Goal: Transaction & Acquisition: Purchase product/service

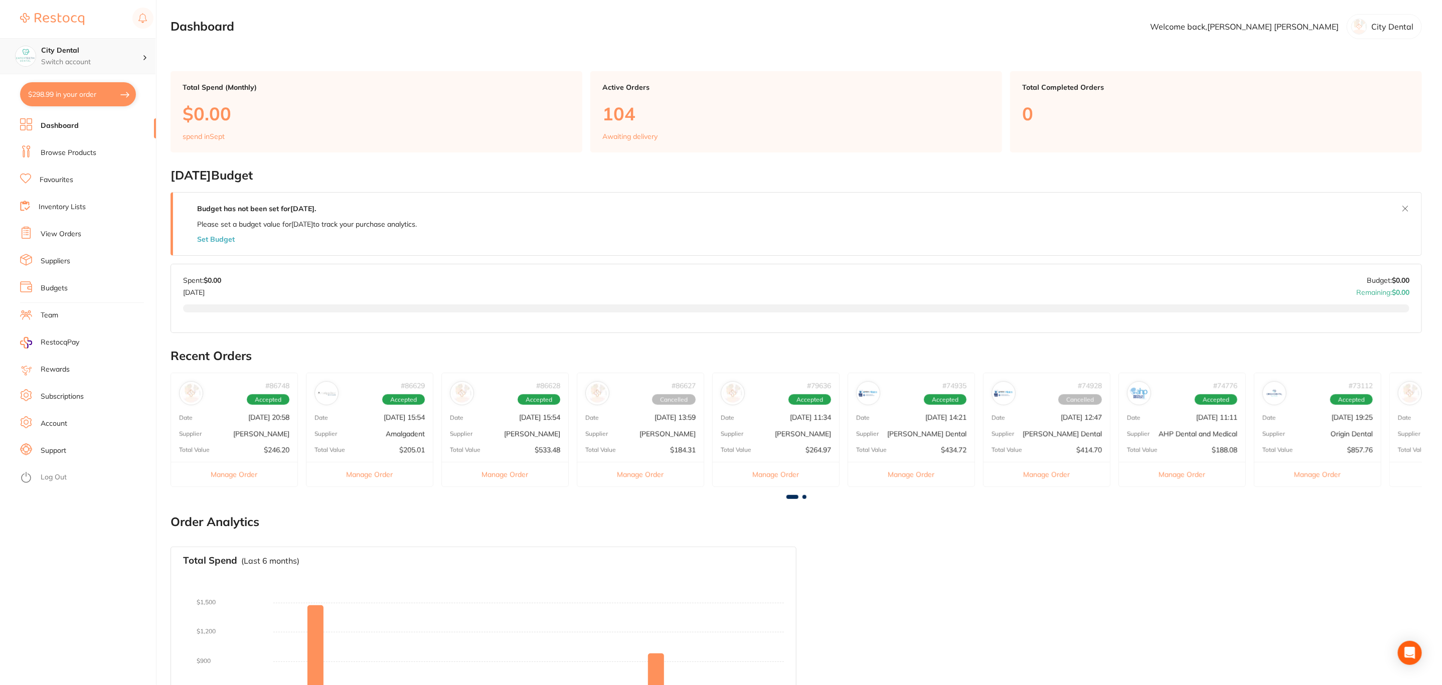
click at [143, 64] on div "City Dental Switch account" at bounding box center [78, 56] width 156 height 36
click at [91, 102] on h4 "Coonabarabran [MEDICAL_DATA]" at bounding box center [95, 97] width 106 height 20
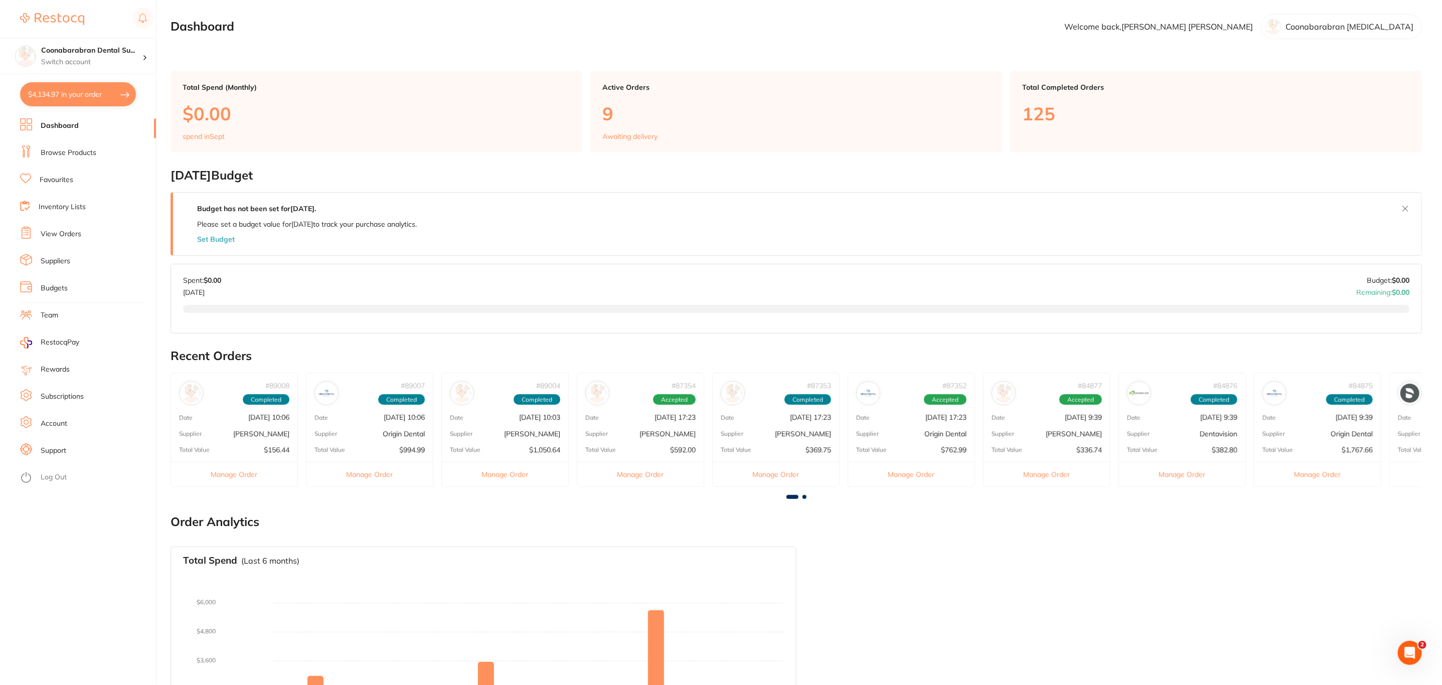
click at [91, 102] on button "$4,134.97 in your order" at bounding box center [78, 94] width 116 height 24
checkbox input "true"
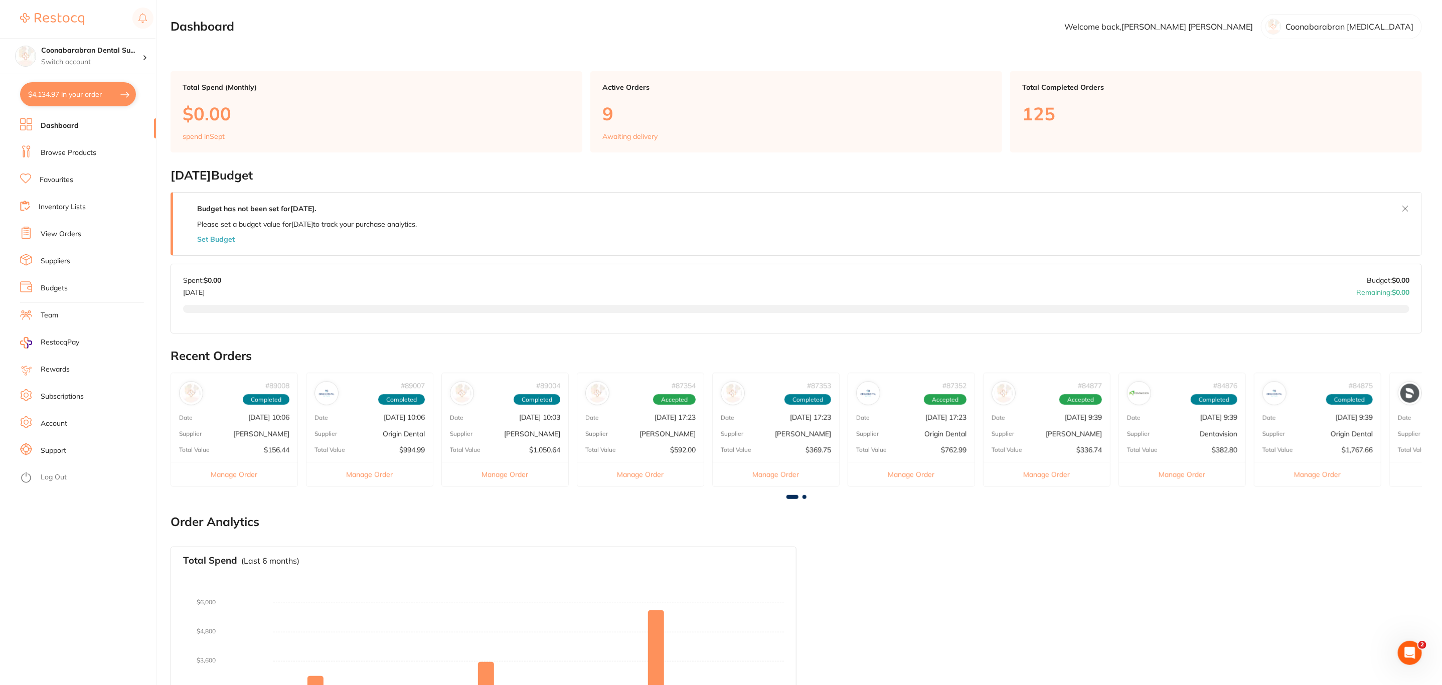
checkbox input "true"
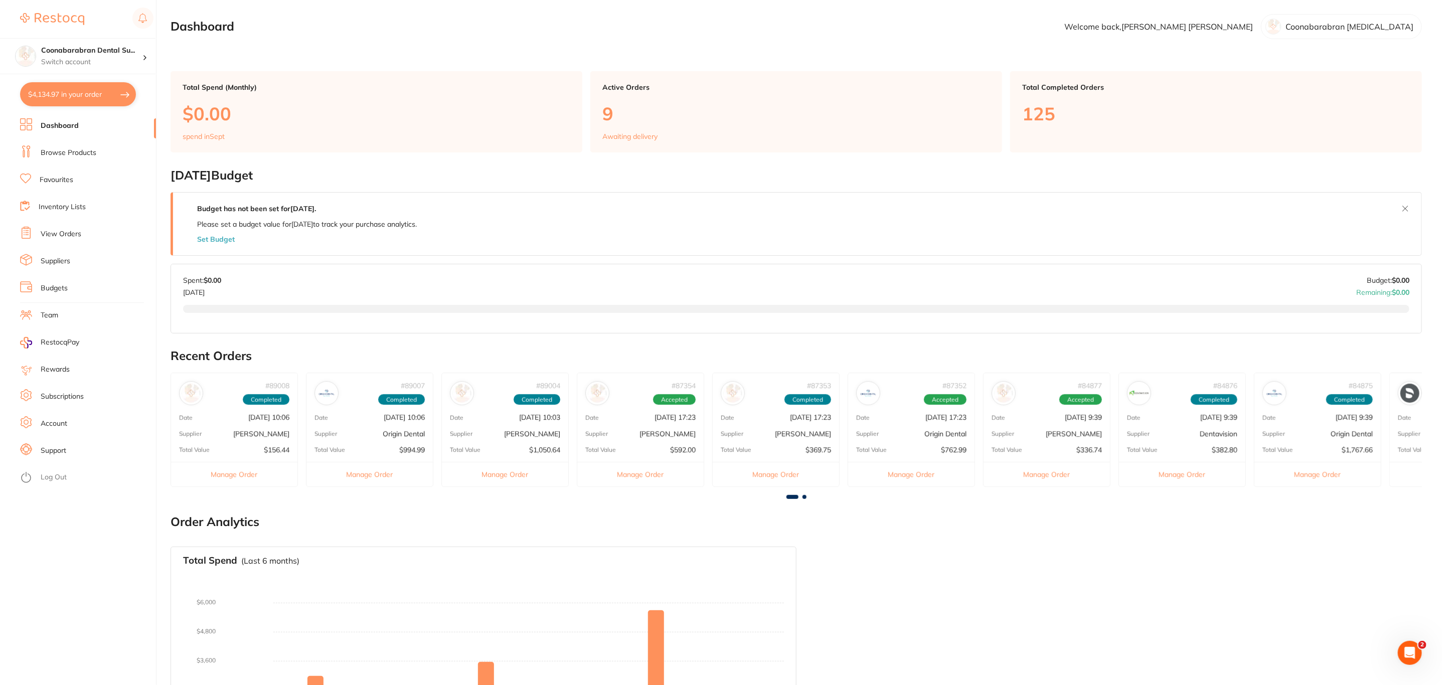
checkbox input "true"
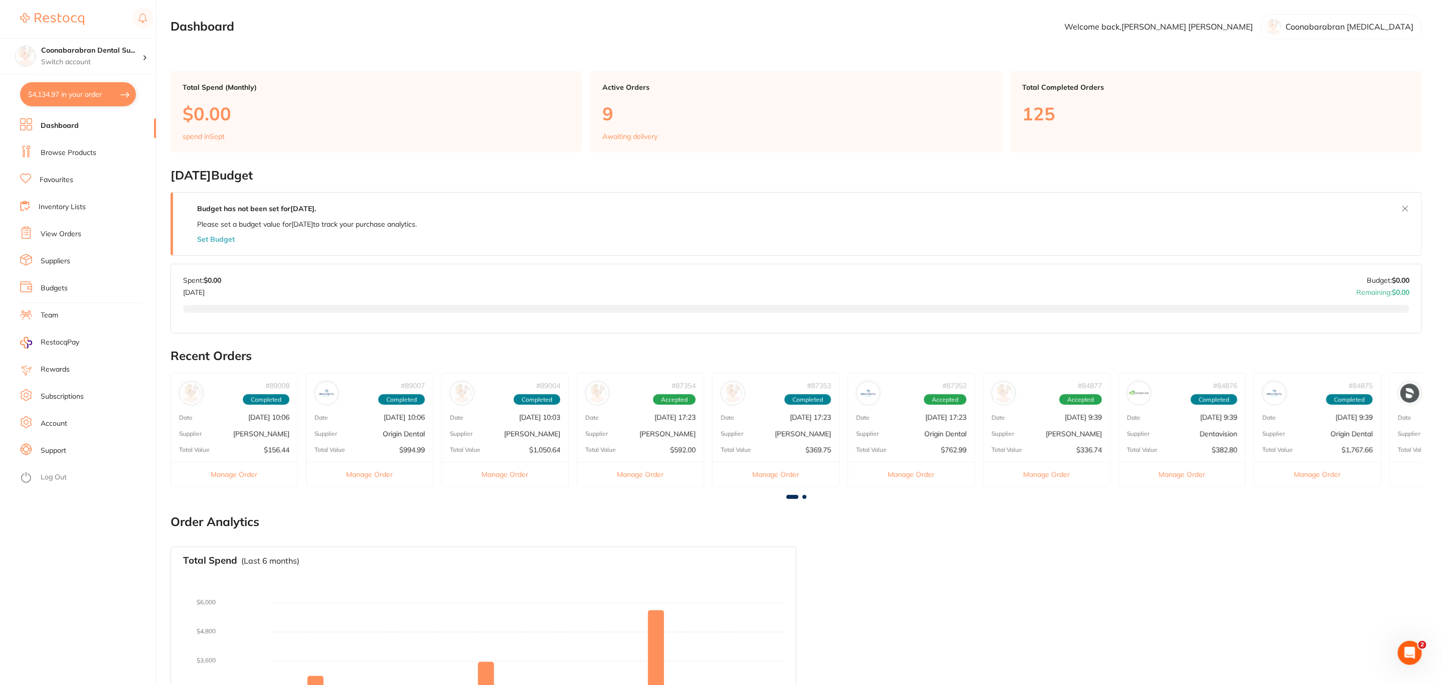
checkbox input "true"
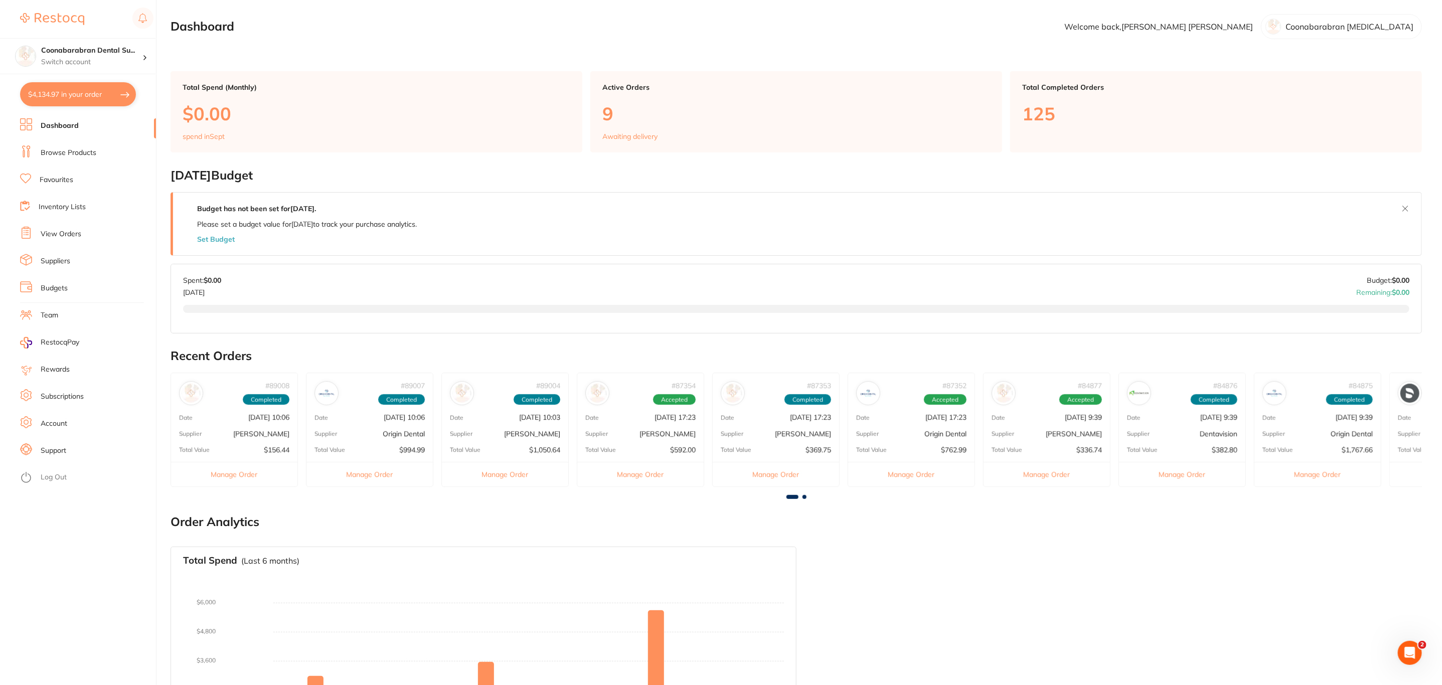
checkbox input "true"
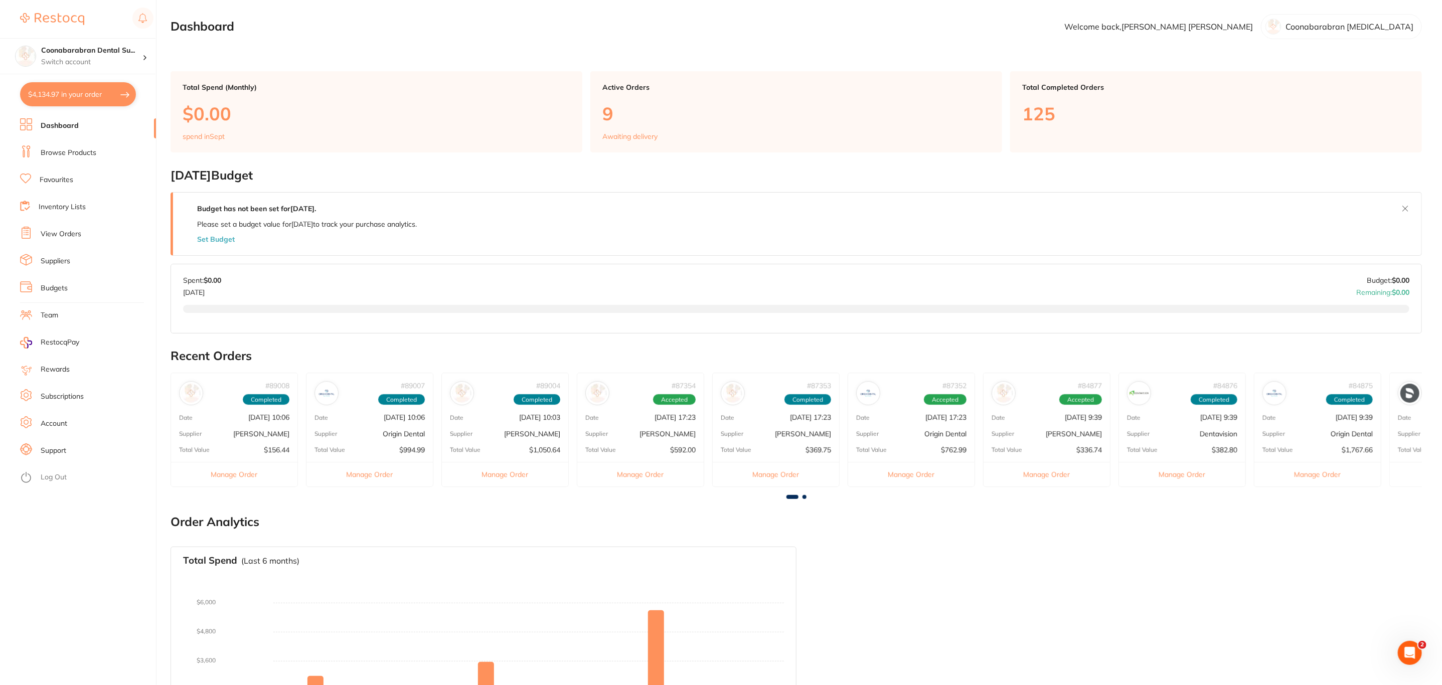
checkbox input "true"
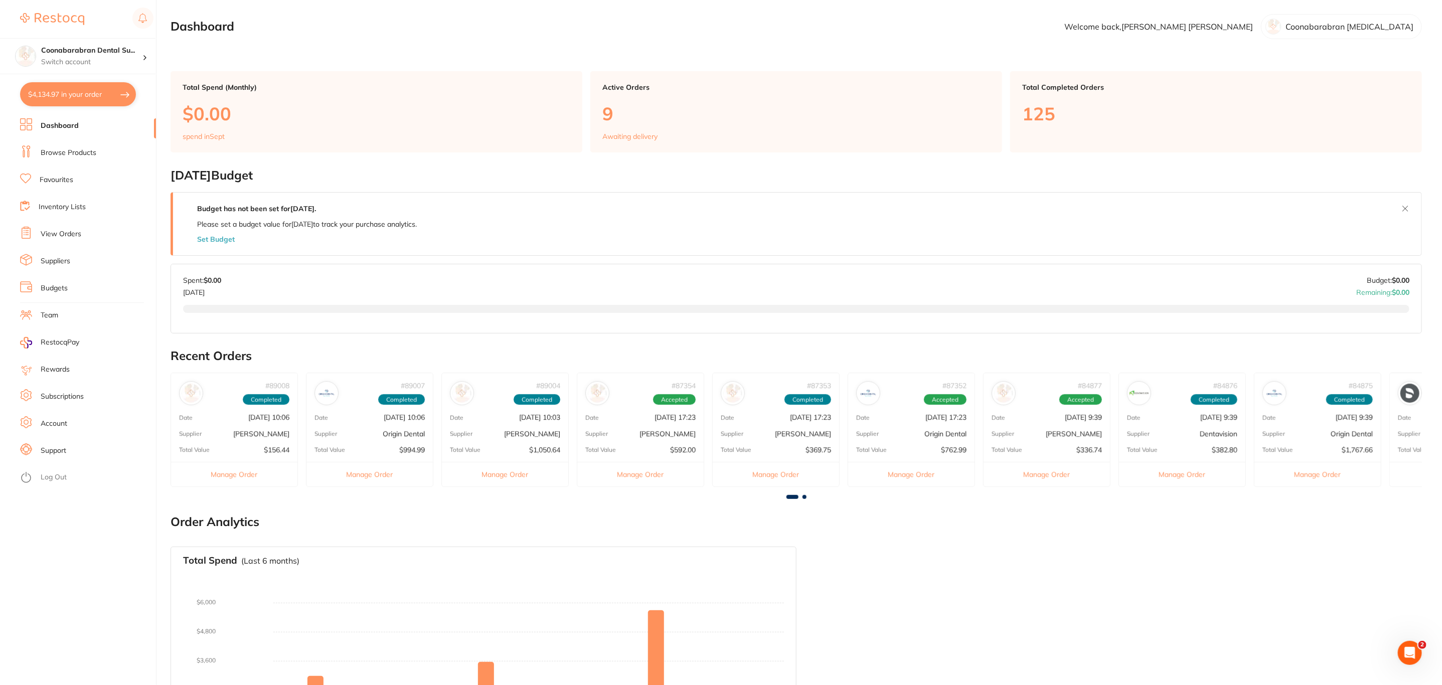
checkbox input "true"
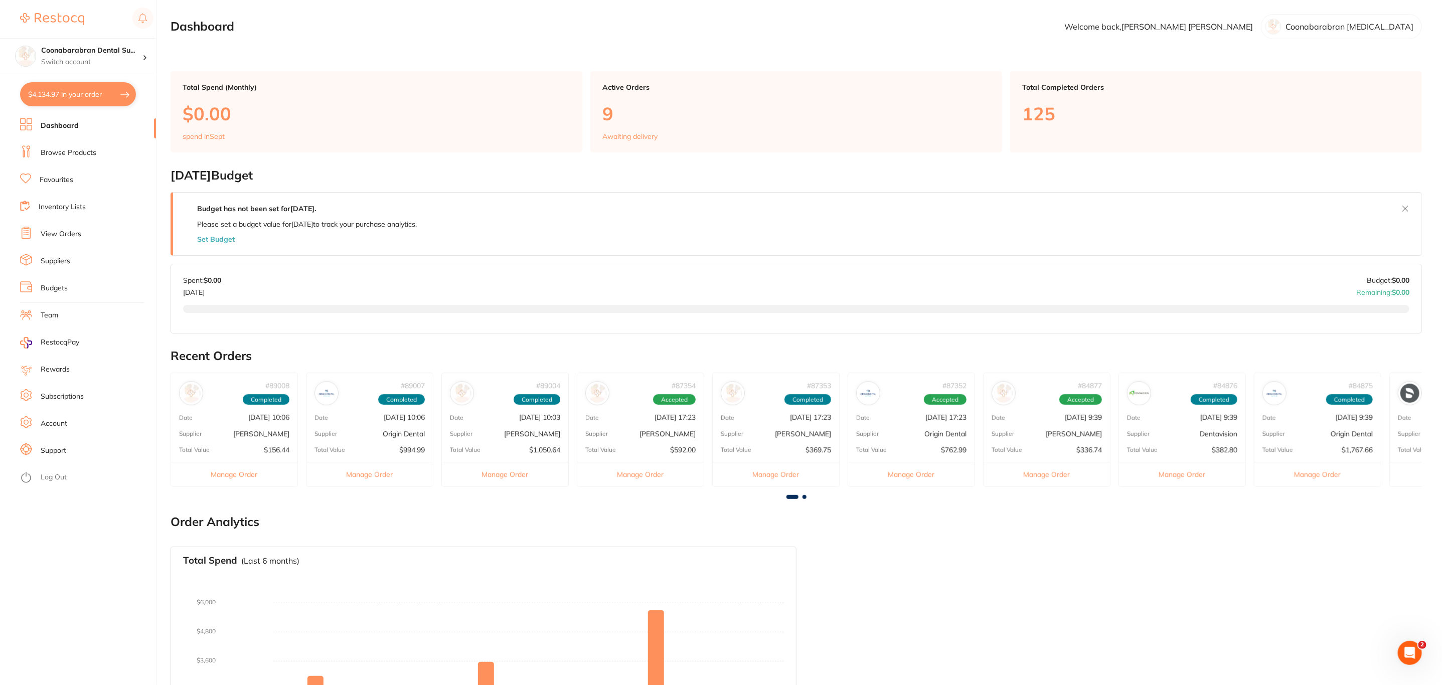
checkbox input "true"
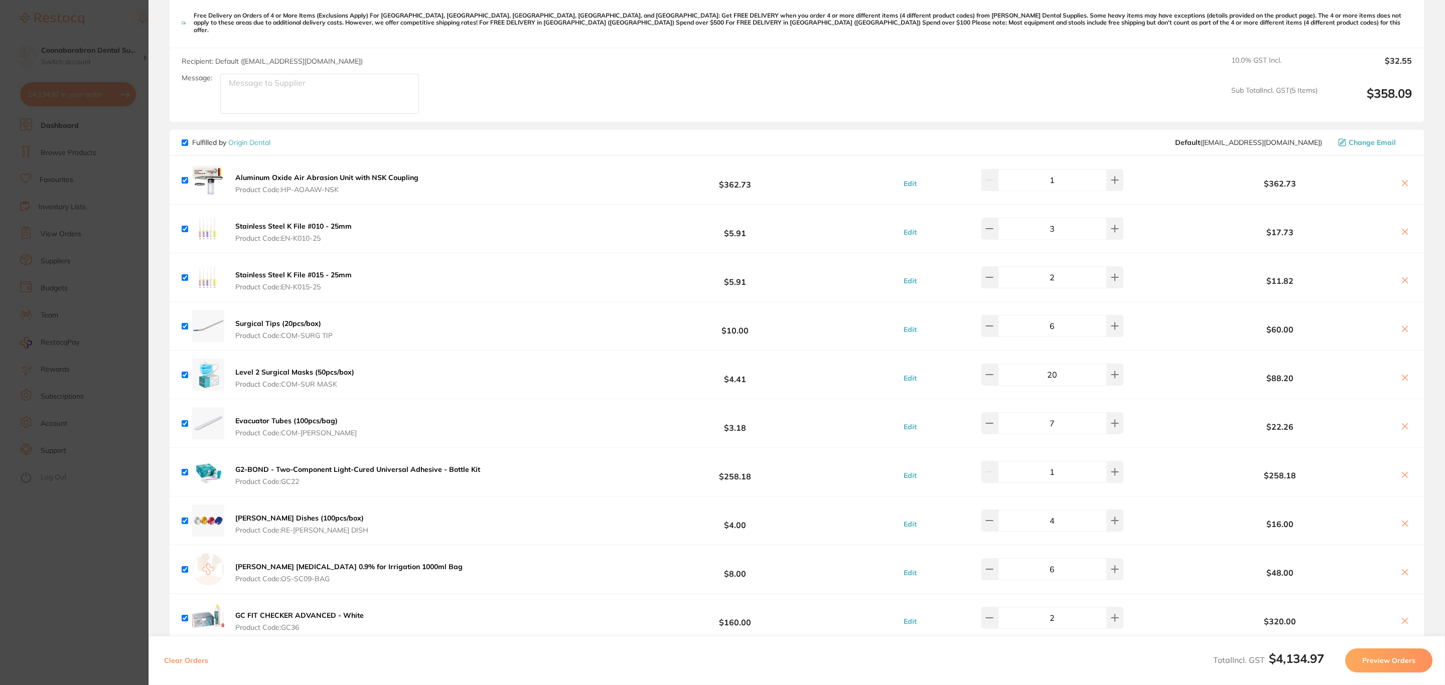
scroll to position [1054, 0]
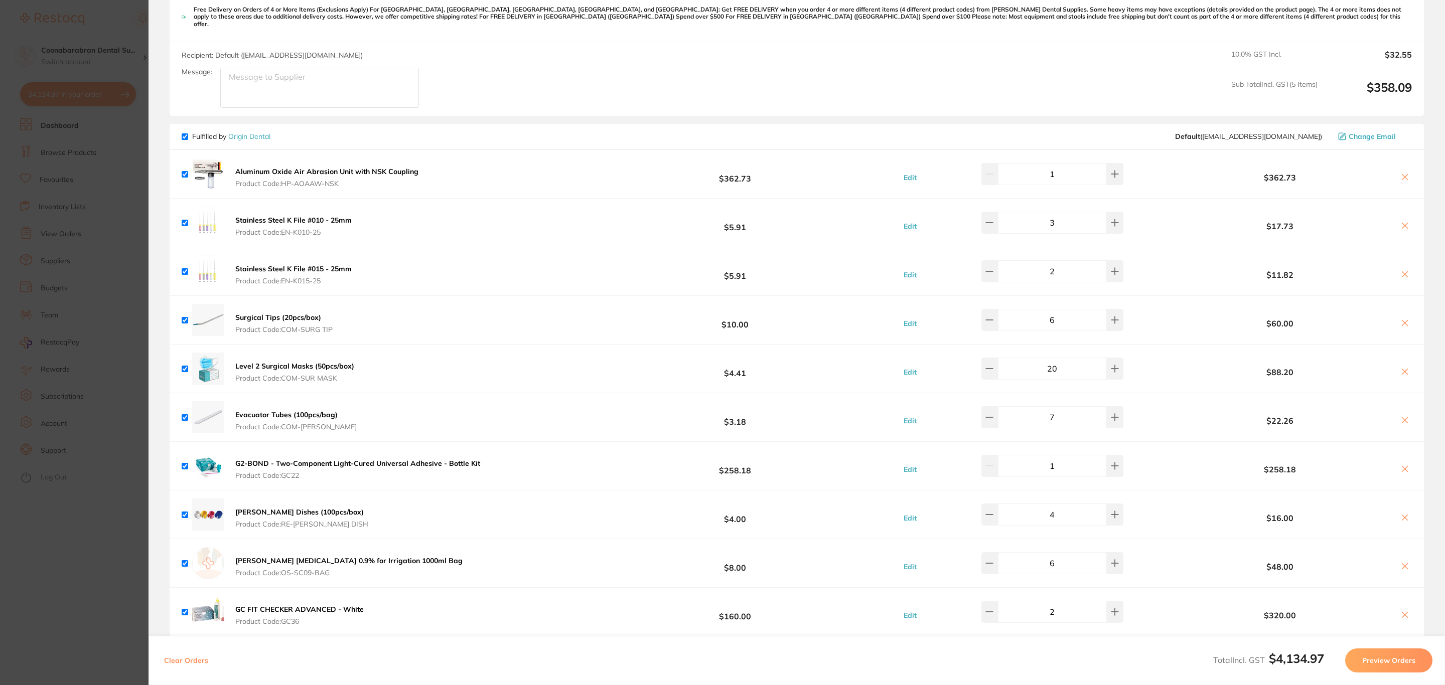
click at [1406, 467] on icon at bounding box center [1405, 469] width 8 height 8
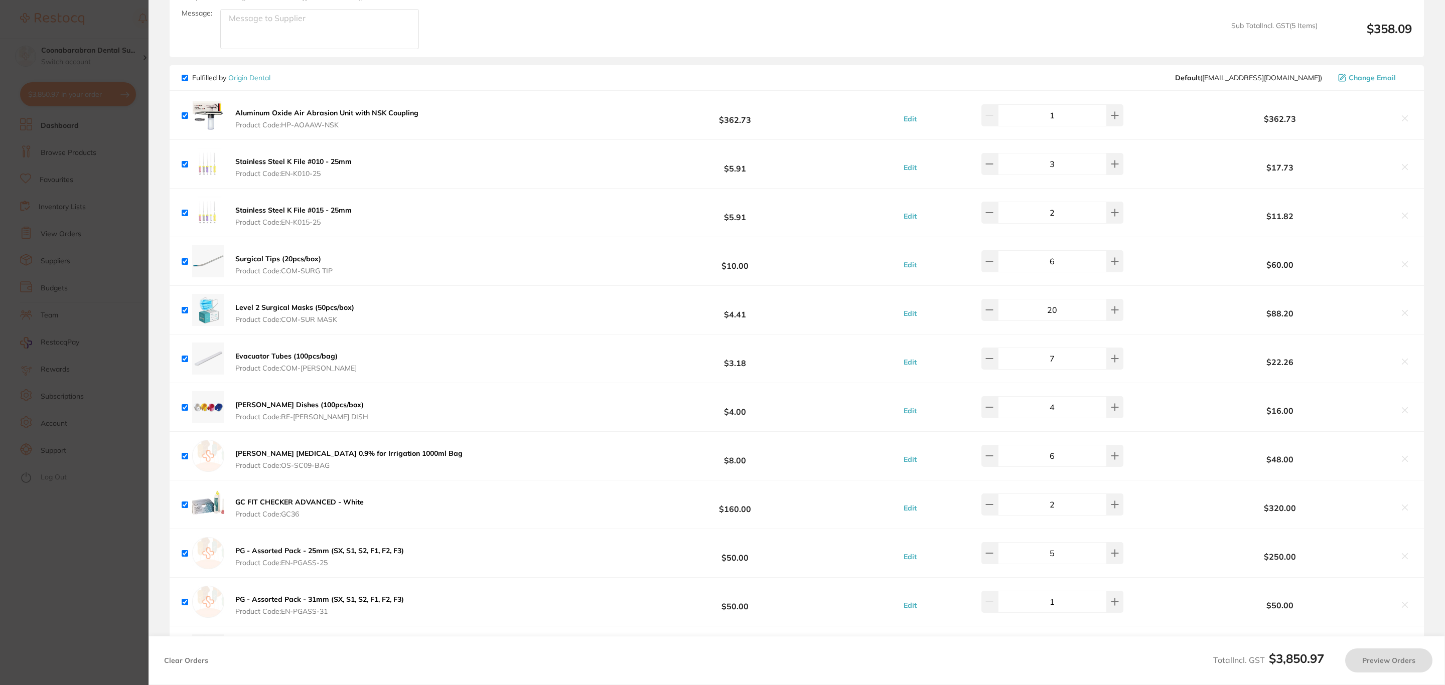
scroll to position [1129, 0]
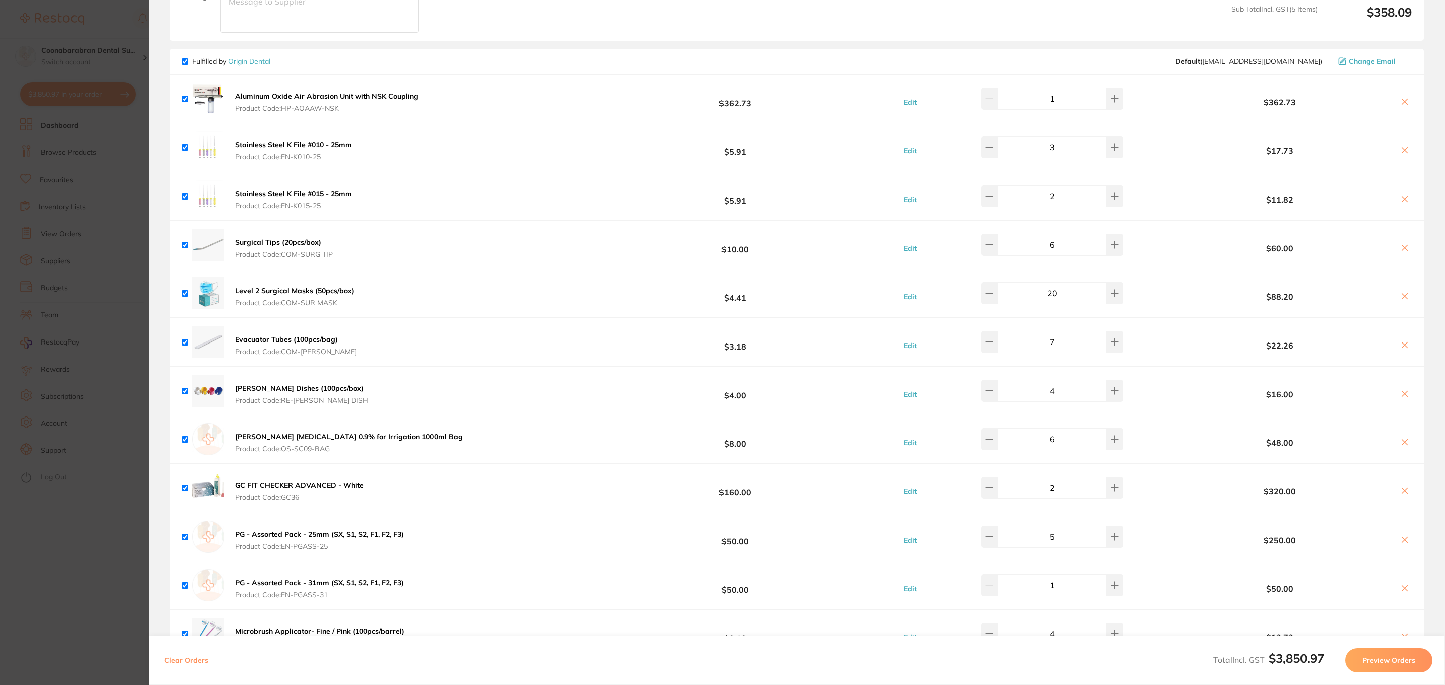
click at [1401, 487] on icon at bounding box center [1405, 491] width 8 height 8
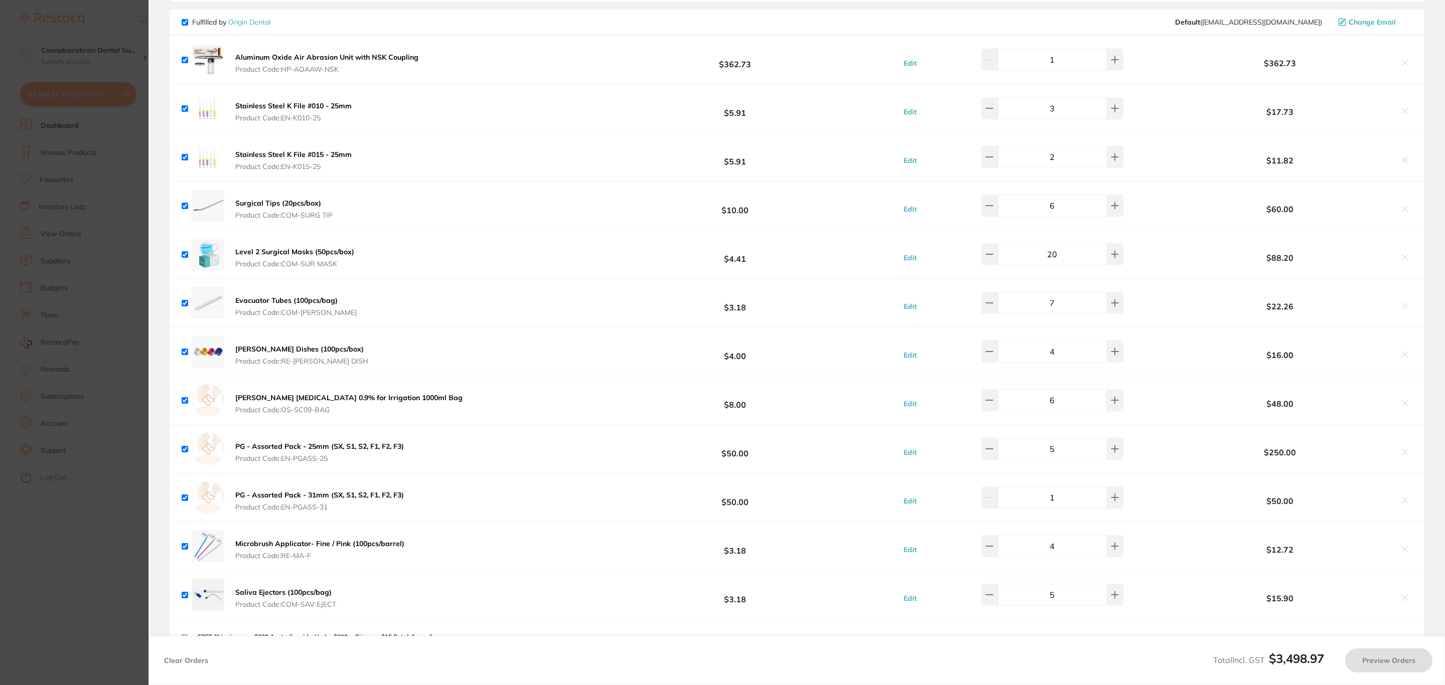
scroll to position [1204, 0]
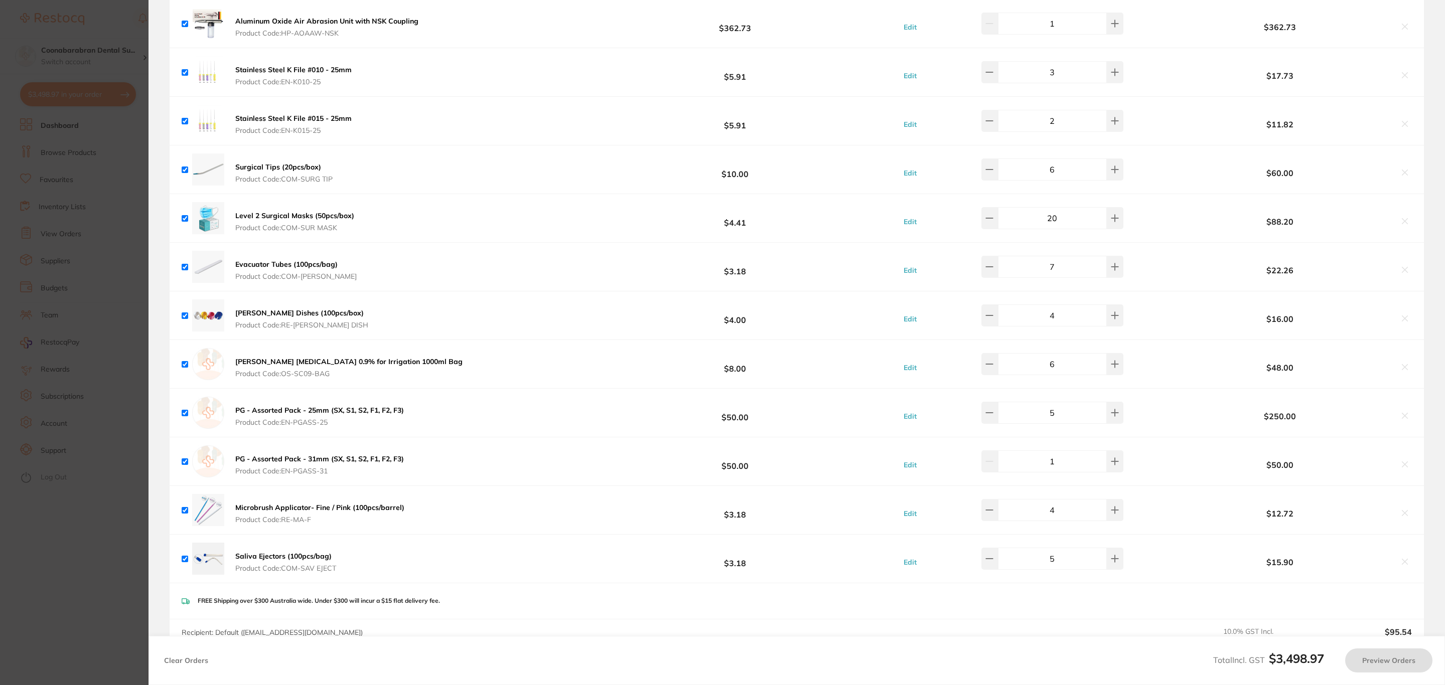
checkbox input "true"
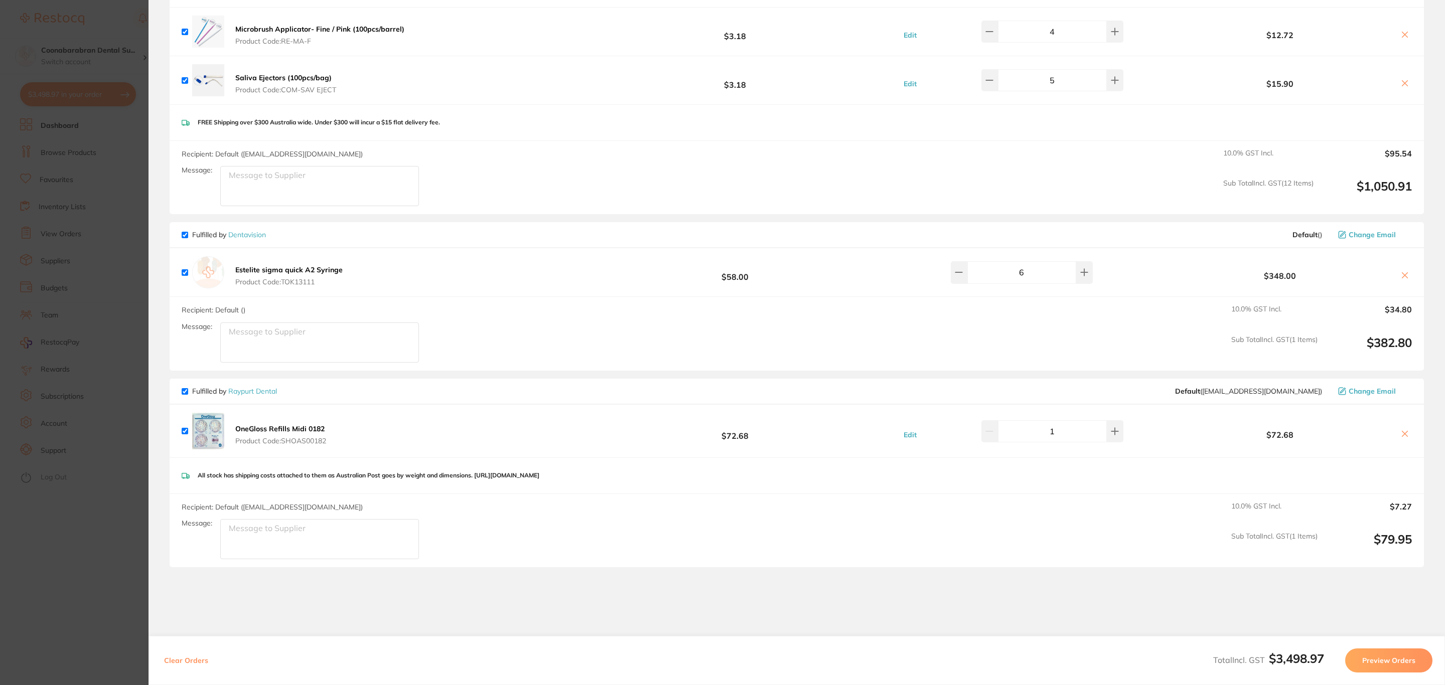
scroll to position [1731, 0]
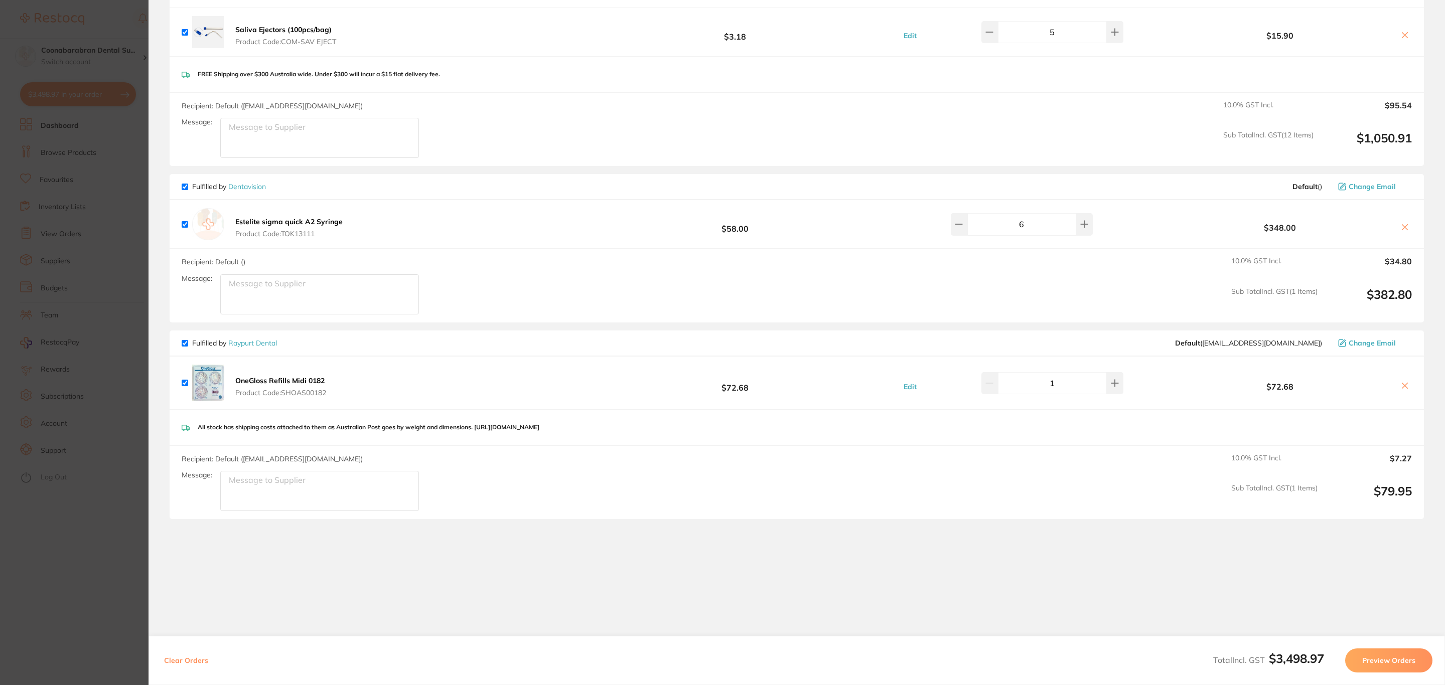
click at [1375, 339] on span "Change Email" at bounding box center [1372, 343] width 47 height 8
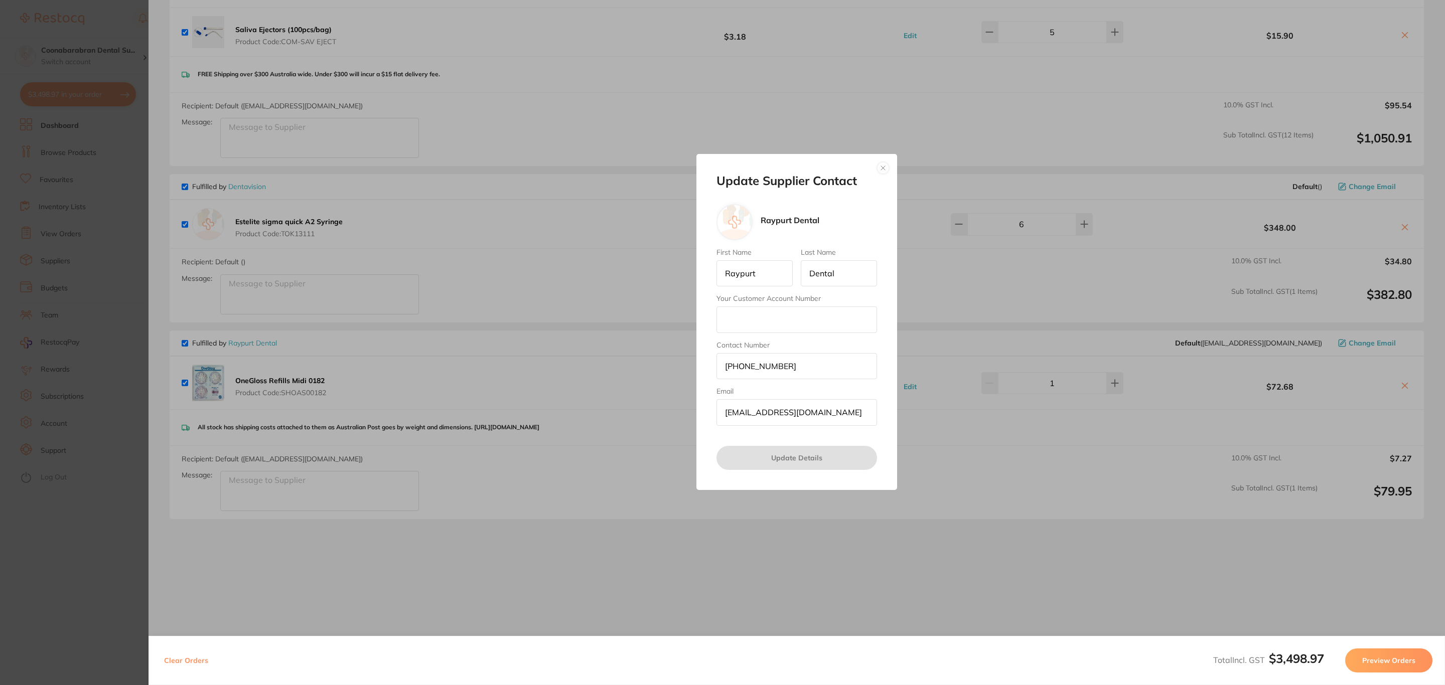
click at [883, 164] on button "button" at bounding box center [883, 168] width 12 height 12
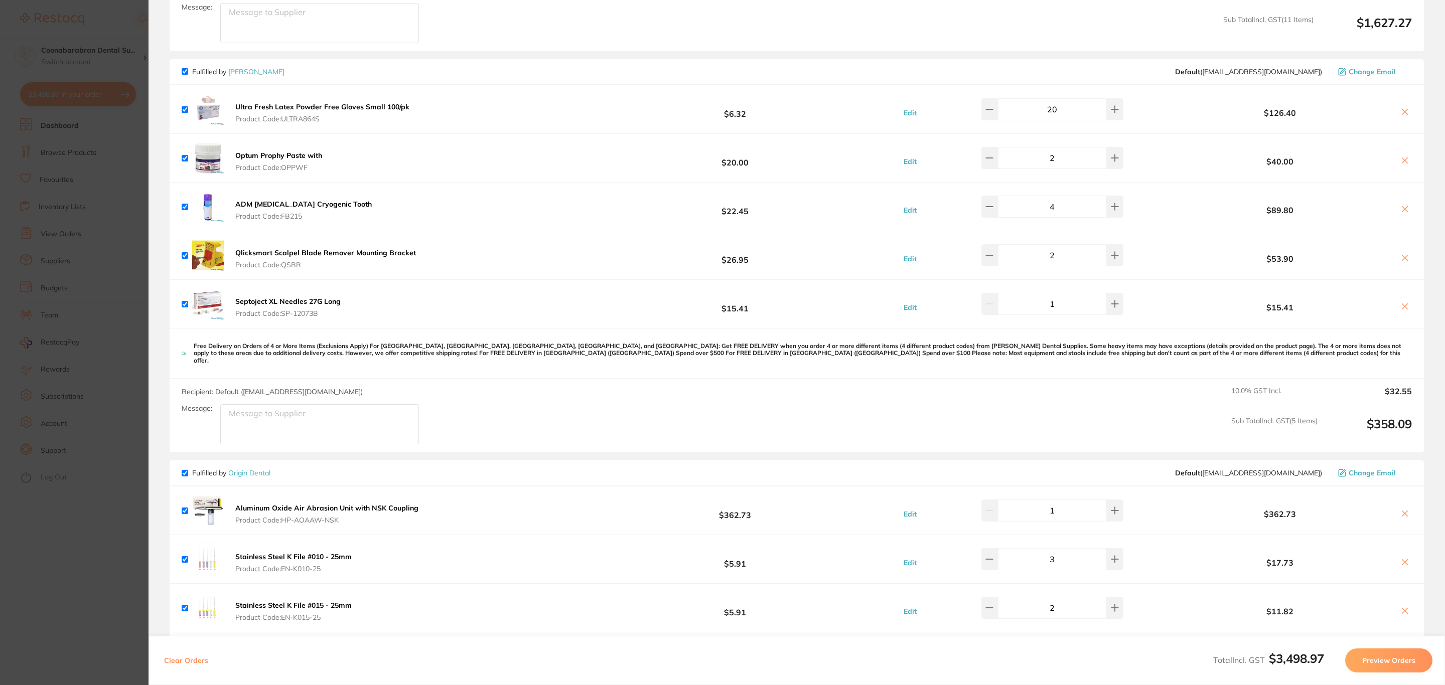
scroll to position [677, 0]
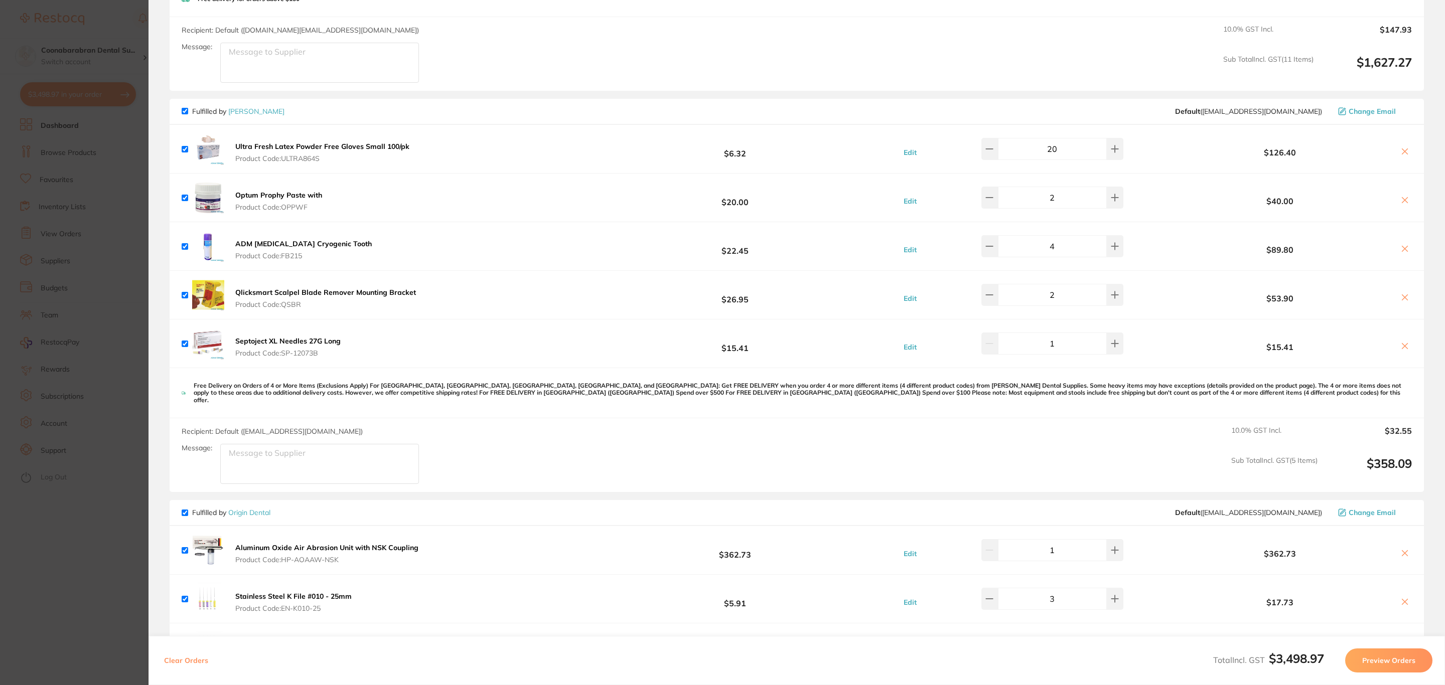
click at [59, 295] on section "Update RRP Set your pre negotiated price for this item. Item Agreed RRP (excl. …" at bounding box center [722, 342] width 1445 height 685
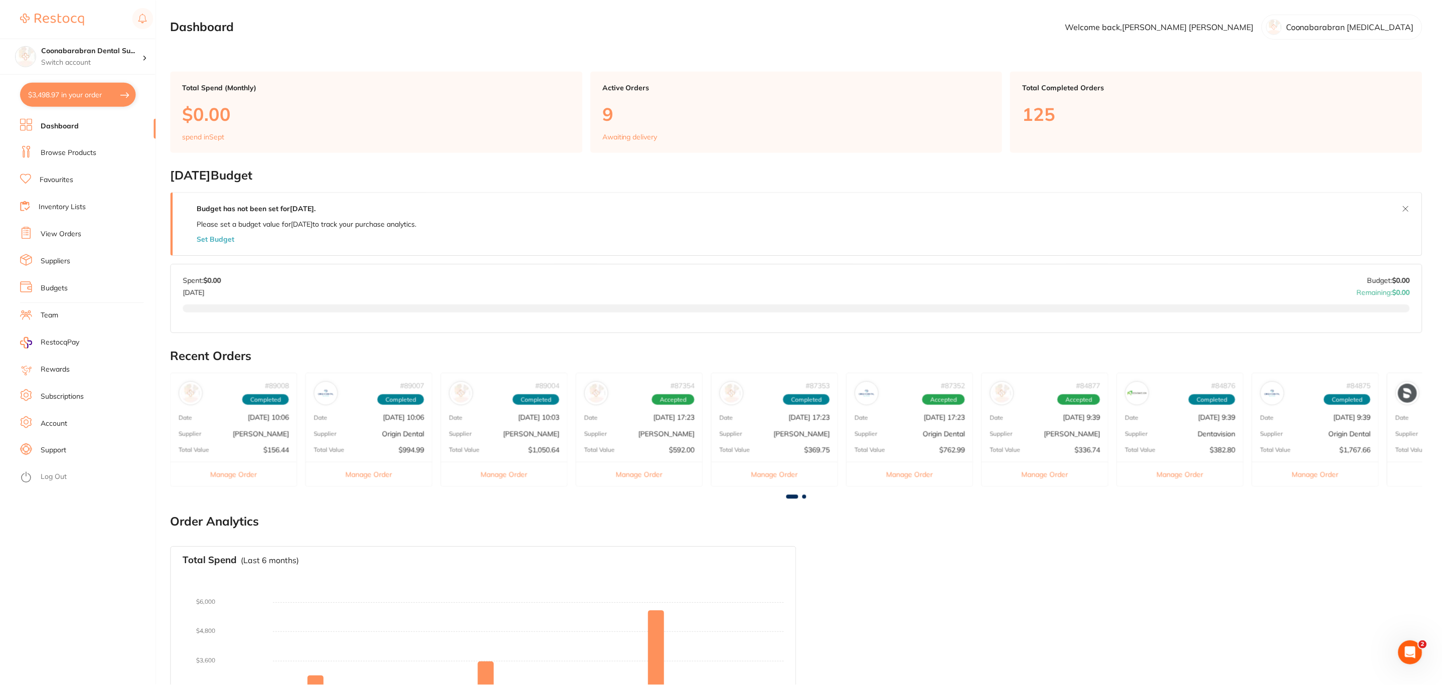
scroll to position [3, 0]
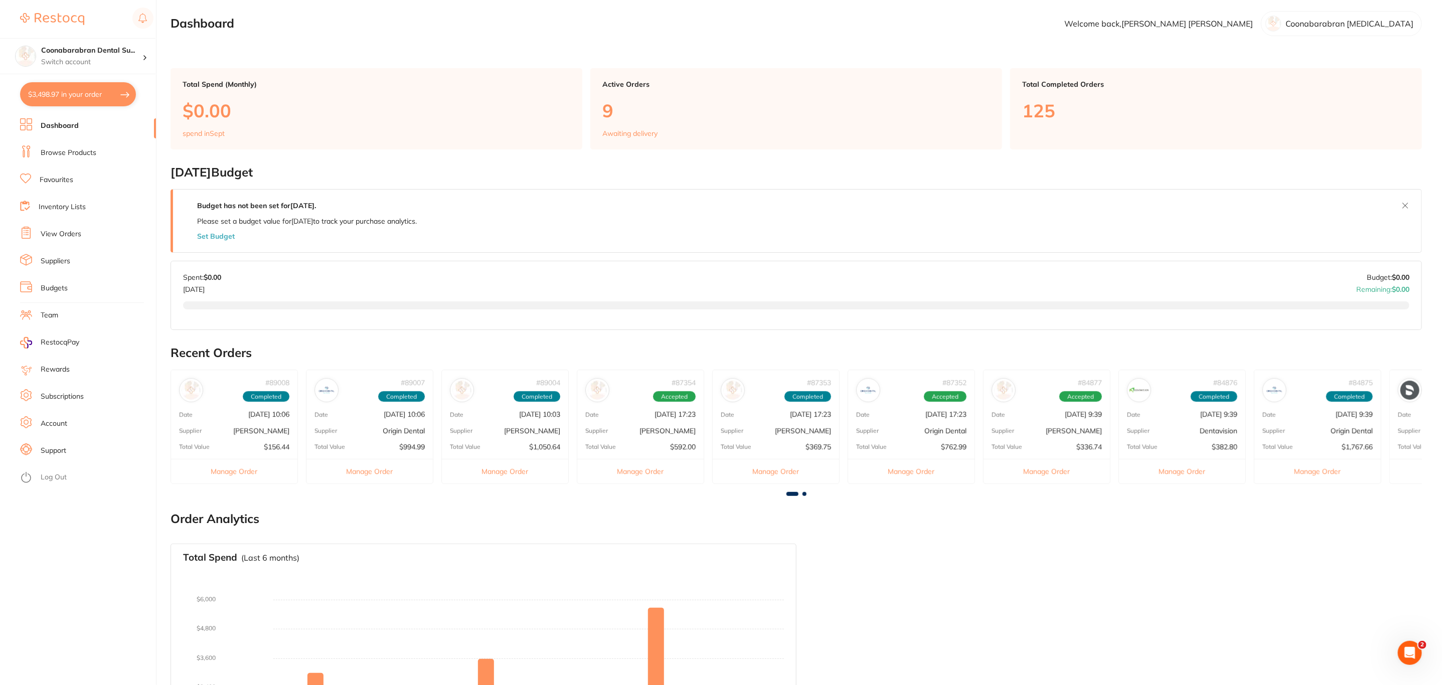
click at [83, 156] on link "Browse Products" at bounding box center [69, 153] width 56 height 10
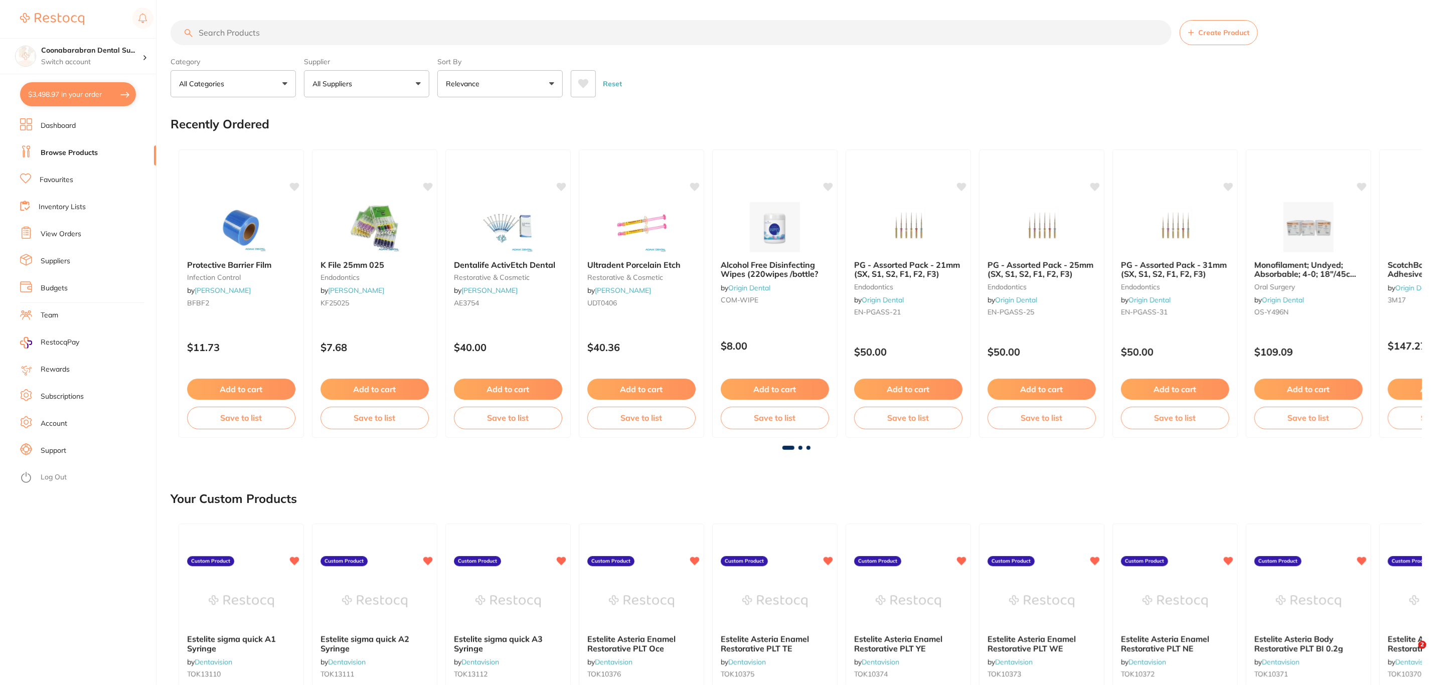
click at [274, 38] on input "search" at bounding box center [671, 32] width 1001 height 25
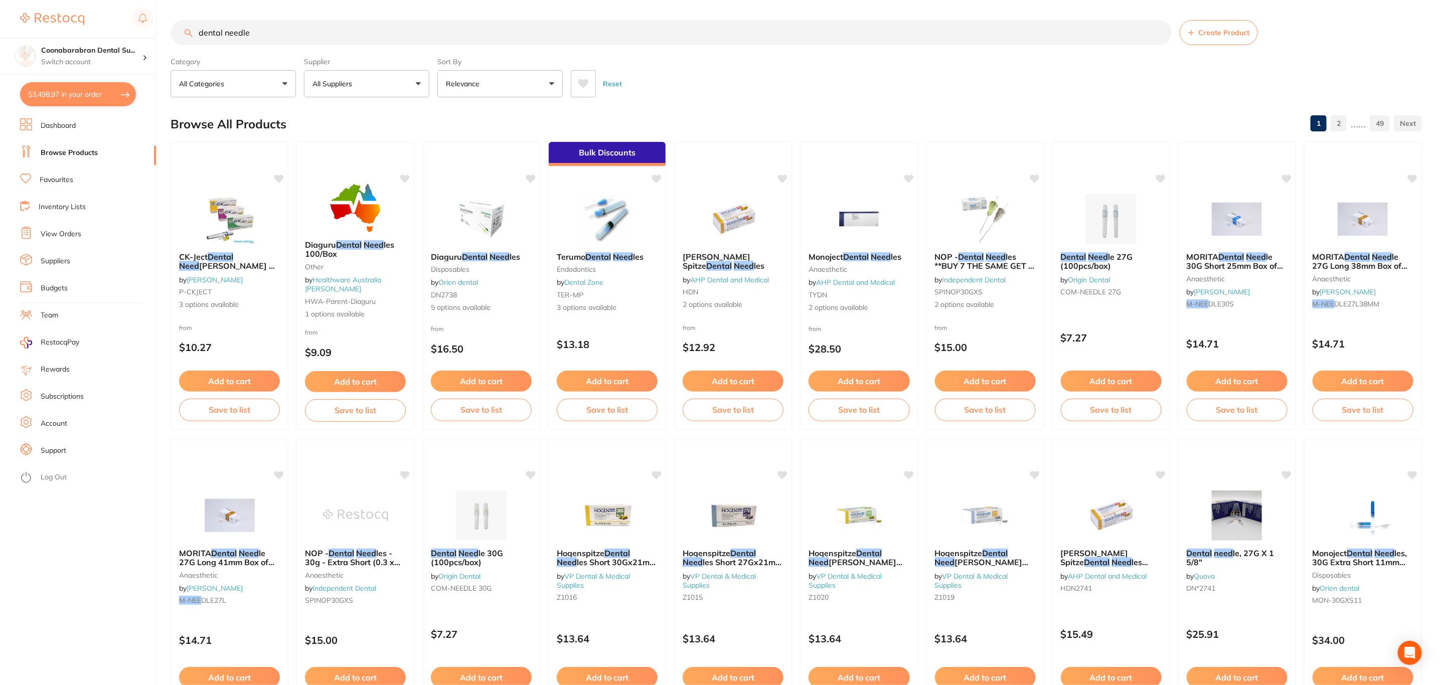
type input "dental needle"
click at [381, 77] on button "All Suppliers" at bounding box center [366, 83] width 125 height 27
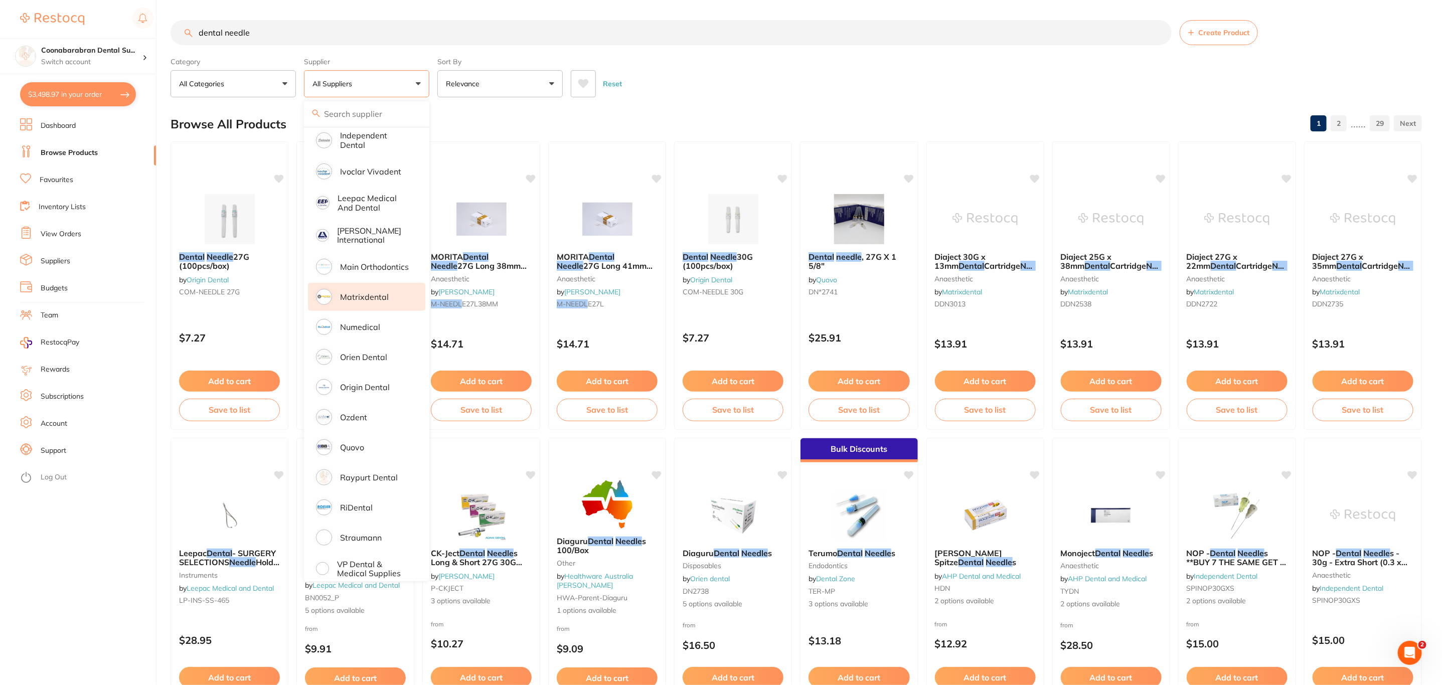
scroll to position [506, 0]
click at [379, 382] on li "Origin Dental" at bounding box center [366, 386] width 117 height 28
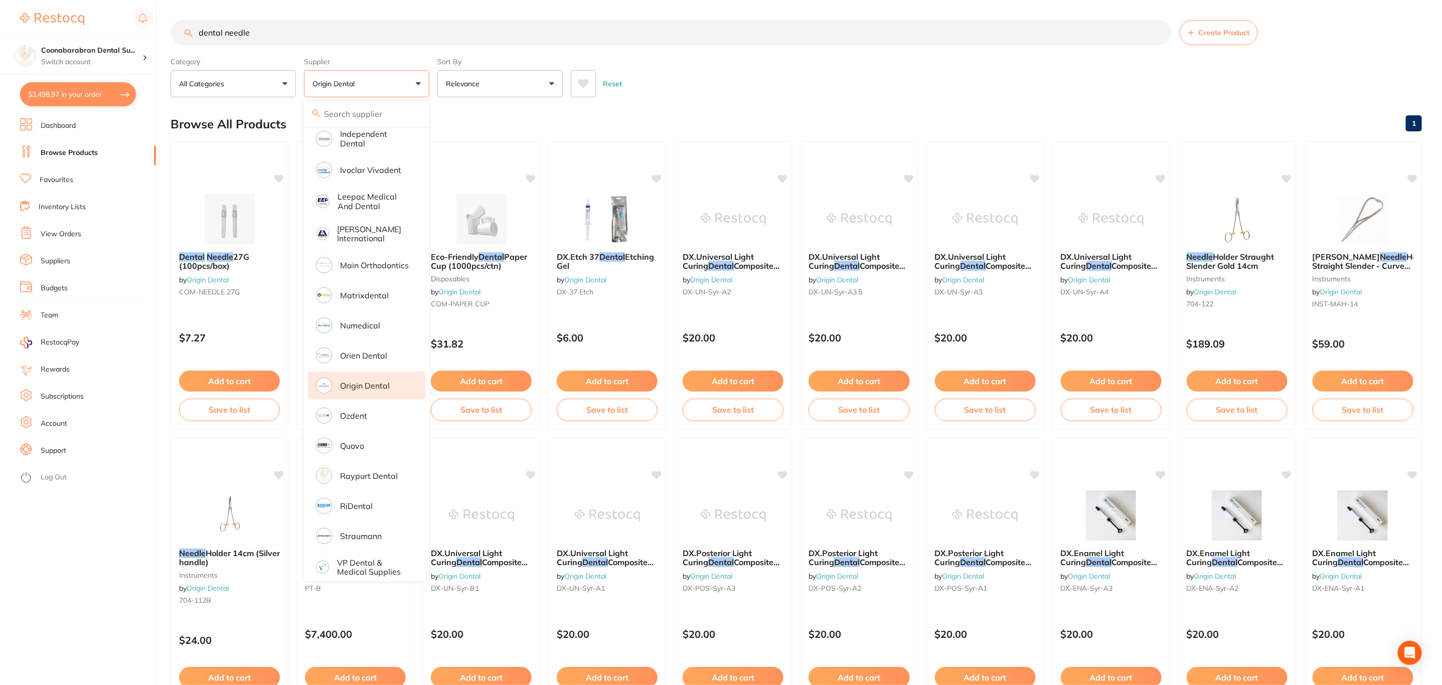
click at [686, 68] on div "Reset" at bounding box center [992, 79] width 843 height 35
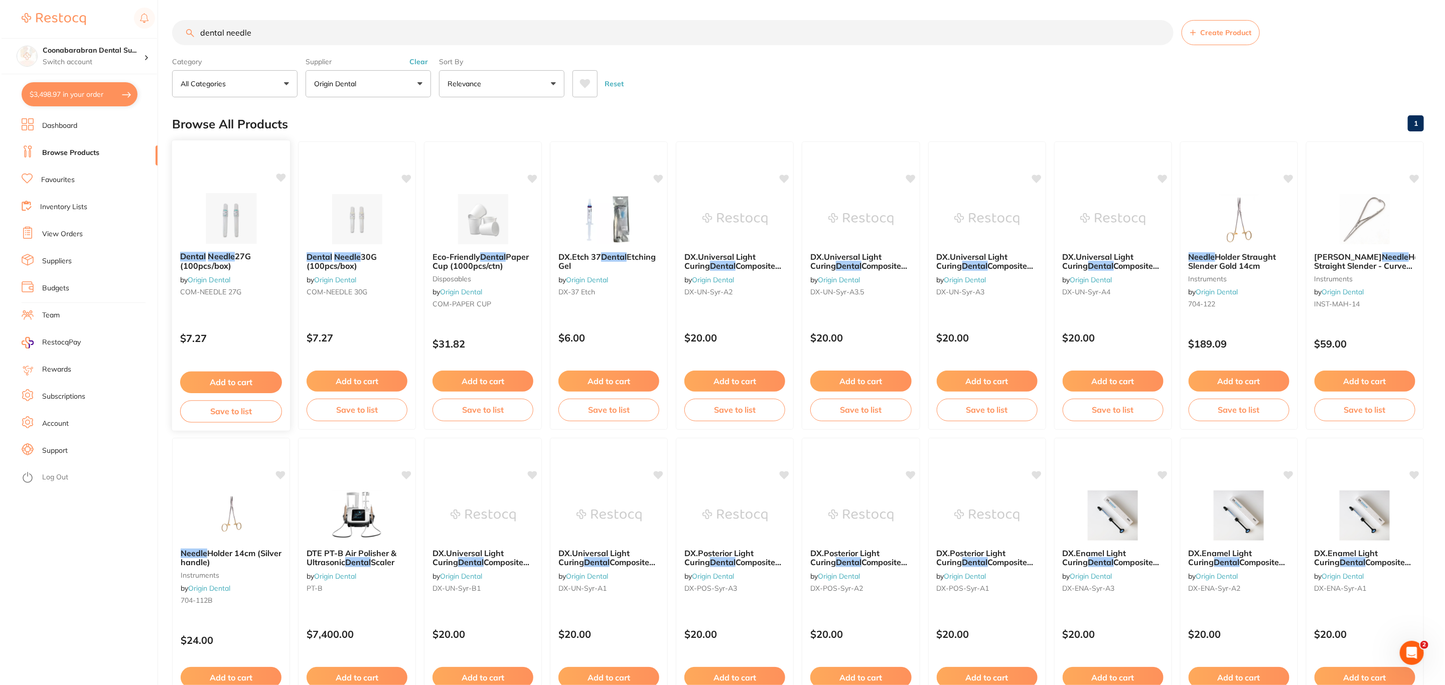
scroll to position [0, 0]
click at [245, 230] on img at bounding box center [230, 218] width 66 height 51
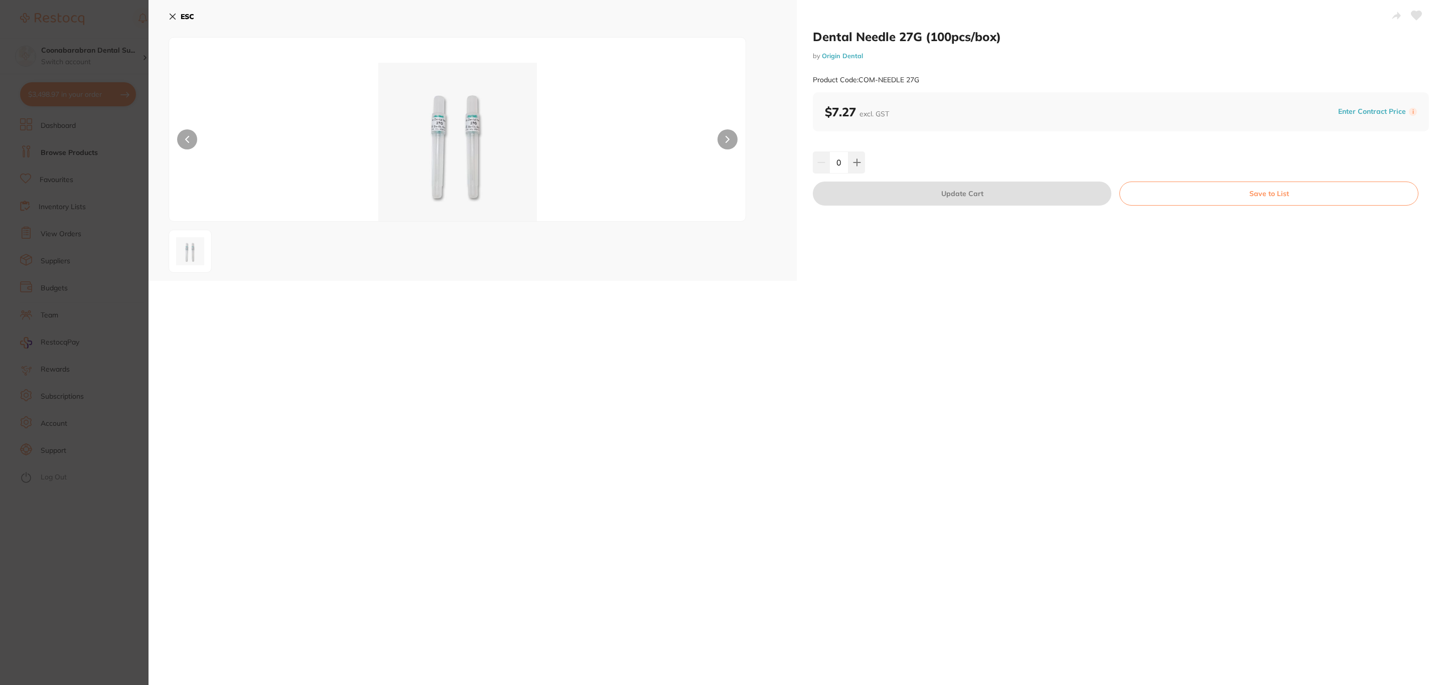
click at [858, 169] on button at bounding box center [856, 163] width 17 height 22
type input "1"
click at [854, 193] on button "Update Cart" at bounding box center [962, 194] width 299 height 24
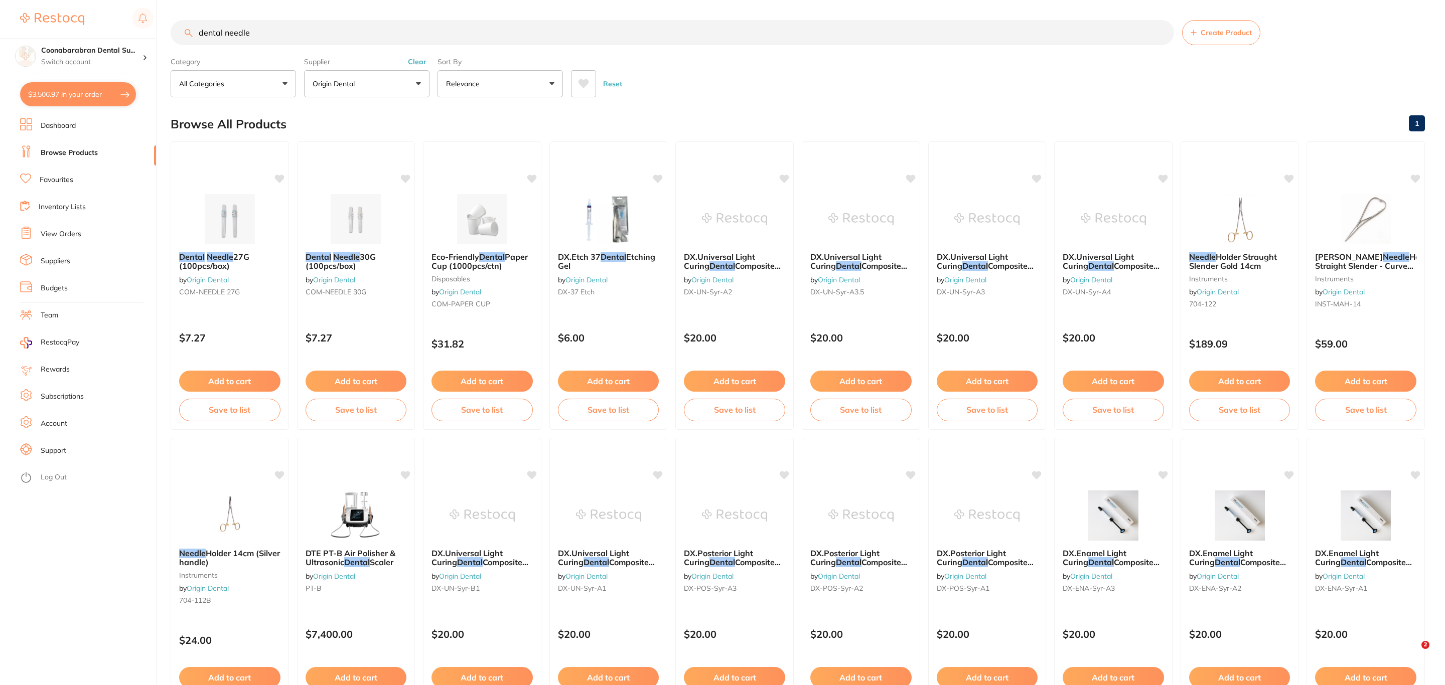
checkbox input "false"
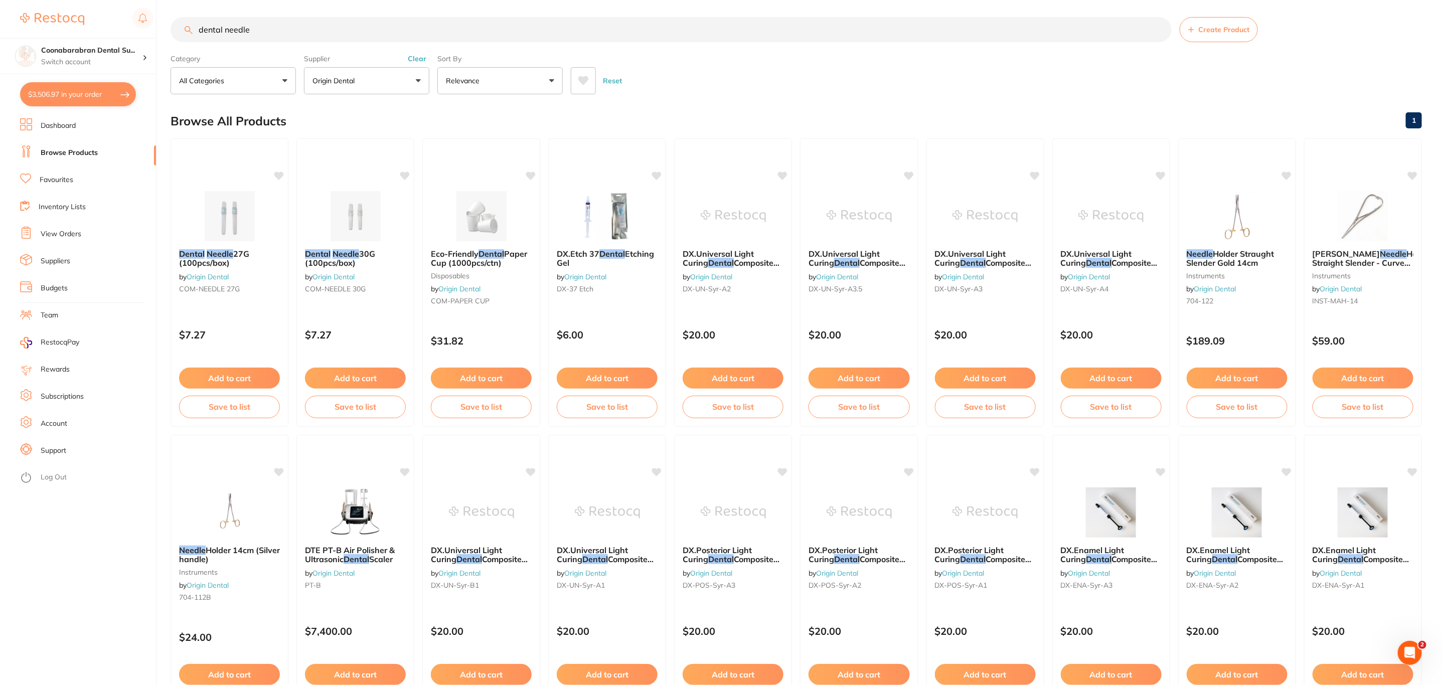
click at [65, 98] on button "$3,506.97 in your order" at bounding box center [78, 94] width 116 height 24
checkbox input "true"
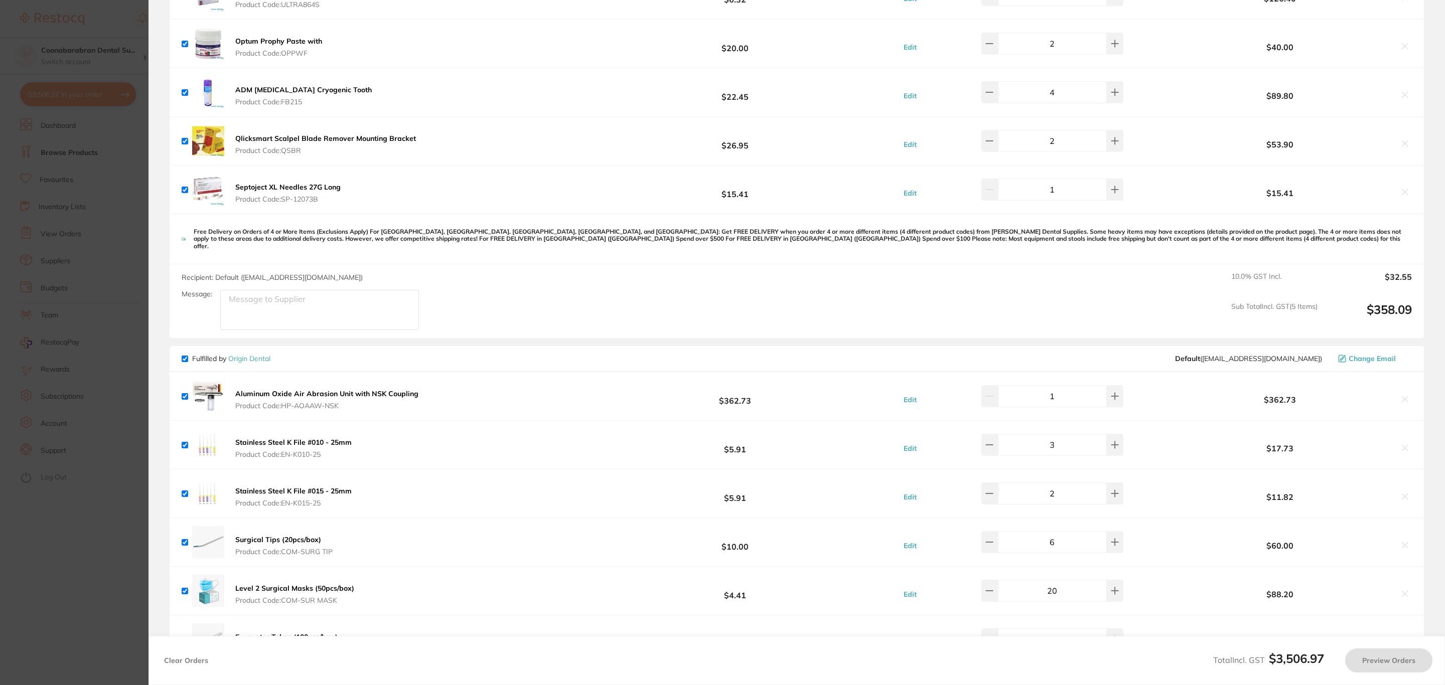
checkbox input "true"
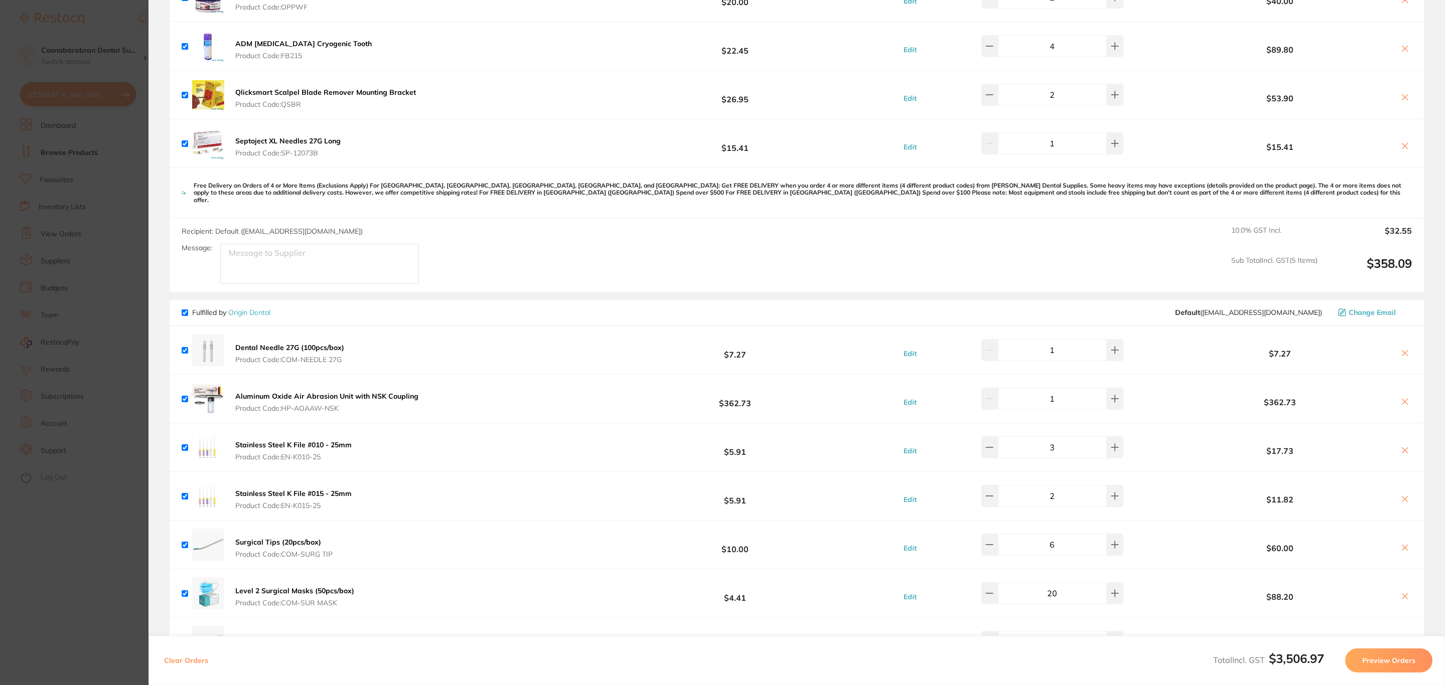
scroll to position [753, 0]
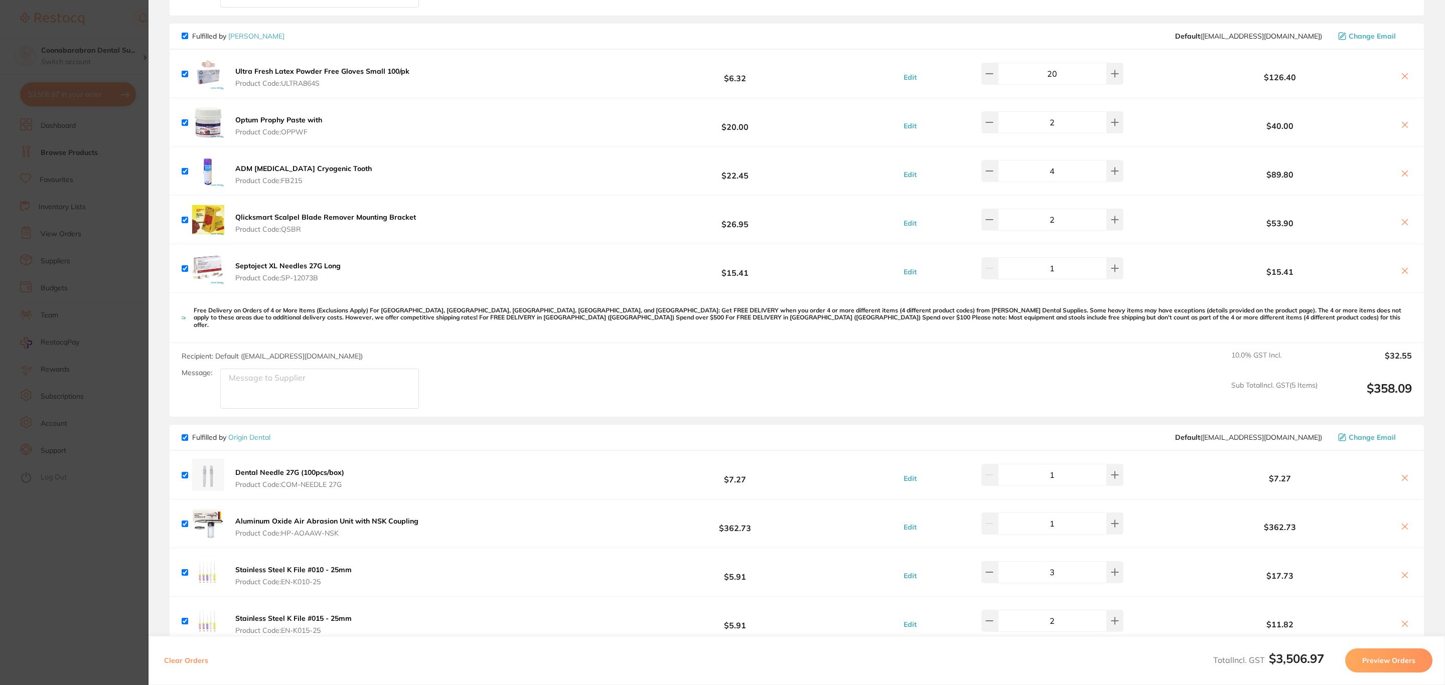
click at [1401, 275] on icon at bounding box center [1405, 271] width 8 height 8
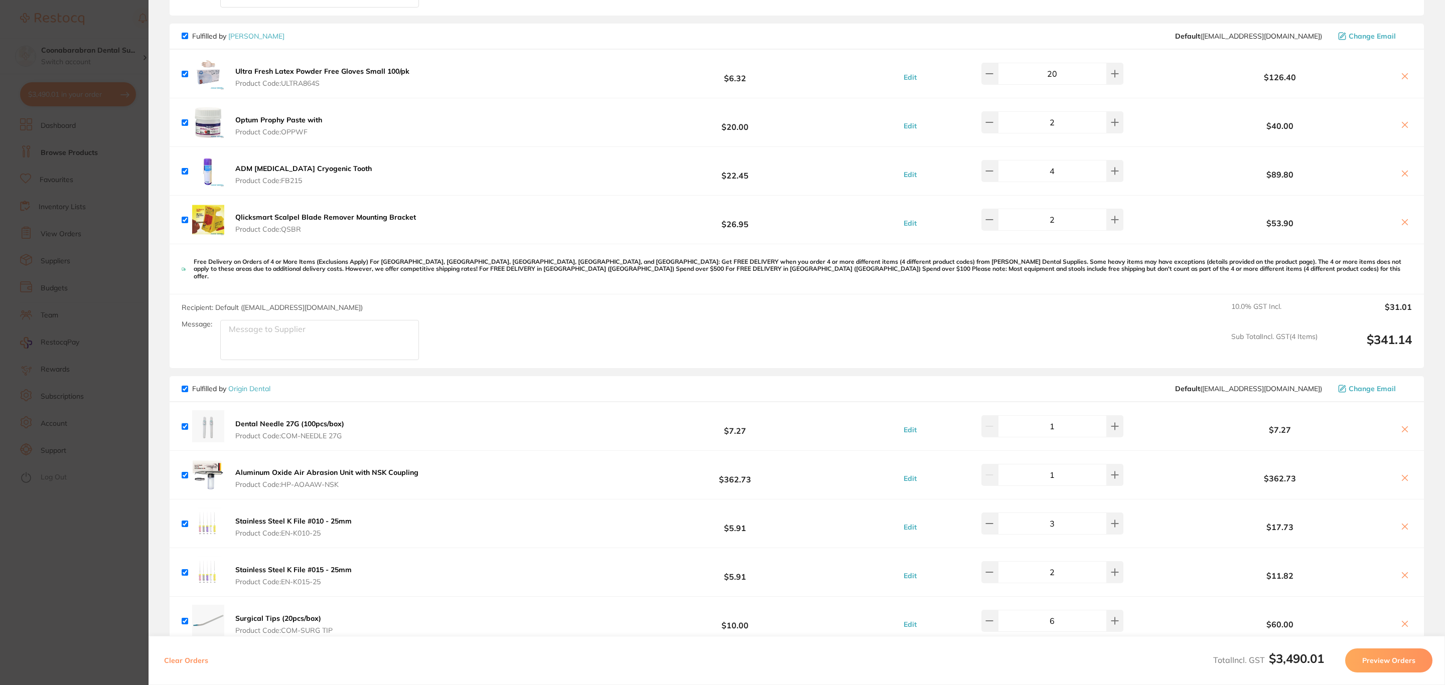
click at [1401, 178] on icon at bounding box center [1405, 174] width 8 height 8
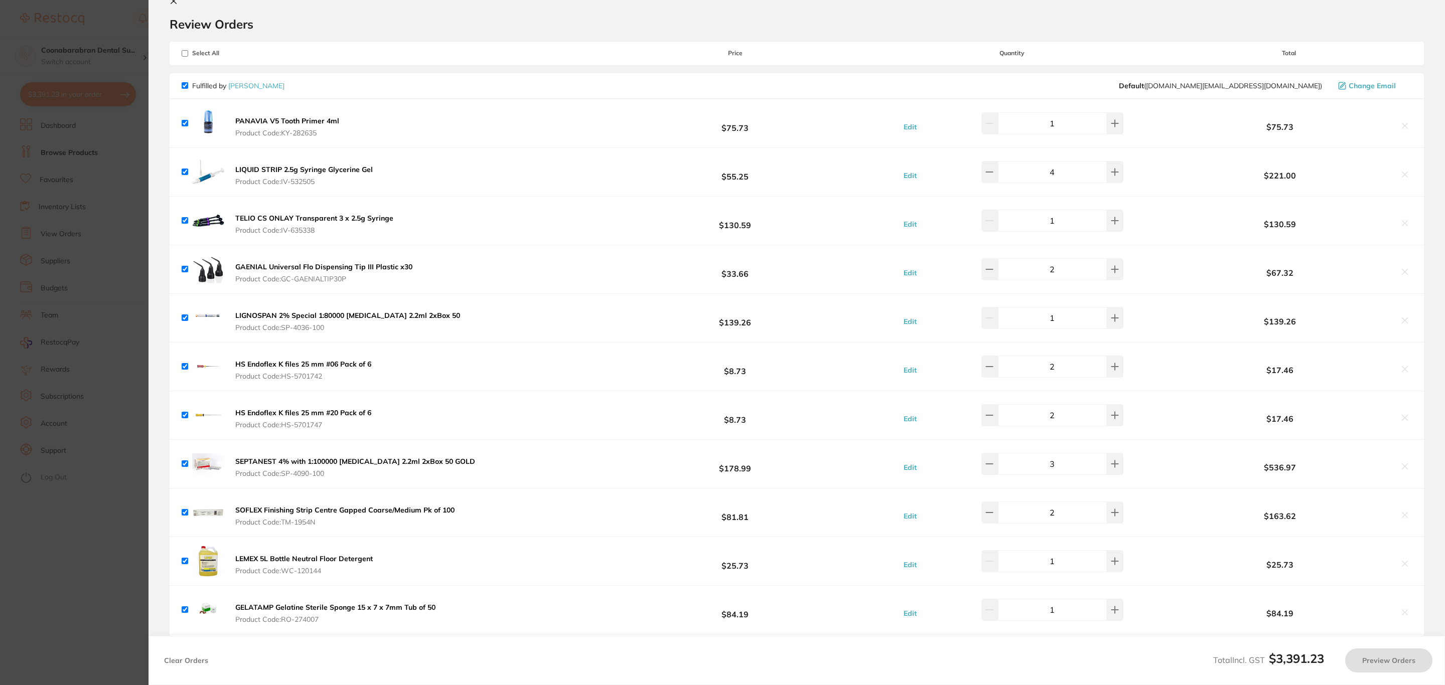
scroll to position [0, 0]
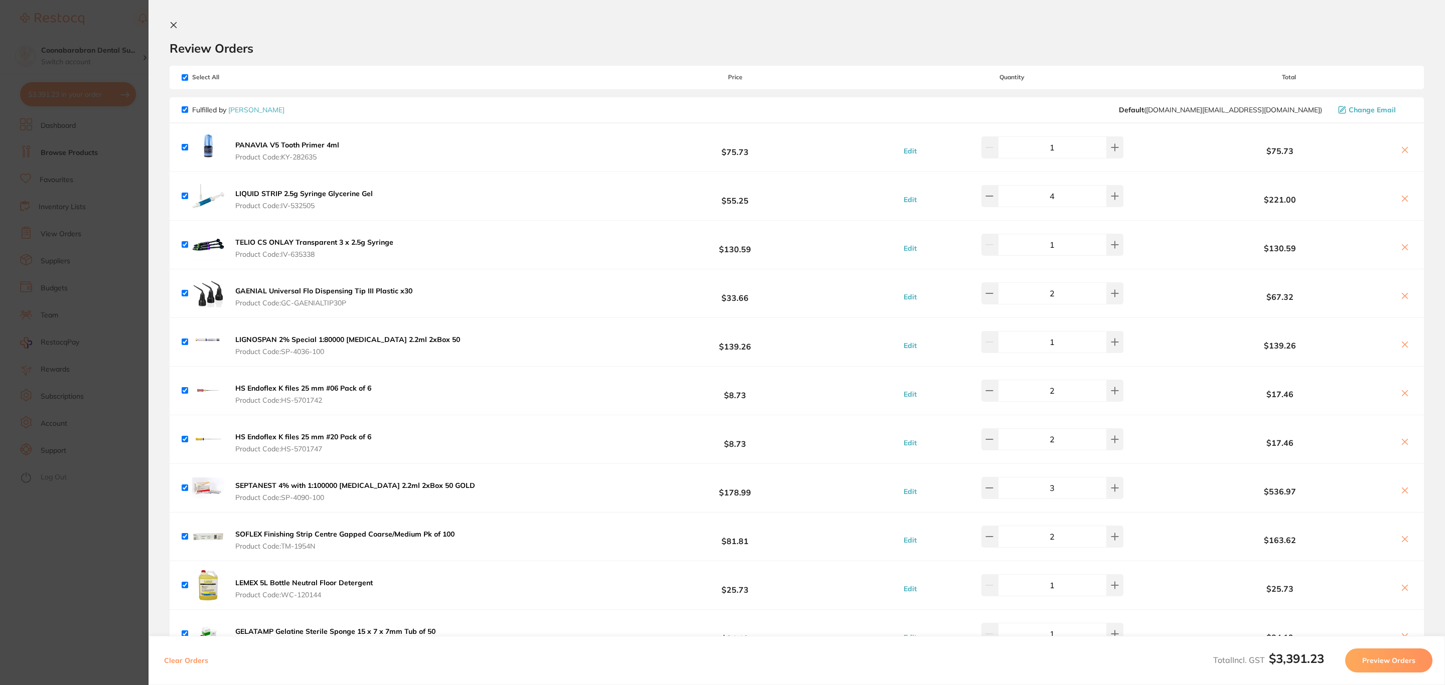
click at [1401, 198] on icon at bounding box center [1405, 199] width 8 height 8
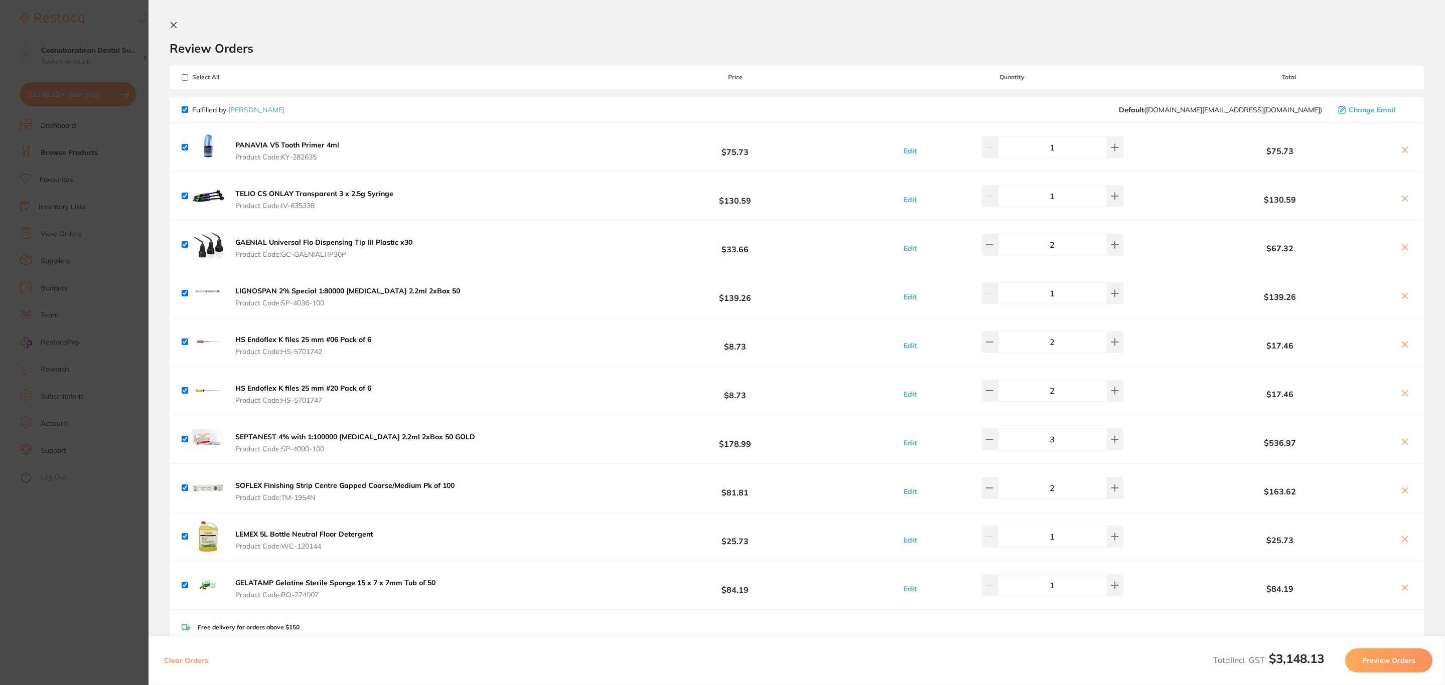
click at [1401, 198] on icon at bounding box center [1405, 199] width 8 height 8
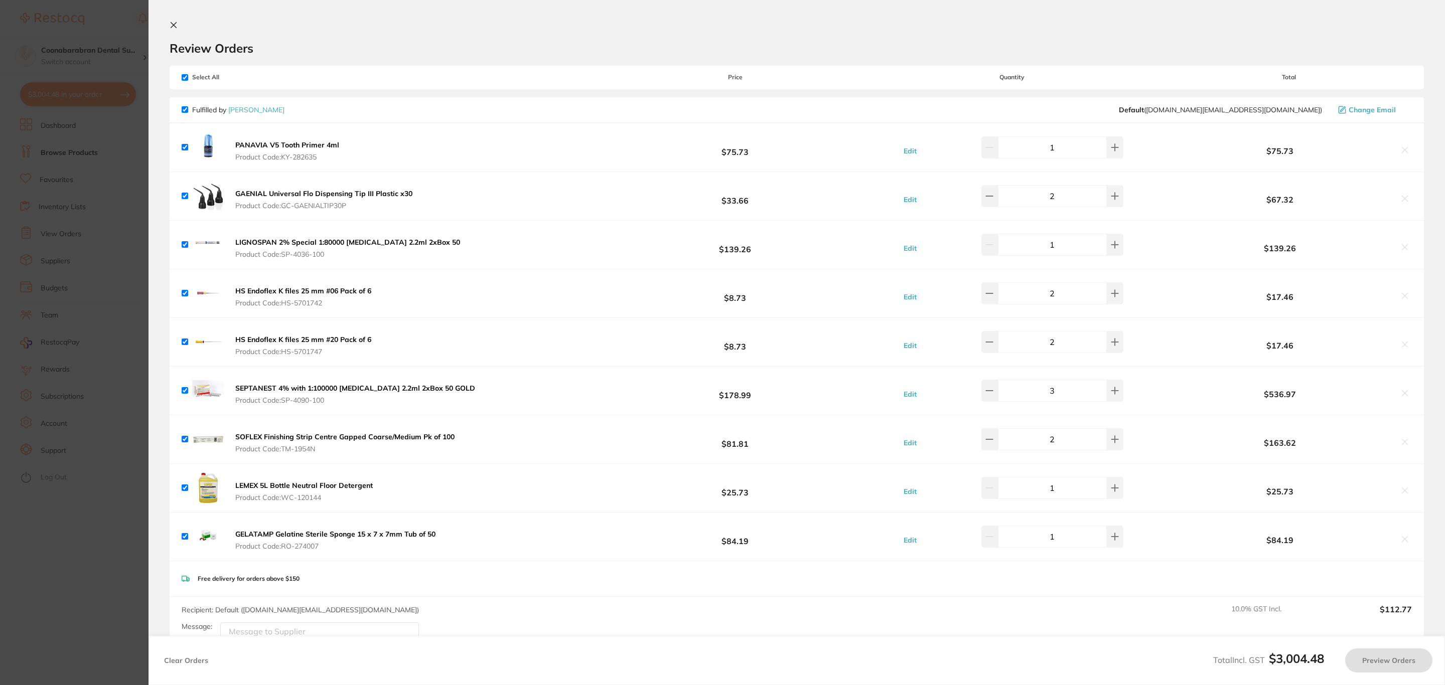
checkbox input "true"
click at [318, 485] on b "LEMEX 5L Bottle Neutral Floor Detergent" at bounding box center [303, 485] width 137 height 9
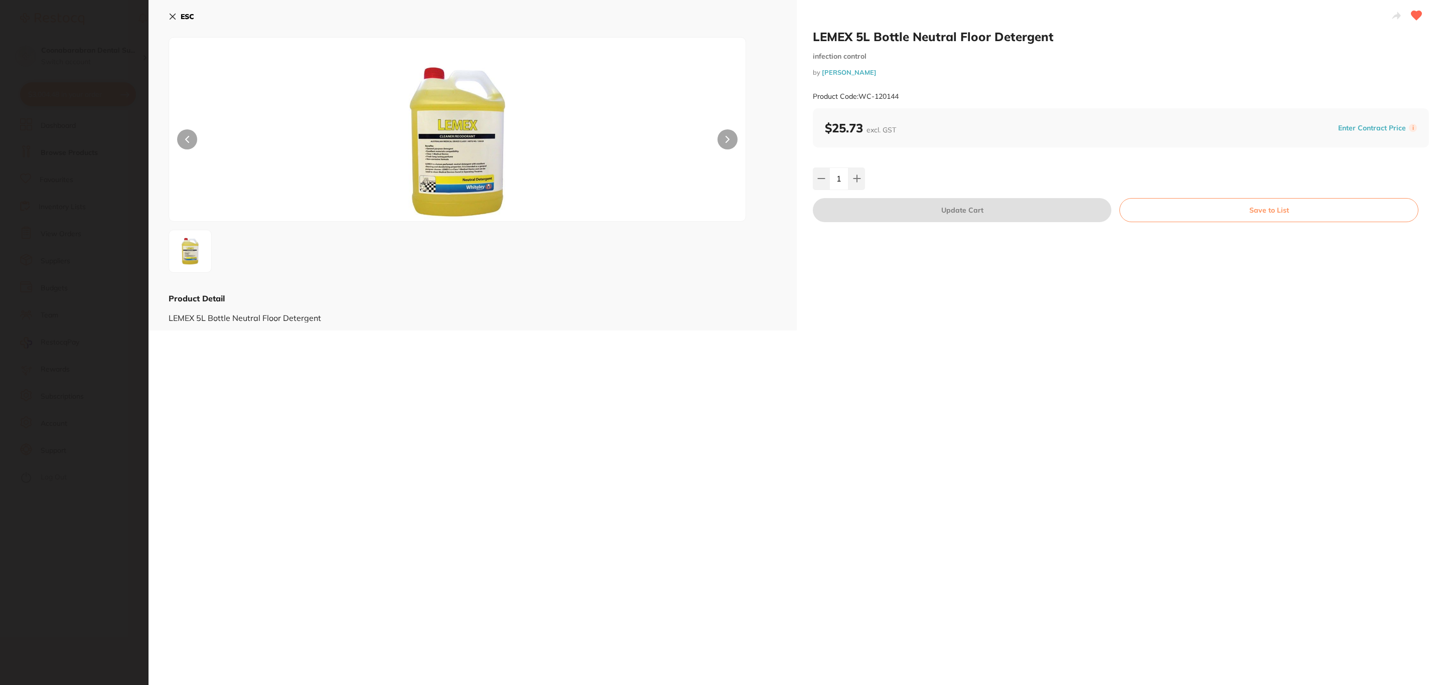
click at [182, 19] on b "ESC" at bounding box center [188, 16] width 14 height 9
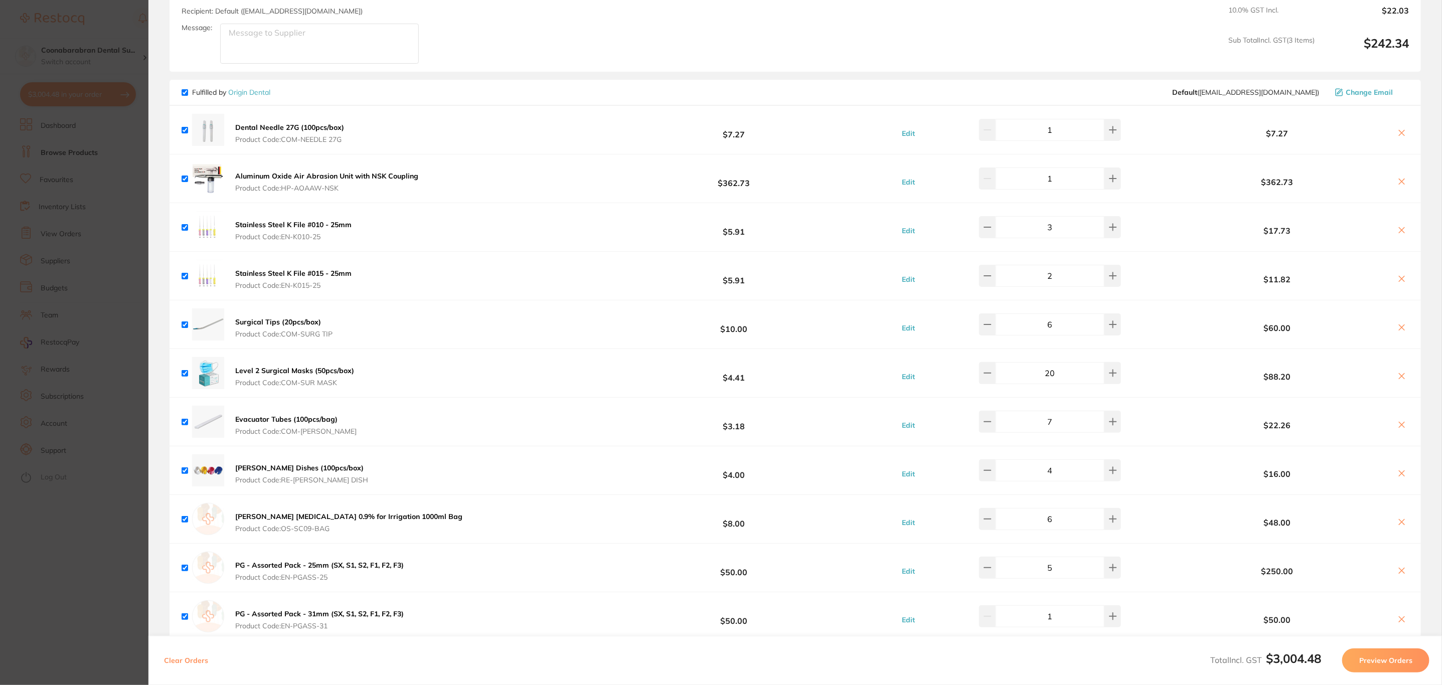
scroll to position [1054, 0]
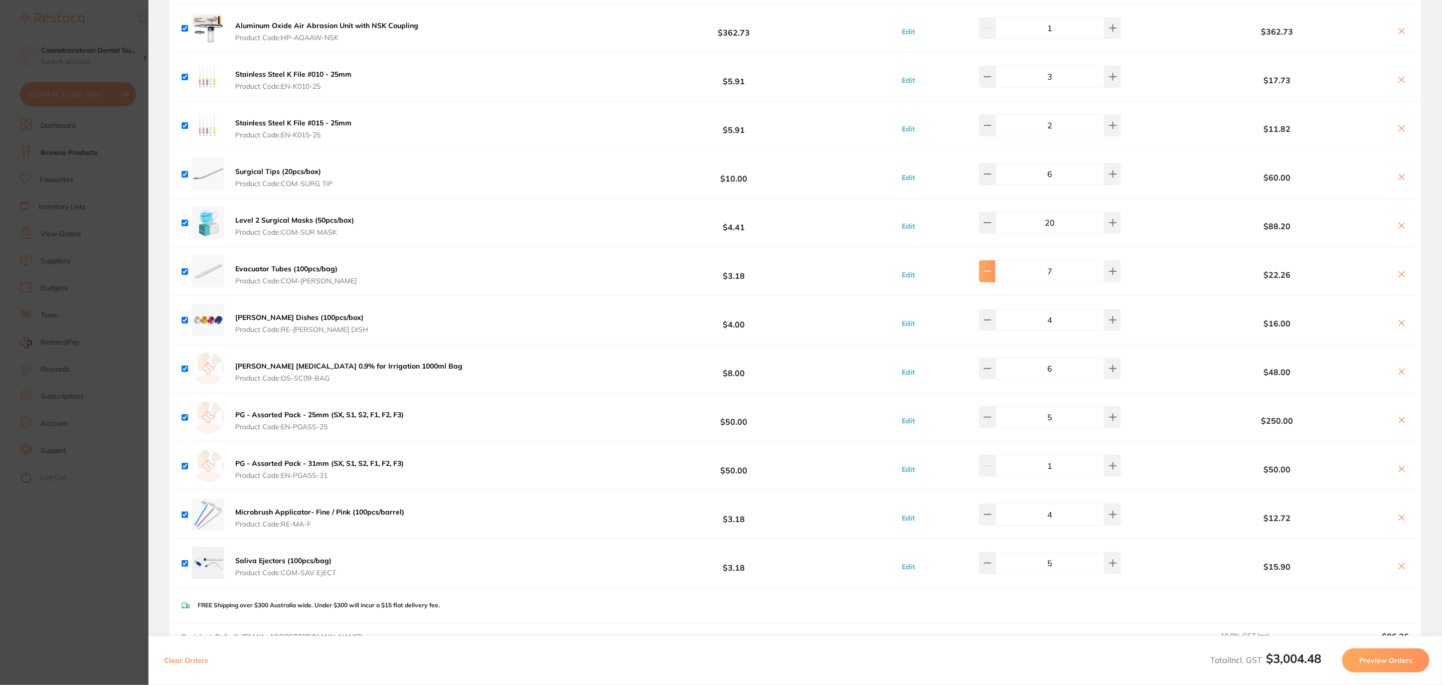
click at [996, 274] on button at bounding box center [987, 271] width 17 height 22
type input "5"
click at [39, 335] on section "Update RRP Set your pre negotiated price for this item. Item Agreed RRP (excl. …" at bounding box center [721, 342] width 1442 height 685
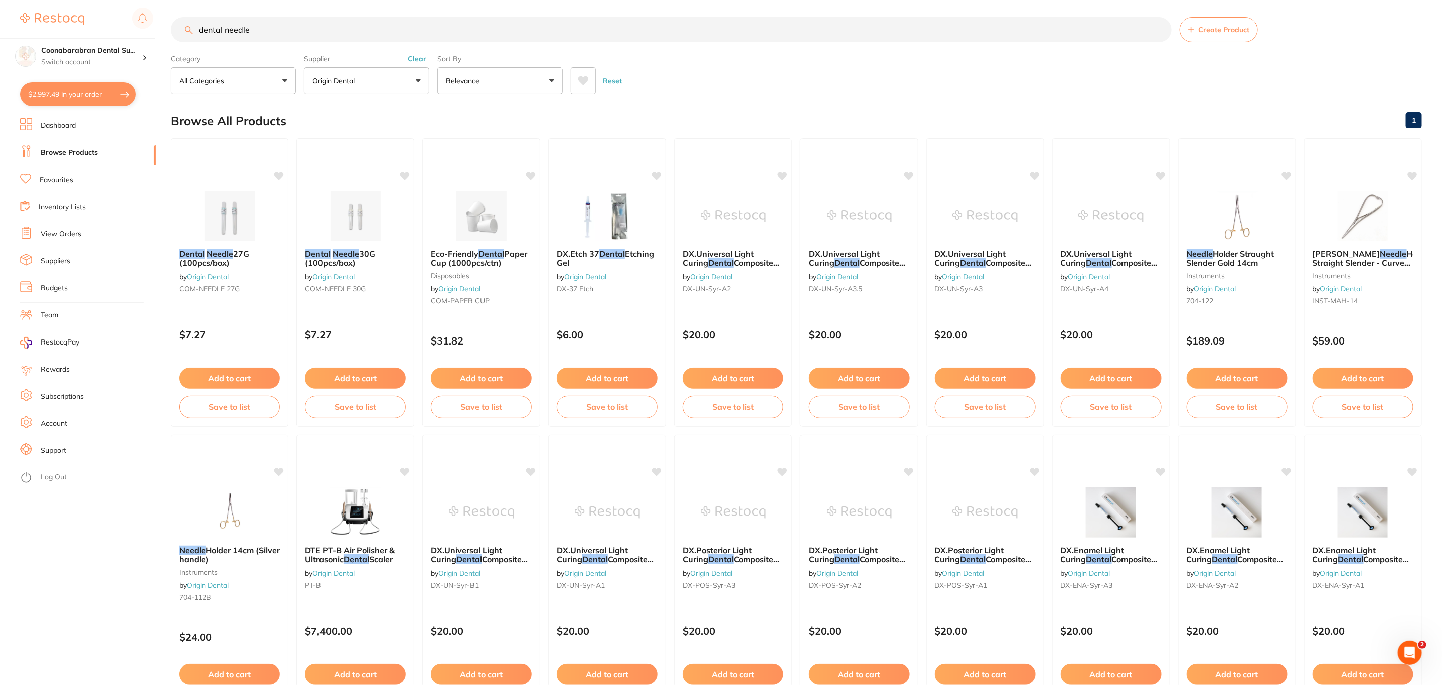
drag, startPoint x: 317, startPoint y: 30, endPoint x: 162, endPoint y: 26, distance: 155.1
click at [162, 26] on div "$2,997.49 Coonabarabran Dental Su... Switch account Riaz [MEDICAL_DATA] Experte…" at bounding box center [721, 339] width 1442 height 685
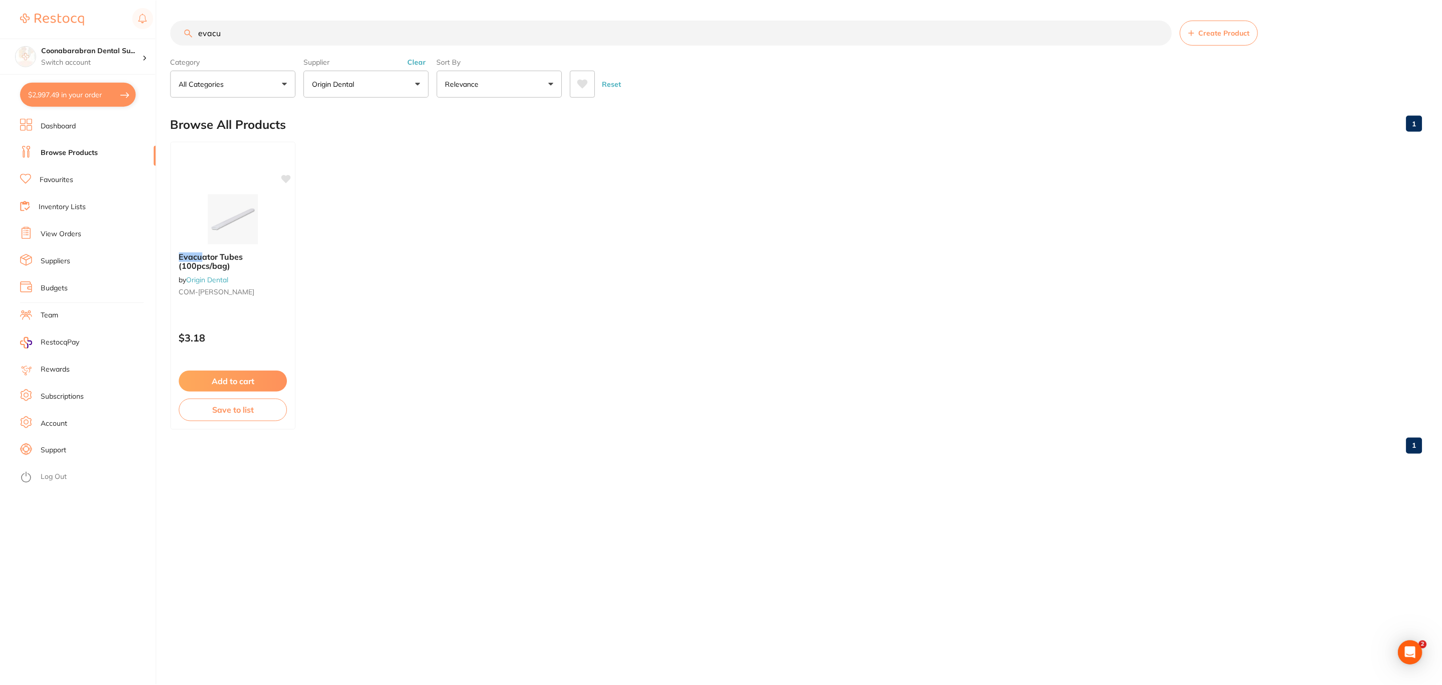
scroll to position [0, 0]
type input "evacu"
click at [374, 82] on button "Origin Dental" at bounding box center [366, 83] width 125 height 27
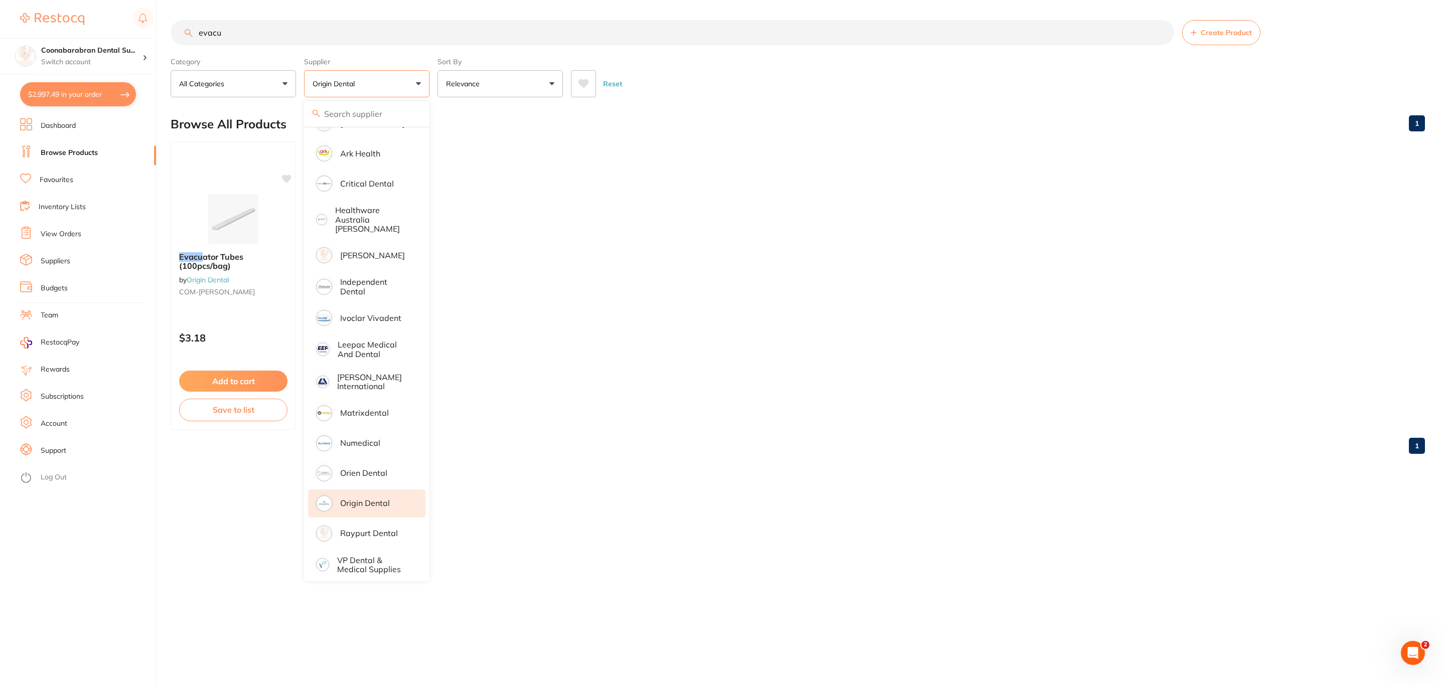
click at [376, 491] on li "Origin Dental" at bounding box center [366, 504] width 117 height 28
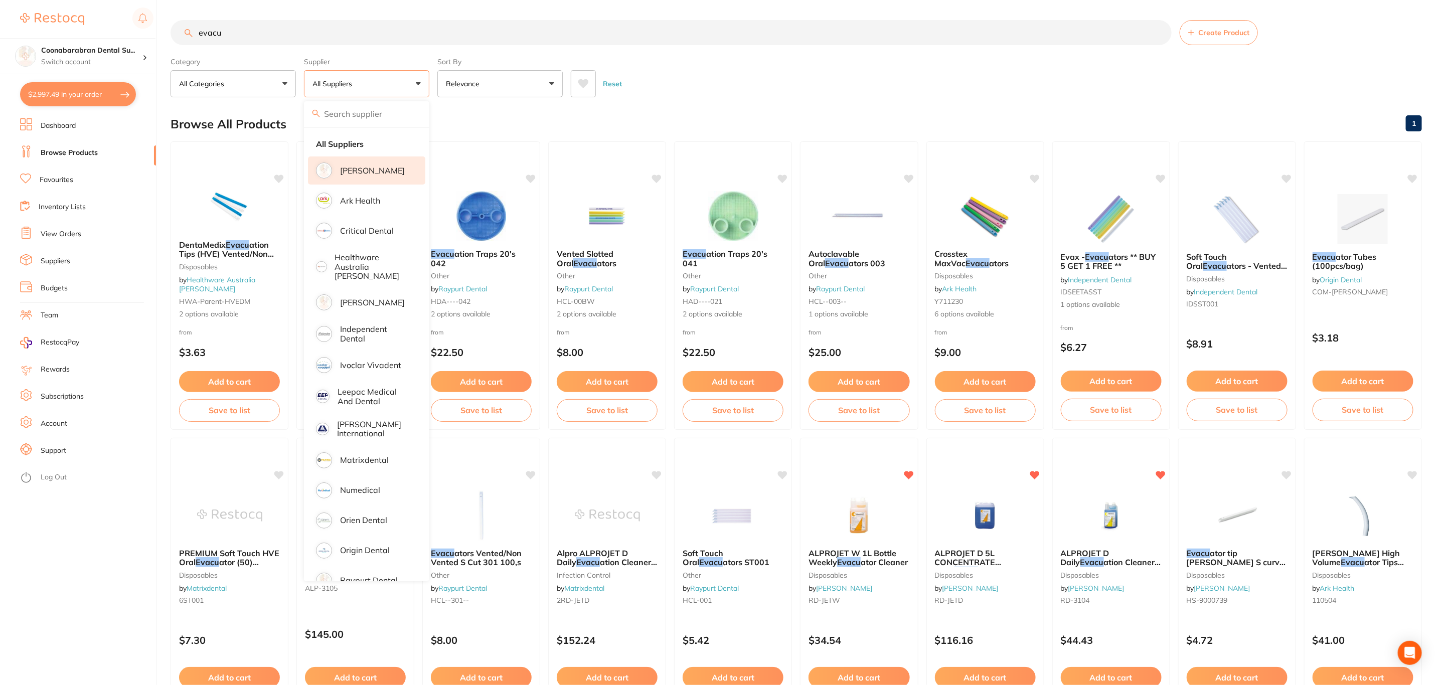
click at [363, 175] on p "[PERSON_NAME]" at bounding box center [372, 170] width 65 height 9
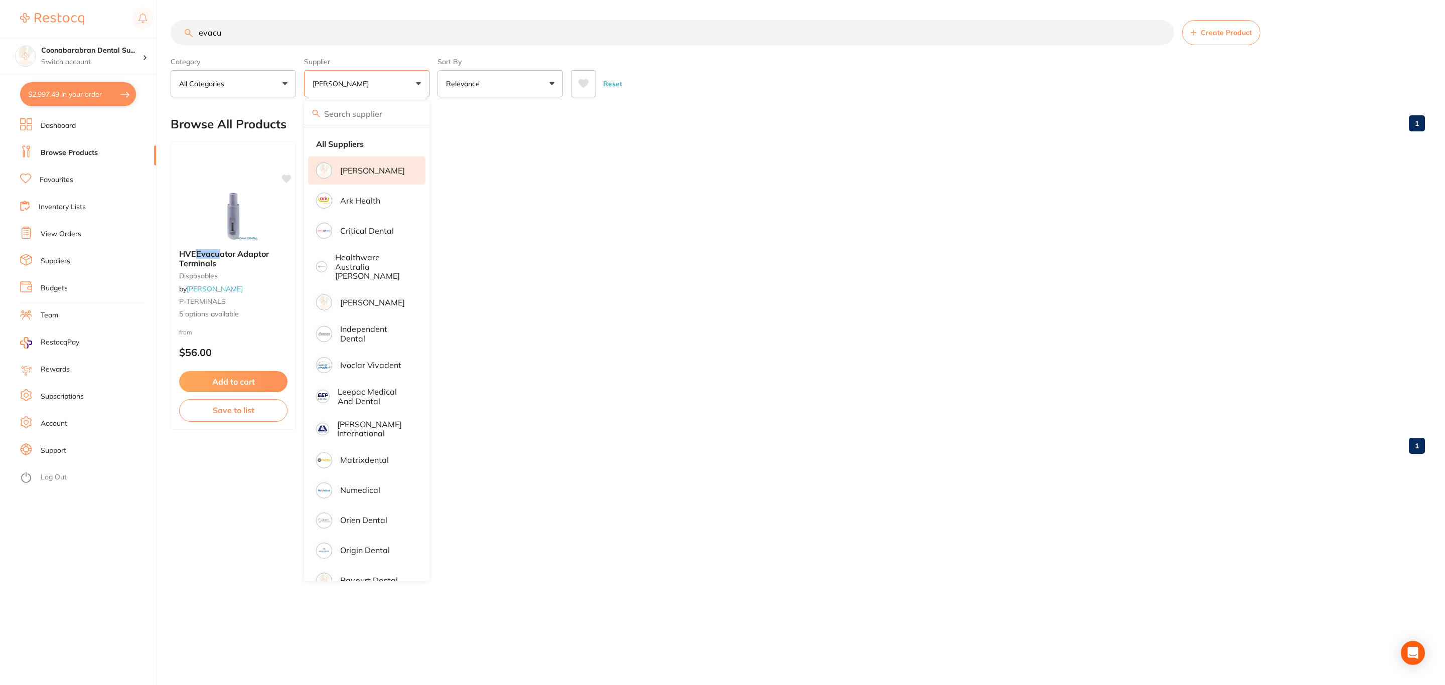
click at [843, 234] on ul "HVE Evacu ator Adaptor Terminals disposables by [PERSON_NAME] P-TERMINALS 5 opt…" at bounding box center [798, 285] width 1254 height 288
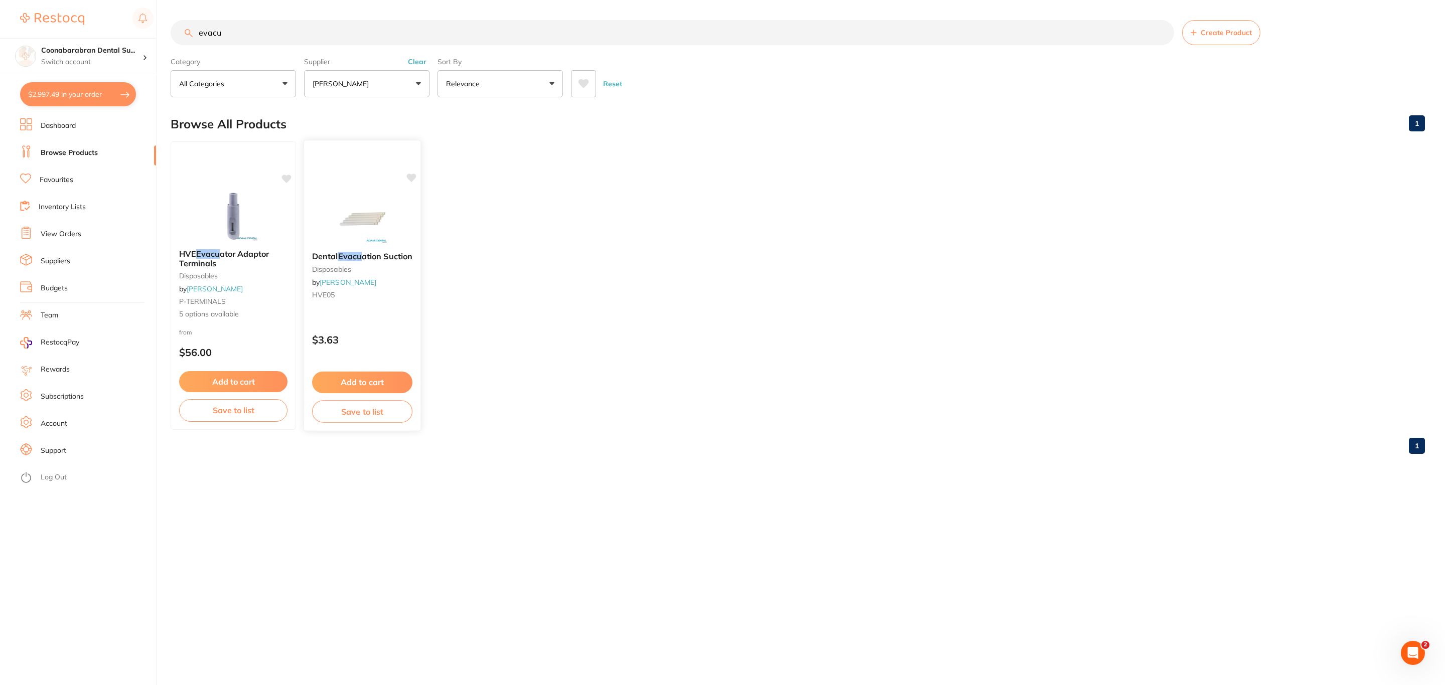
click at [390, 196] on img at bounding box center [362, 218] width 66 height 51
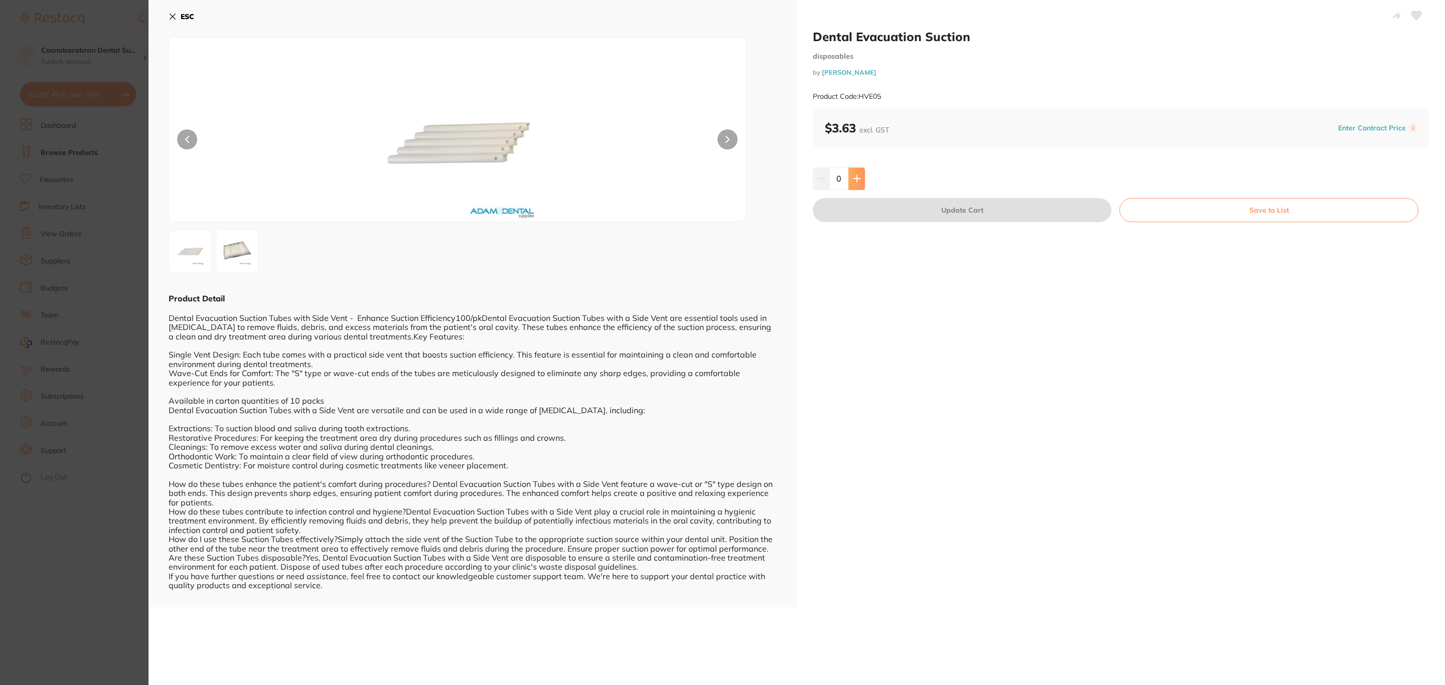
click at [856, 181] on icon at bounding box center [857, 179] width 8 height 8
type input "2"
click at [864, 209] on button "Update Cart" at bounding box center [962, 210] width 299 height 24
checkbox input "false"
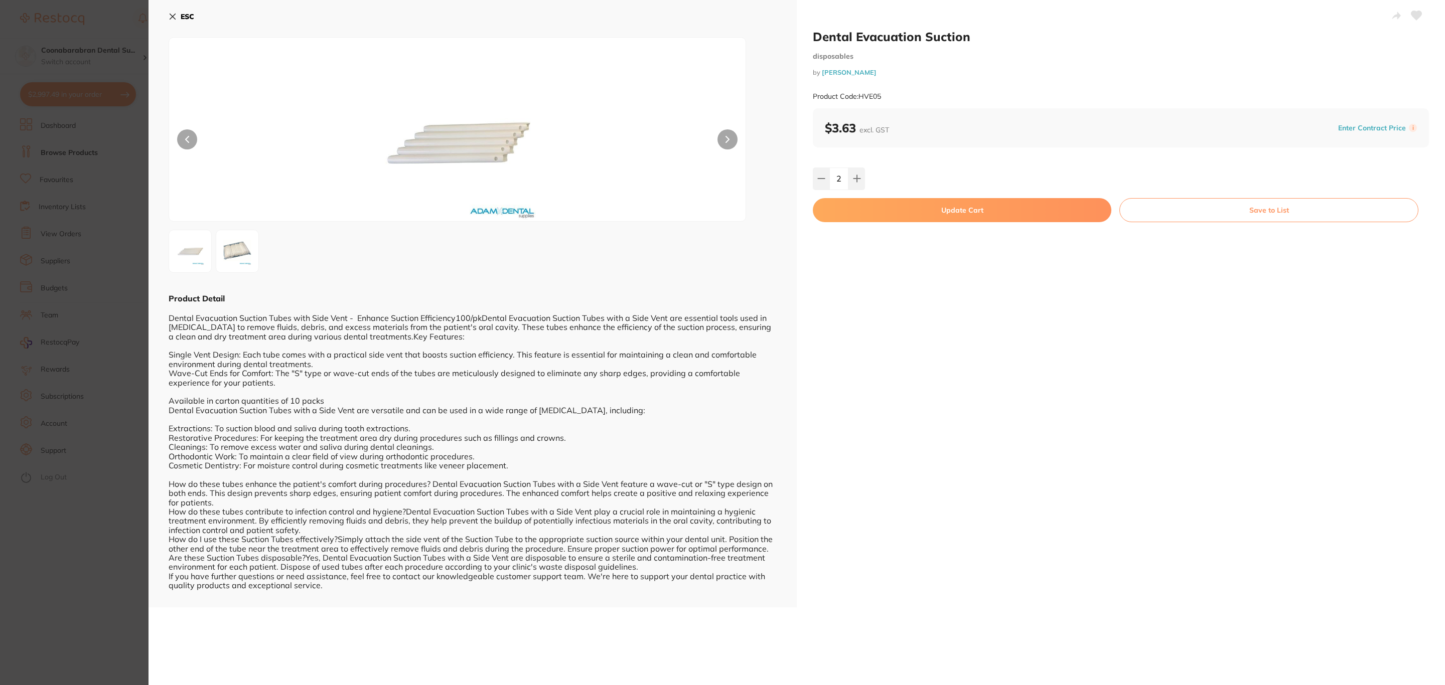
checkbox input "false"
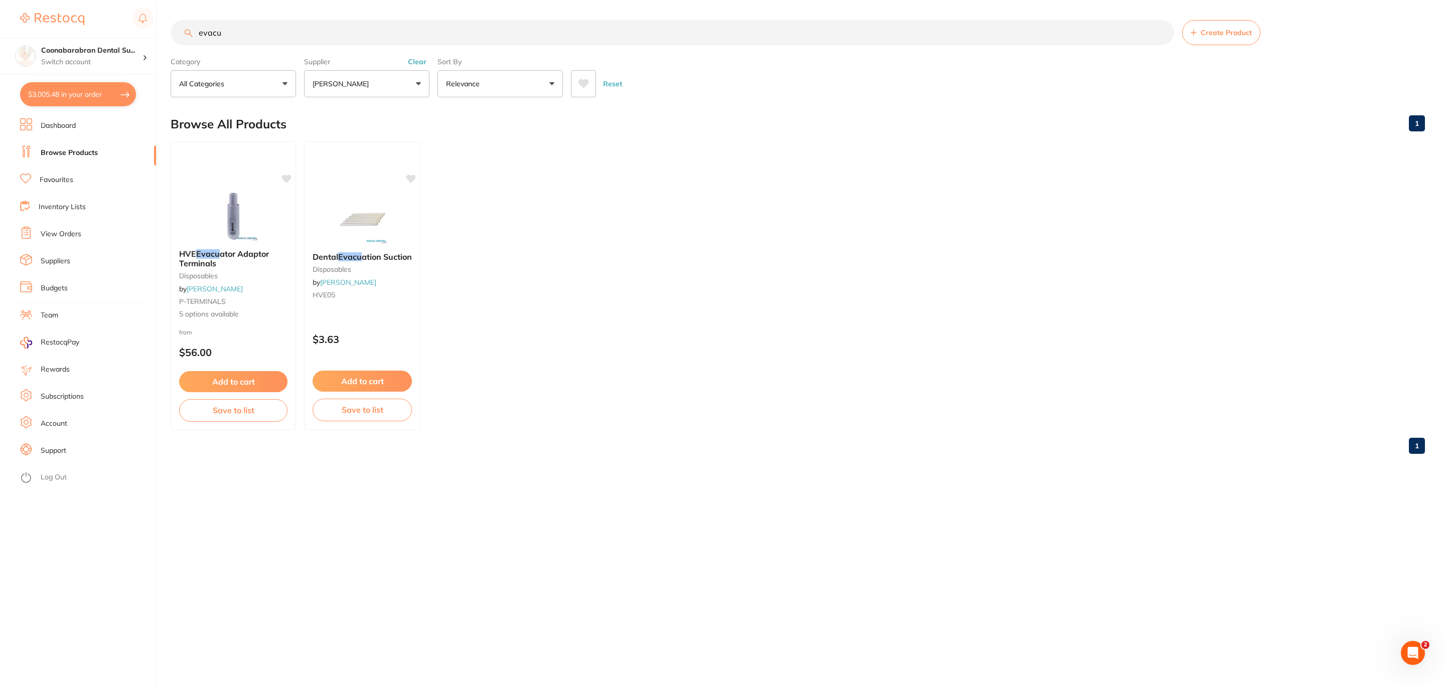
scroll to position [1102, 0]
click at [268, 40] on input "evacu" at bounding box center [672, 32] width 1003 height 25
type input "e"
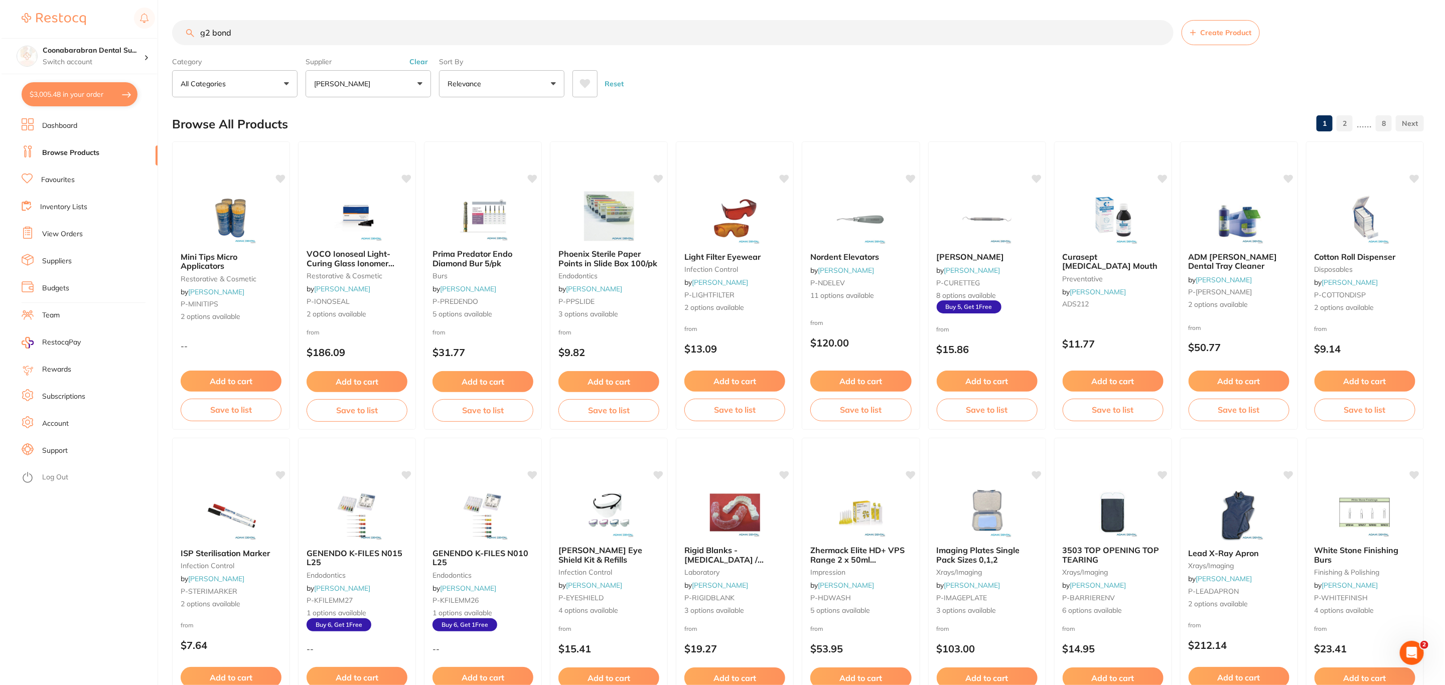
scroll to position [0, 0]
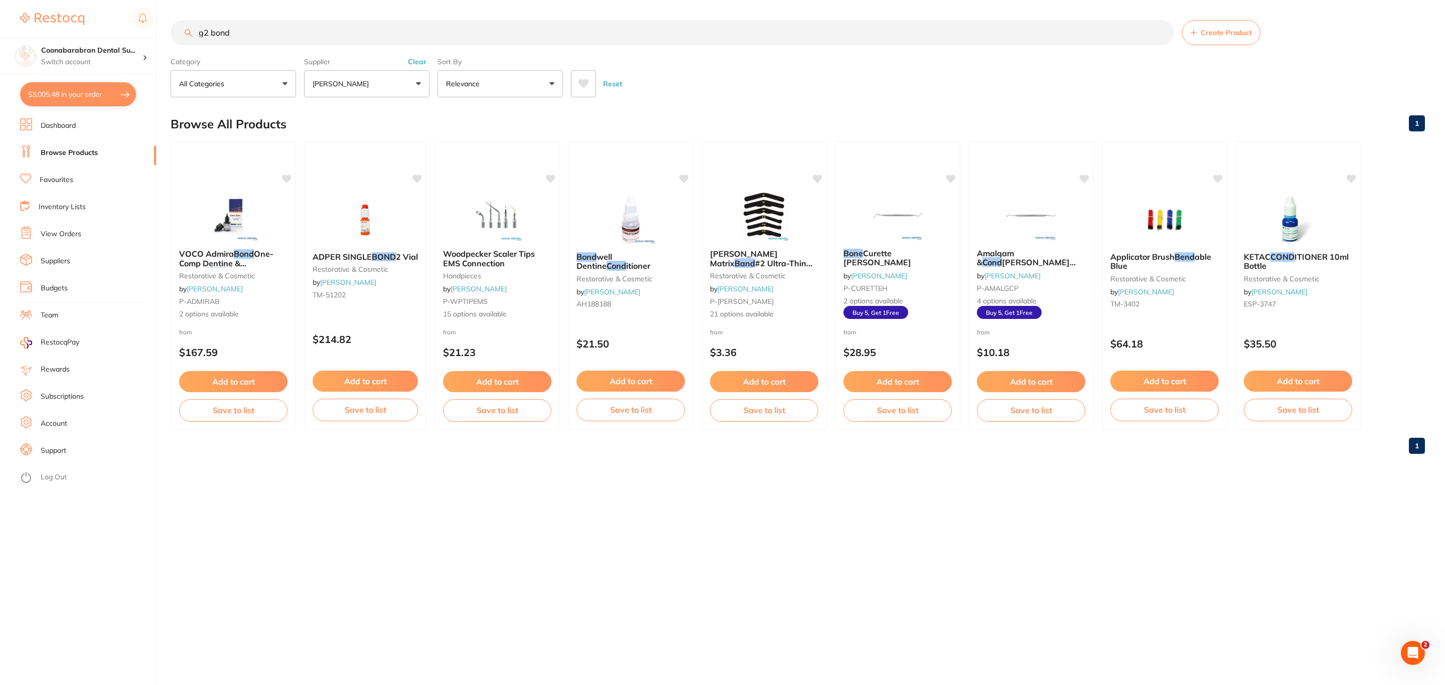
type input "g2 bond"
click at [332, 93] on button "[PERSON_NAME]" at bounding box center [366, 83] width 125 height 27
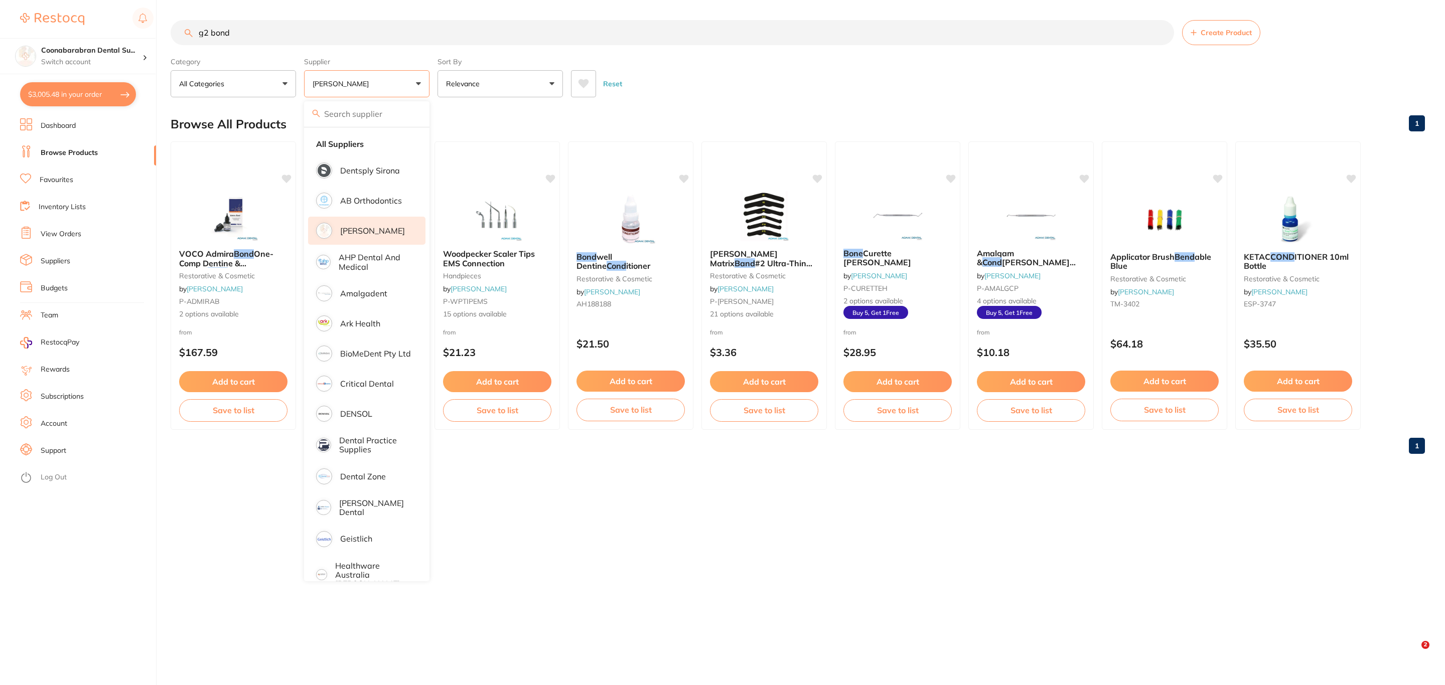
click at [368, 240] on li "[PERSON_NAME]" at bounding box center [366, 231] width 117 height 28
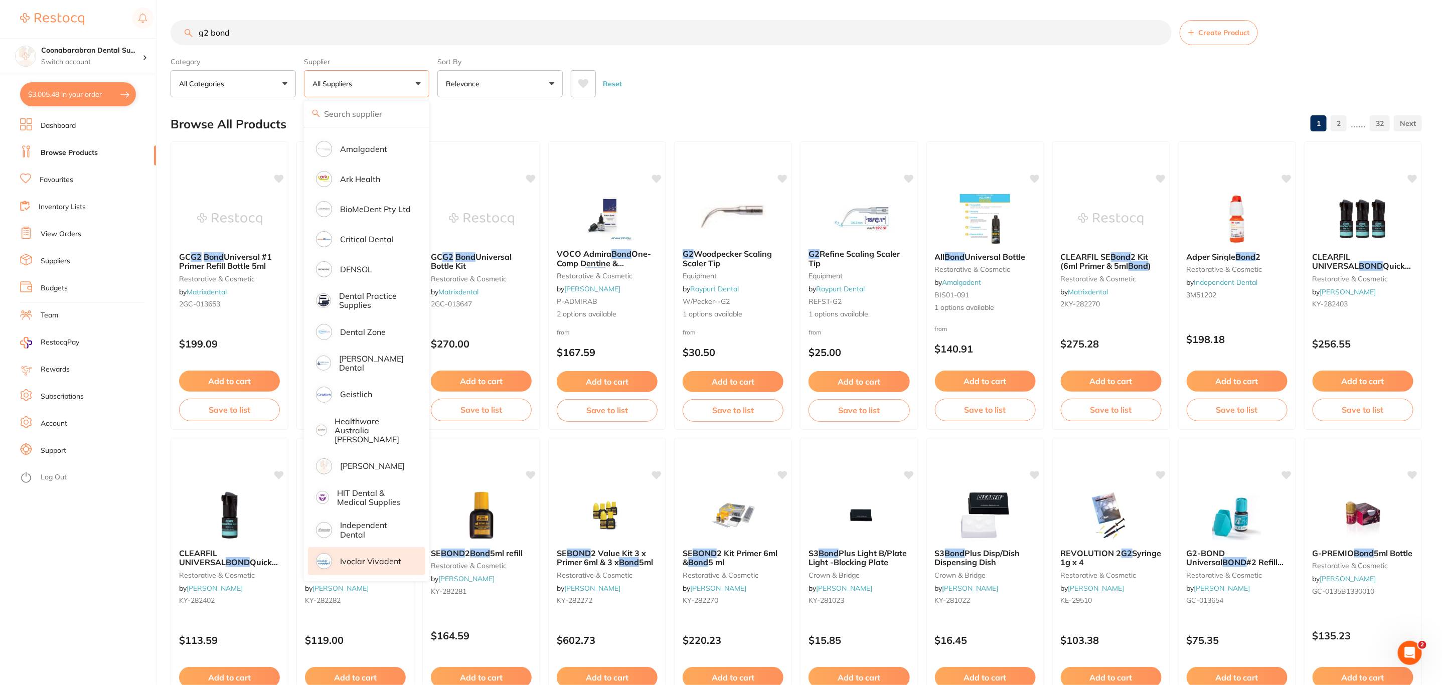
scroll to position [151, 0]
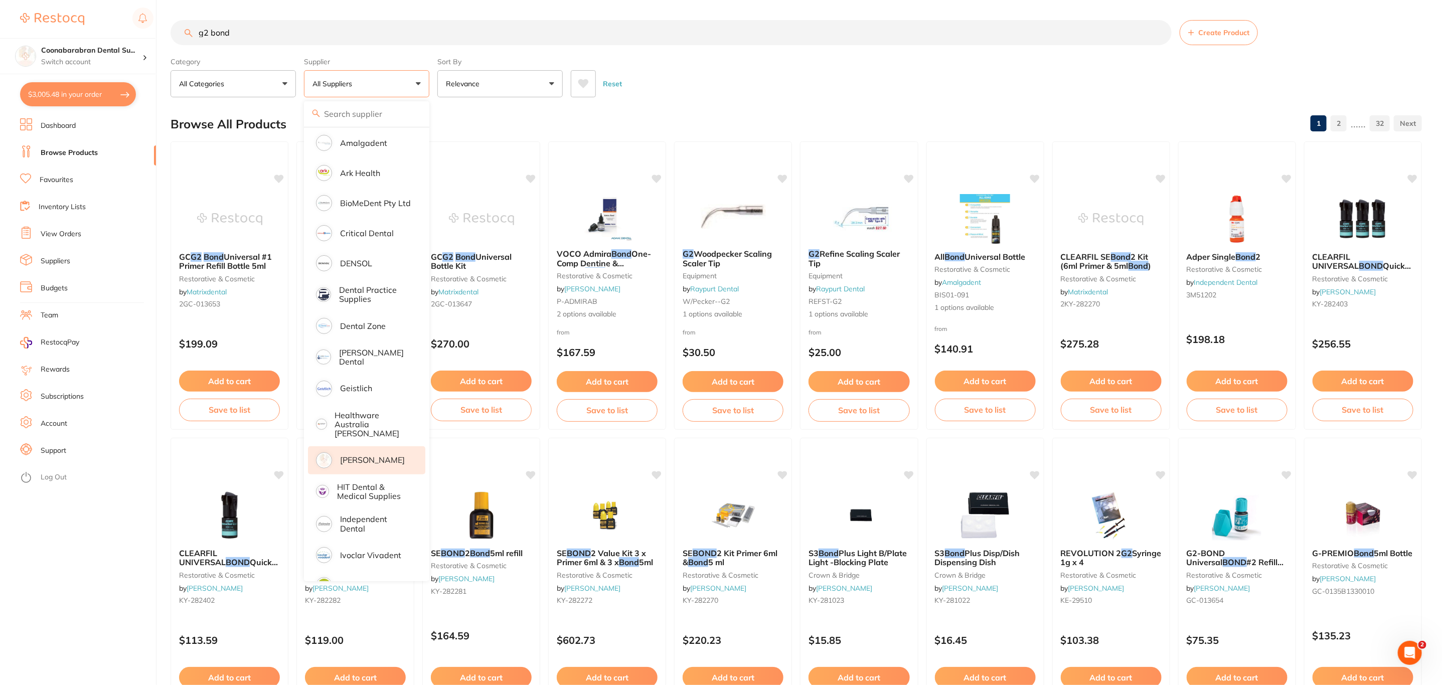
click at [391, 456] on p "[PERSON_NAME]" at bounding box center [372, 460] width 65 height 9
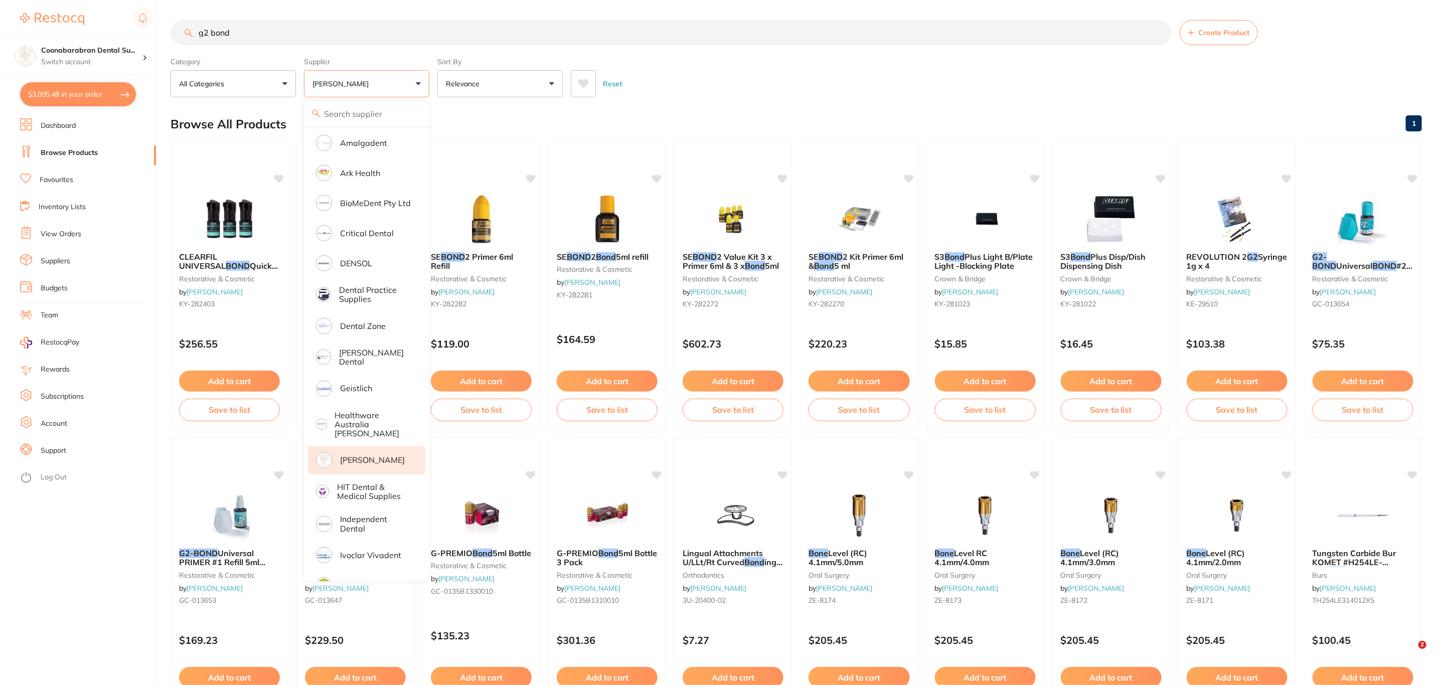
click at [1015, 73] on div "Reset" at bounding box center [992, 79] width 843 height 35
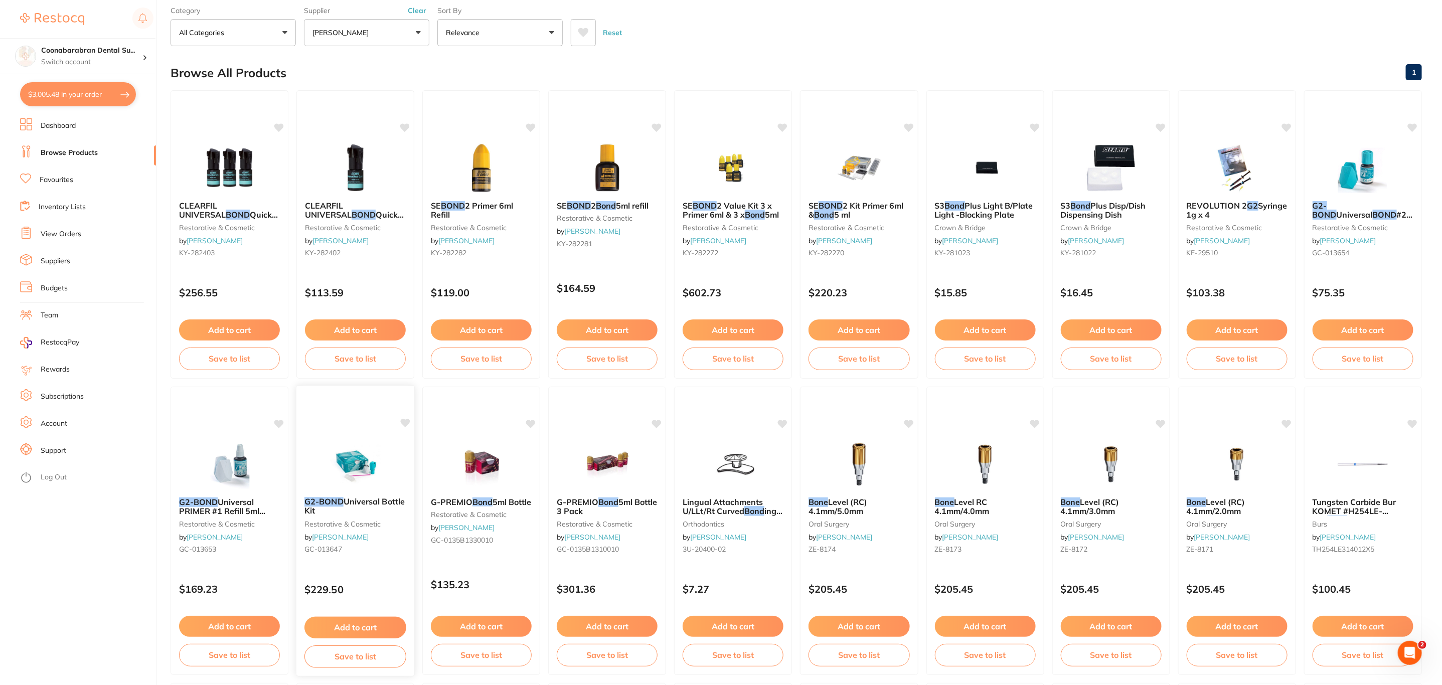
scroll to position [75, 0]
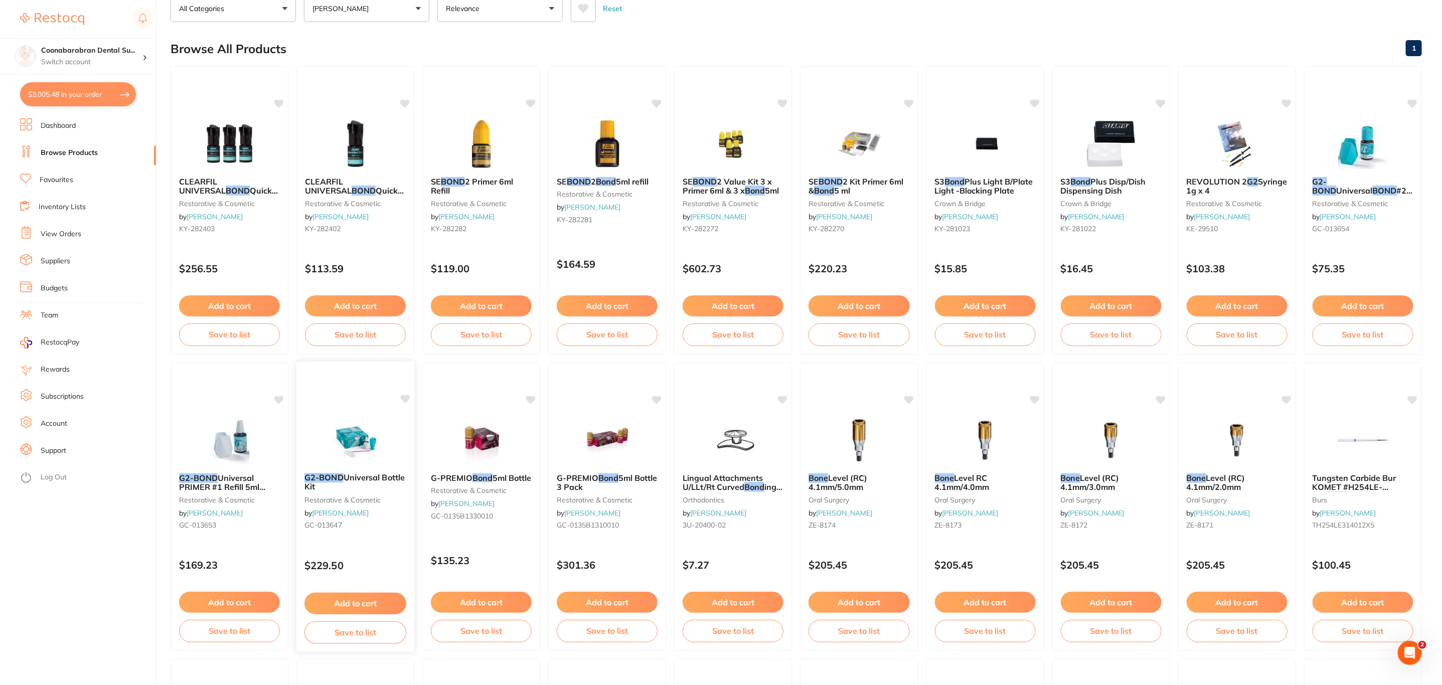
click at [357, 413] on div "G2-BOND Universal Bottle Kit restorative & cosmetic by [PERSON_NAME] [PERSON_NA…" at bounding box center [355, 507] width 119 height 292
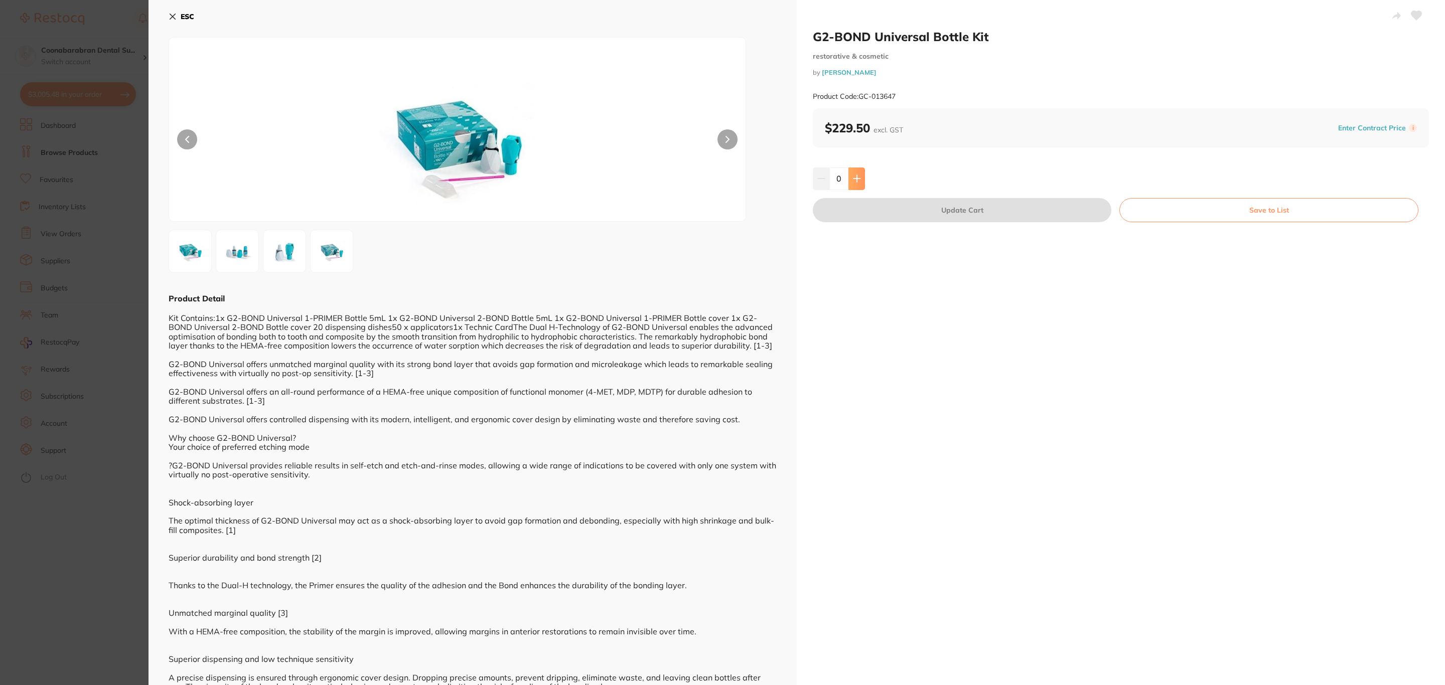
click at [859, 180] on icon at bounding box center [857, 179] width 8 height 8
type input "1"
click at [860, 214] on button "Update Cart" at bounding box center [962, 210] width 299 height 24
checkbox input "false"
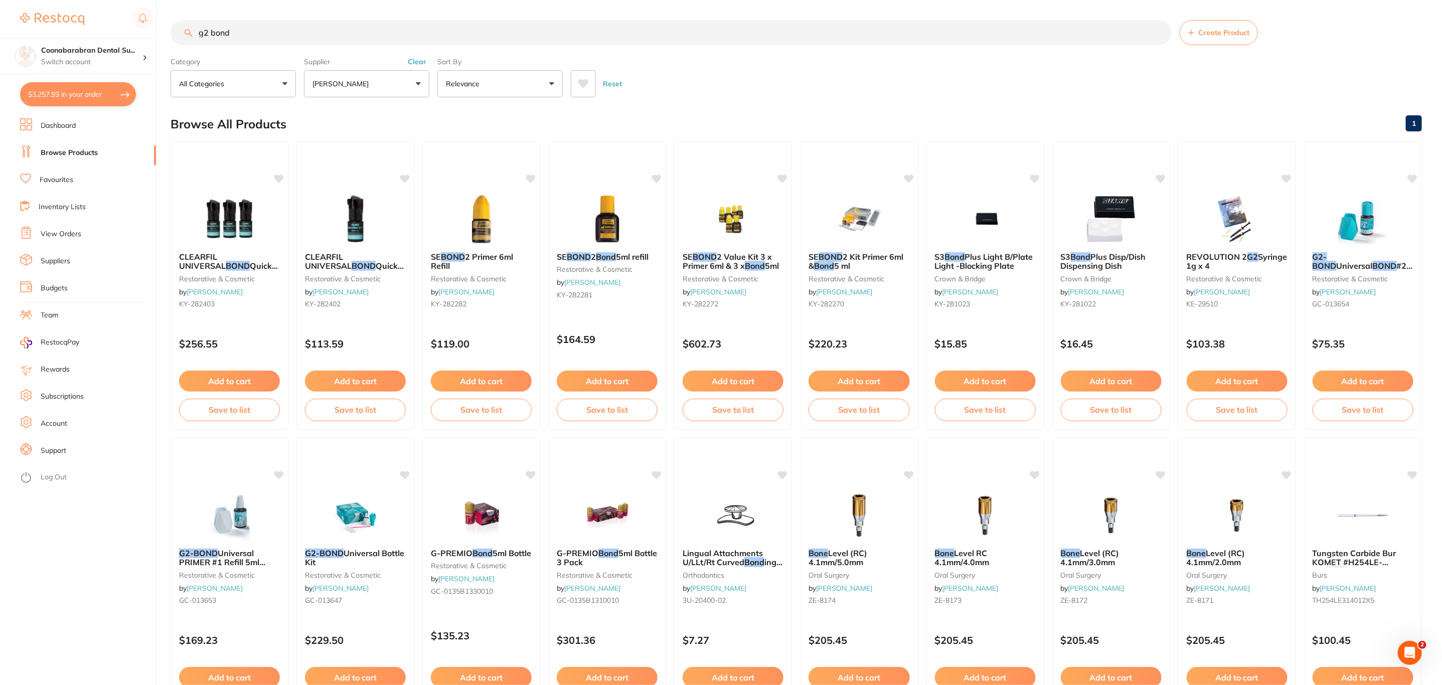
drag, startPoint x: 240, startPoint y: 37, endPoint x: 148, endPoint y: 33, distance: 91.9
click at [148, 33] on div "$3,257.93 Coonabarabran Dental Su... Switch account Riaz [MEDICAL_DATA] Experte…" at bounding box center [721, 342] width 1442 height 685
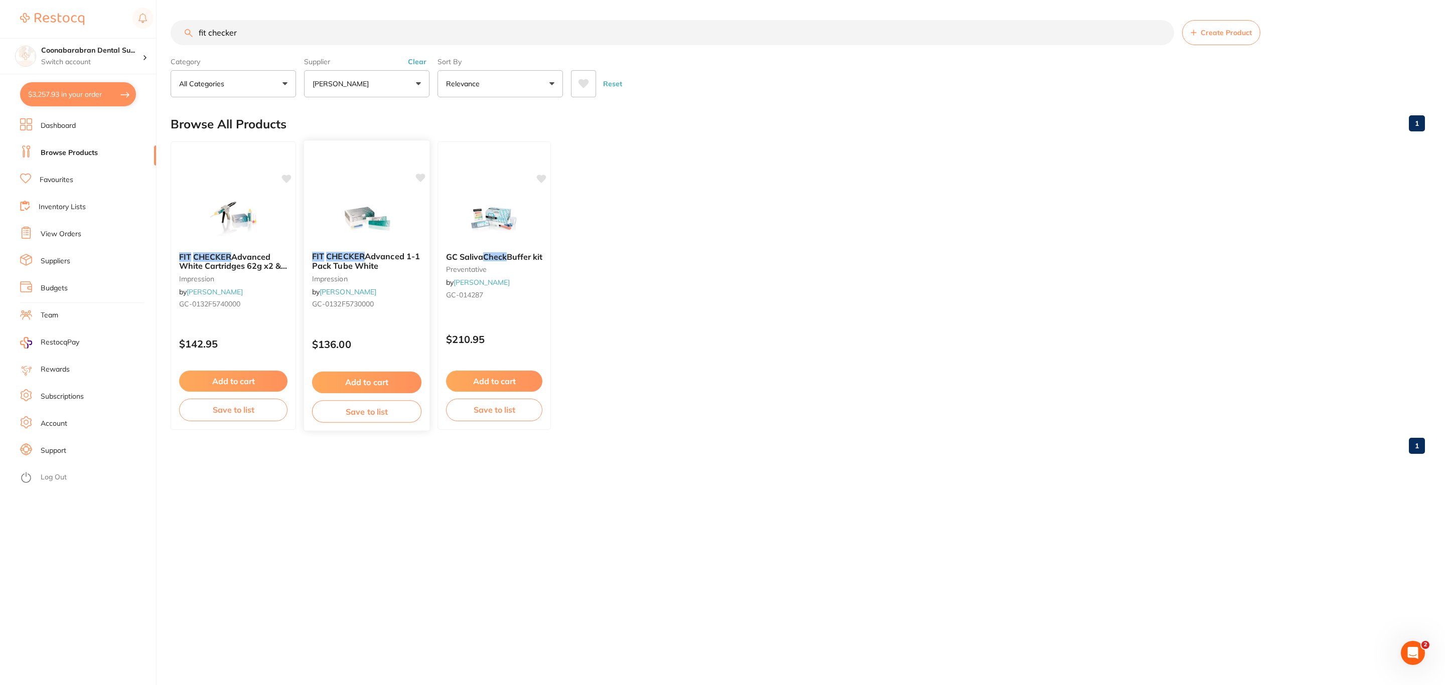
type input "fit checker"
click at [361, 220] on img at bounding box center [367, 218] width 66 height 51
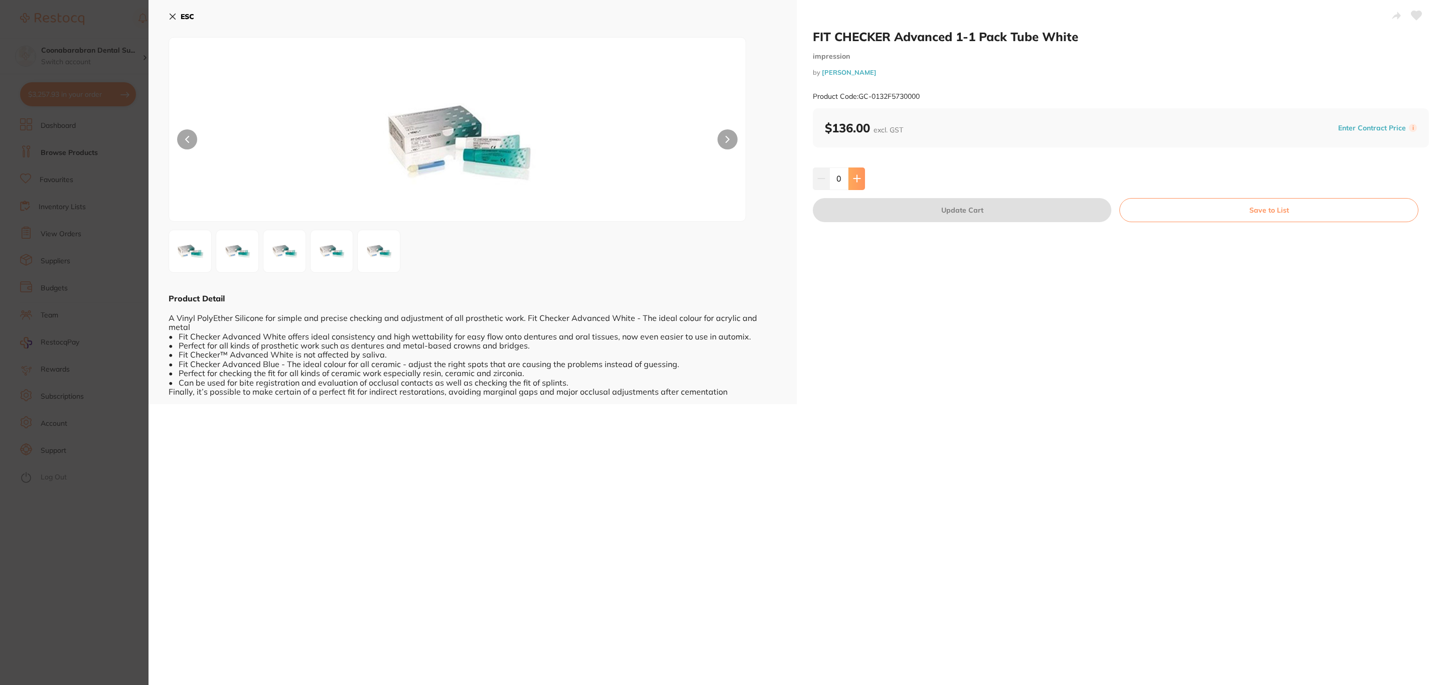
click at [858, 189] on button at bounding box center [856, 179] width 17 height 22
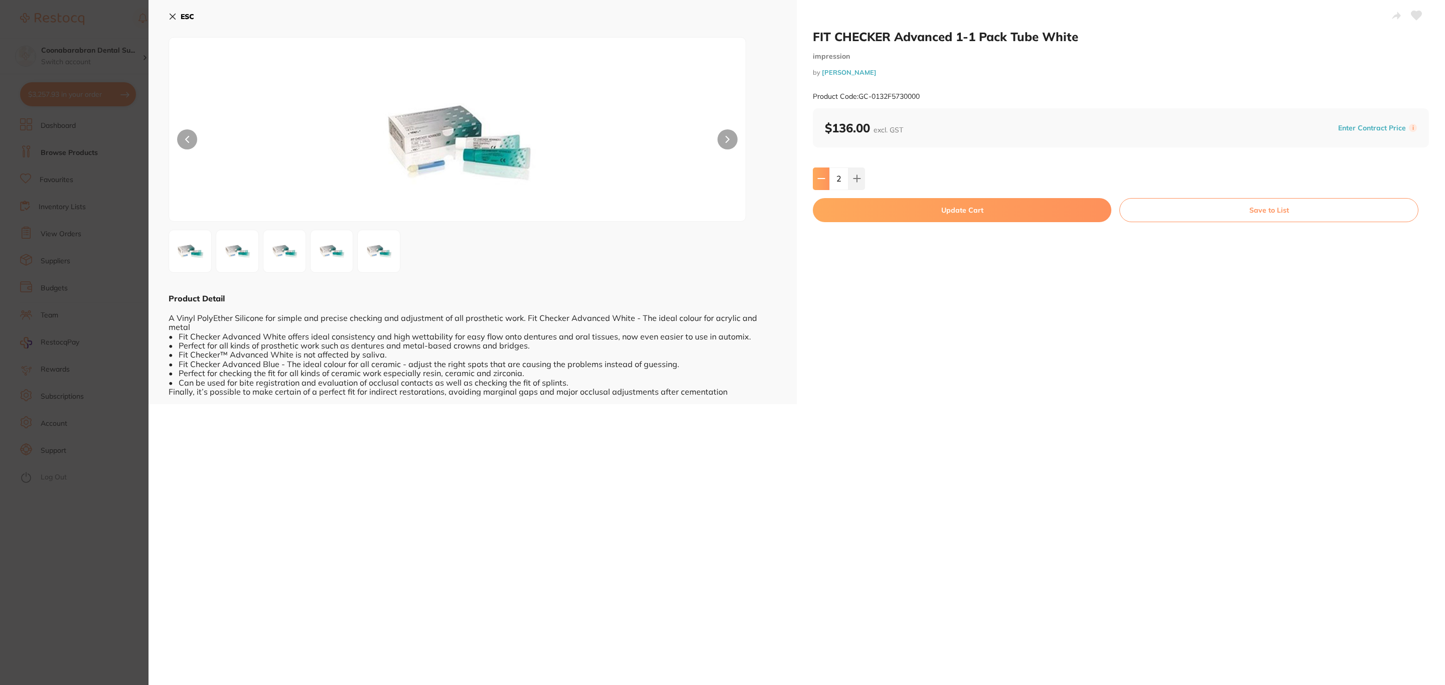
click at [824, 184] on button at bounding box center [821, 179] width 17 height 22
type input "0"
click at [885, 453] on div "FIT CHECKER Advanced 1-1 Pack Tube White impression by [PERSON_NAME] Product Co…" at bounding box center [797, 342] width 1296 height 685
click at [181, 16] on b "ESC" at bounding box center [188, 16] width 14 height 9
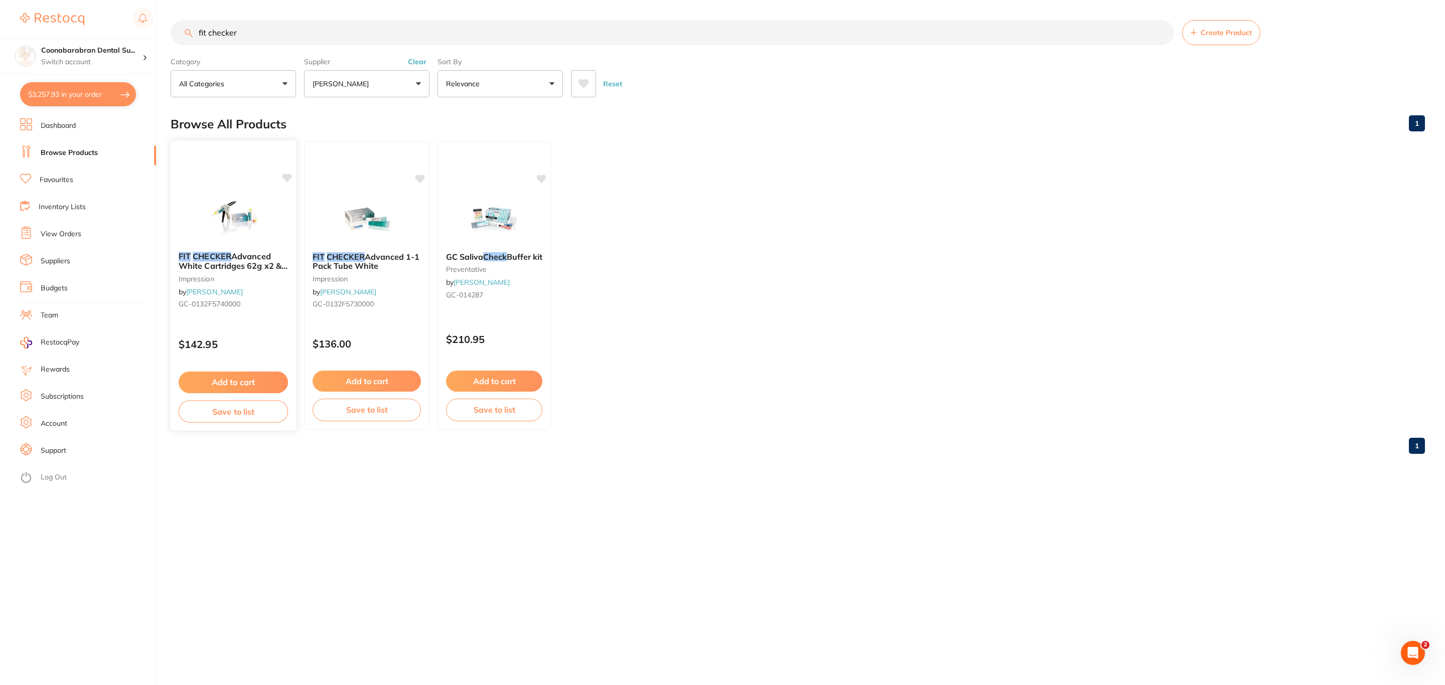
click at [224, 243] on img at bounding box center [233, 218] width 66 height 51
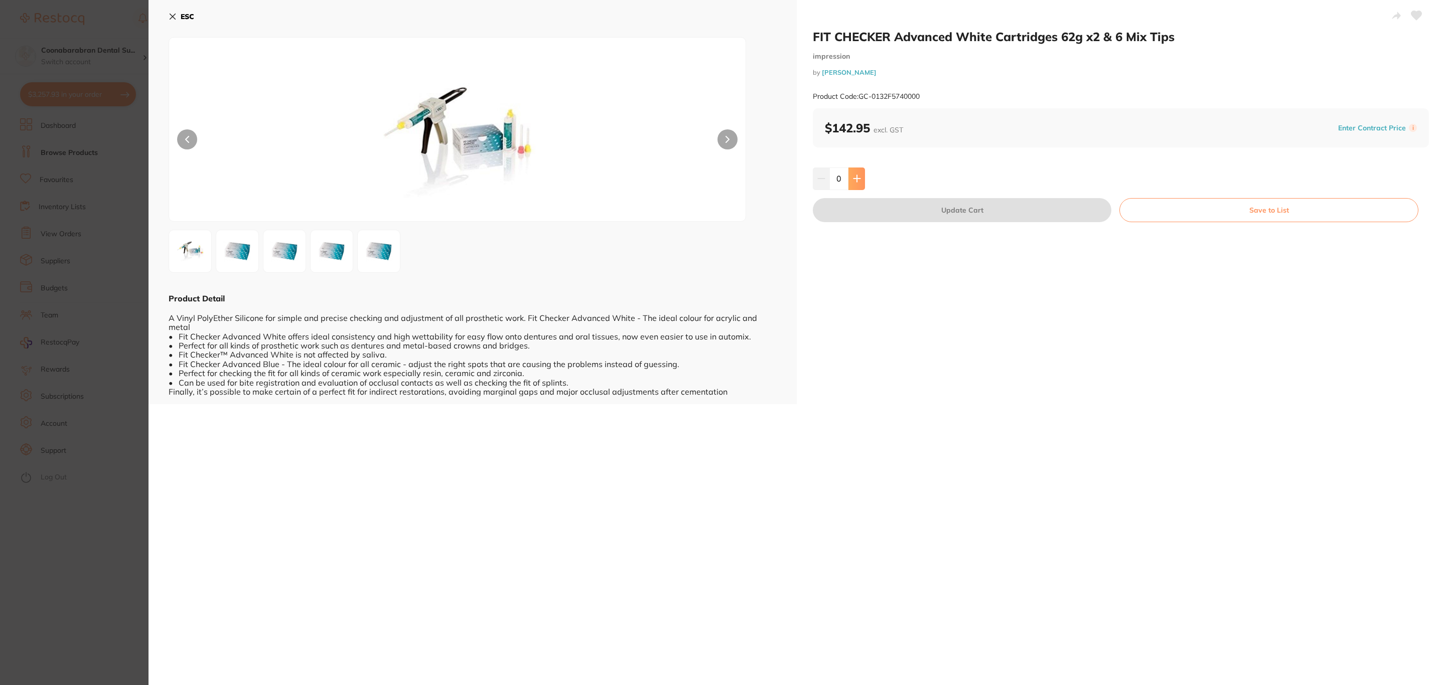
click at [855, 176] on icon at bounding box center [856, 179] width 7 height 7
type input "2"
click at [868, 208] on button "Update Cart" at bounding box center [962, 210] width 299 height 24
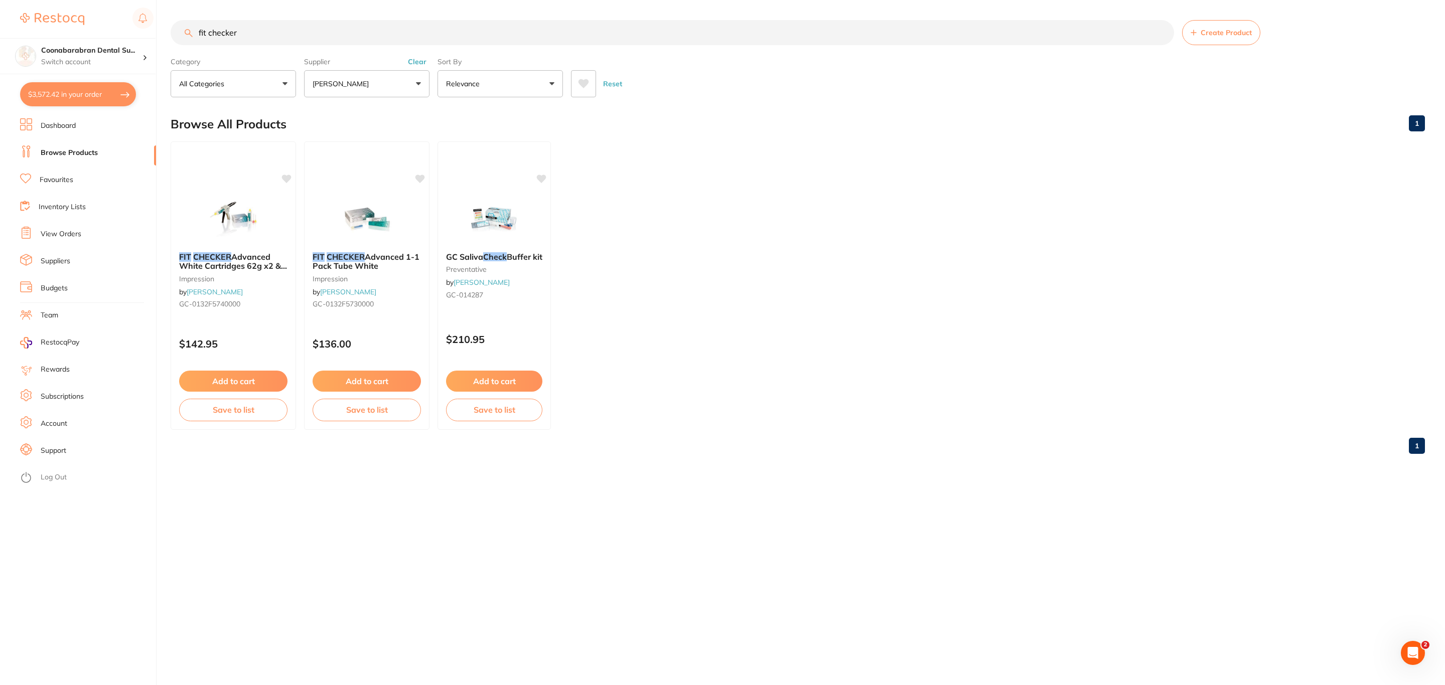
scroll to position [1200, 0]
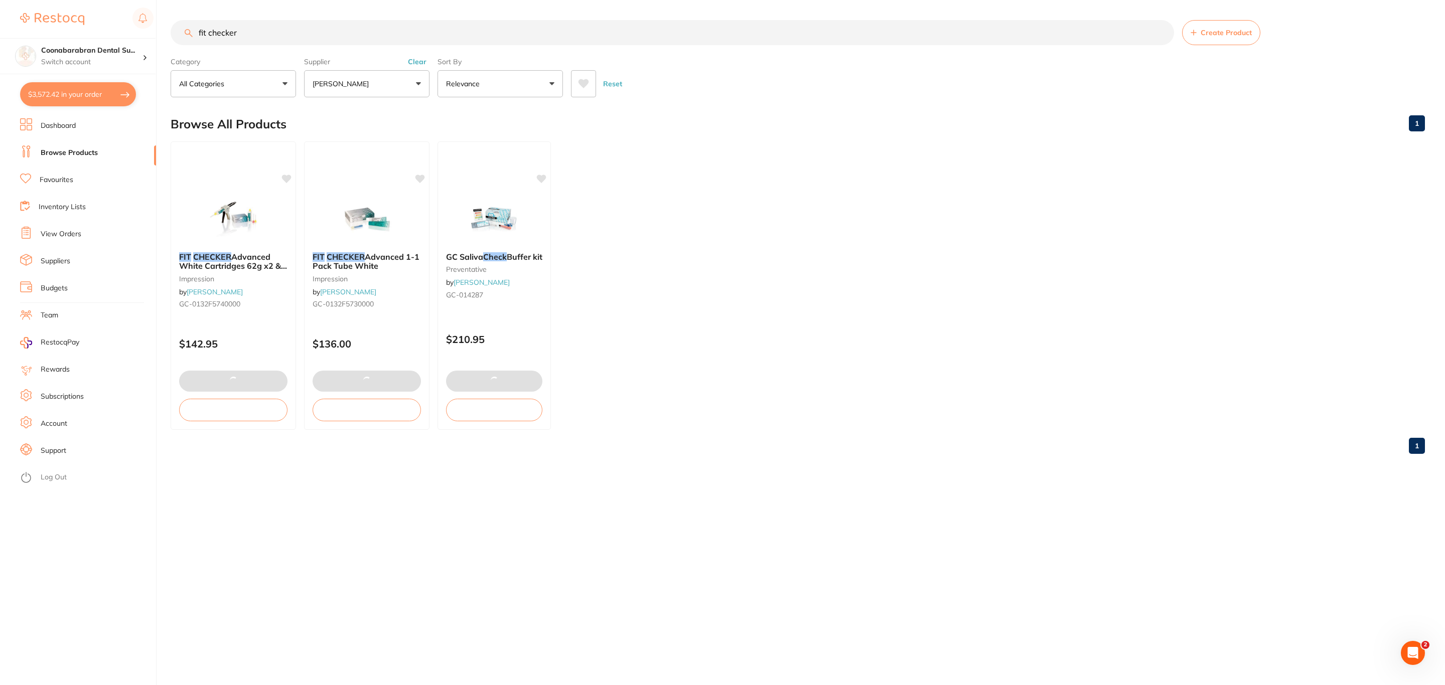
drag, startPoint x: 396, startPoint y: 35, endPoint x: 172, endPoint y: 25, distance: 224.5
click at [172, 25] on div "fit checker Create Product" at bounding box center [798, 32] width 1254 height 25
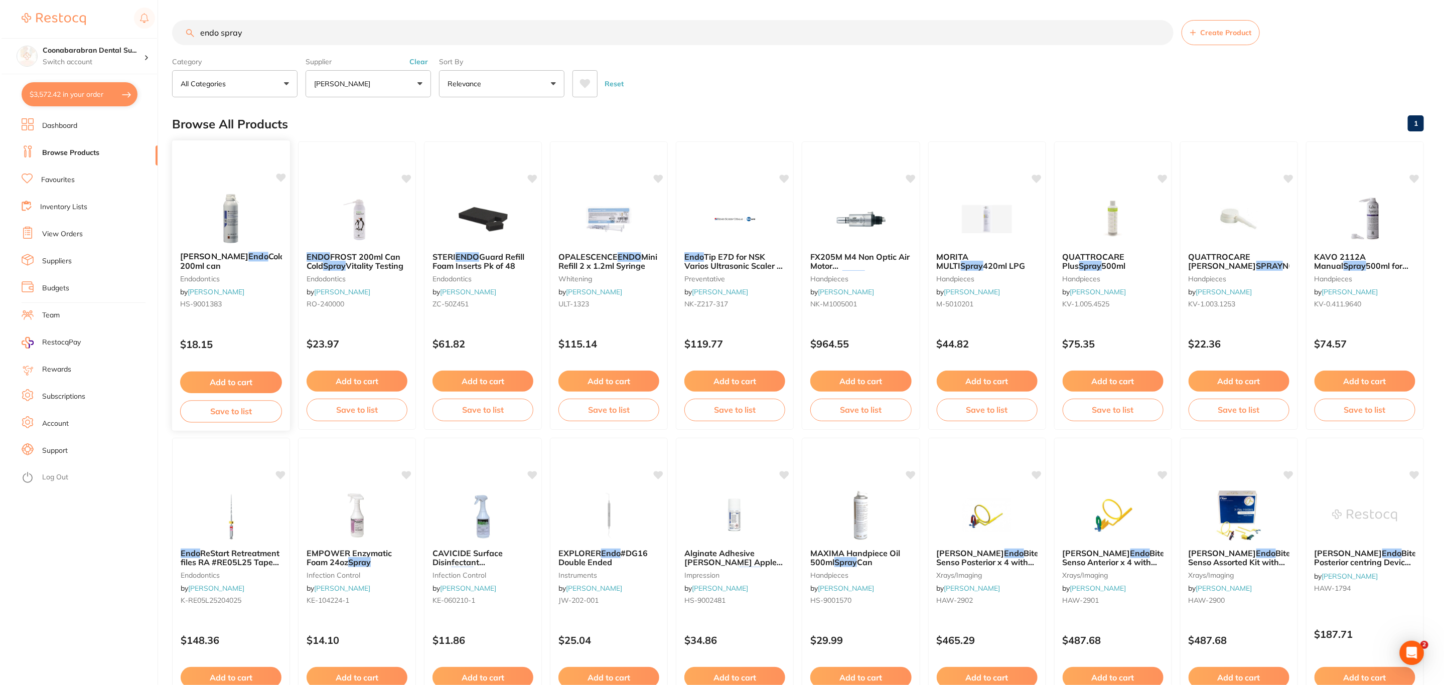
scroll to position [0, 0]
type input "endo spray"
click at [227, 248] on div "[PERSON_NAME] Endo Cold Spray Mint 200ml can endodontics by [PERSON_NAME] [PERS…" at bounding box center [230, 282] width 118 height 77
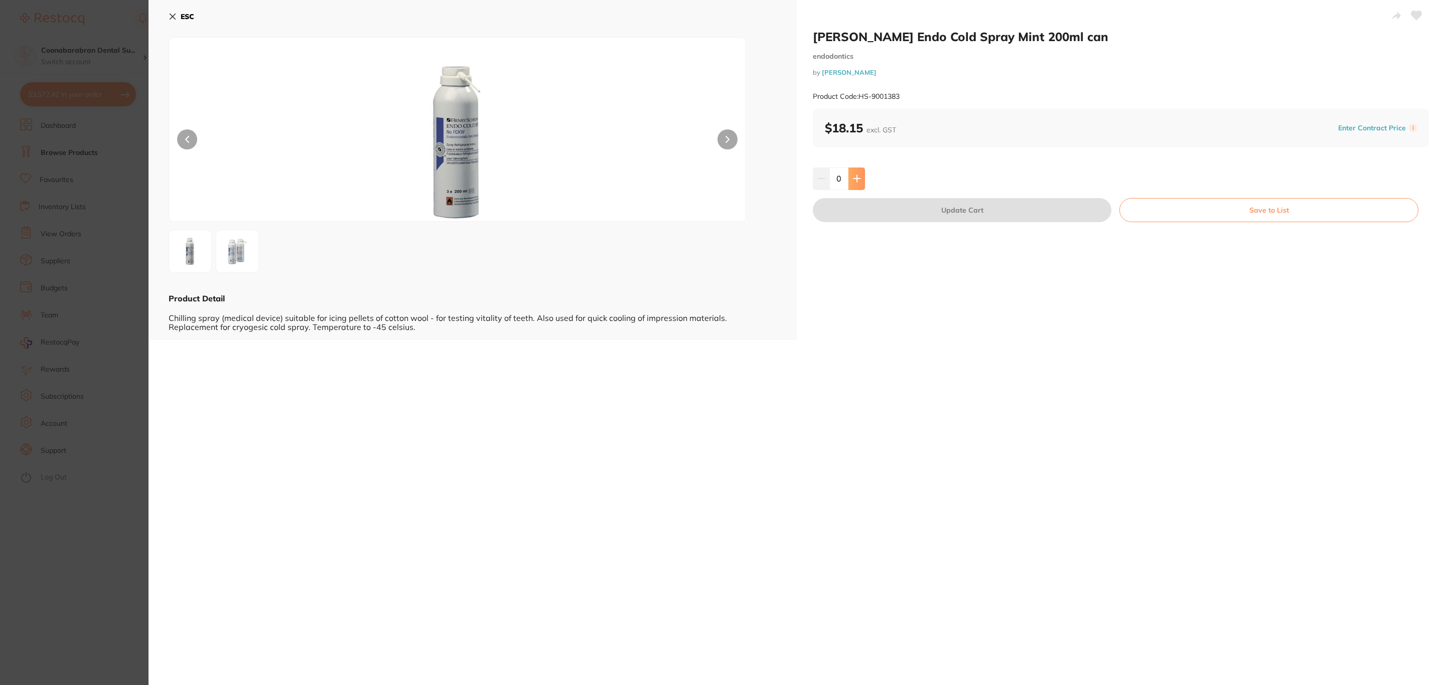
click at [858, 175] on icon at bounding box center [857, 179] width 8 height 8
type input "4"
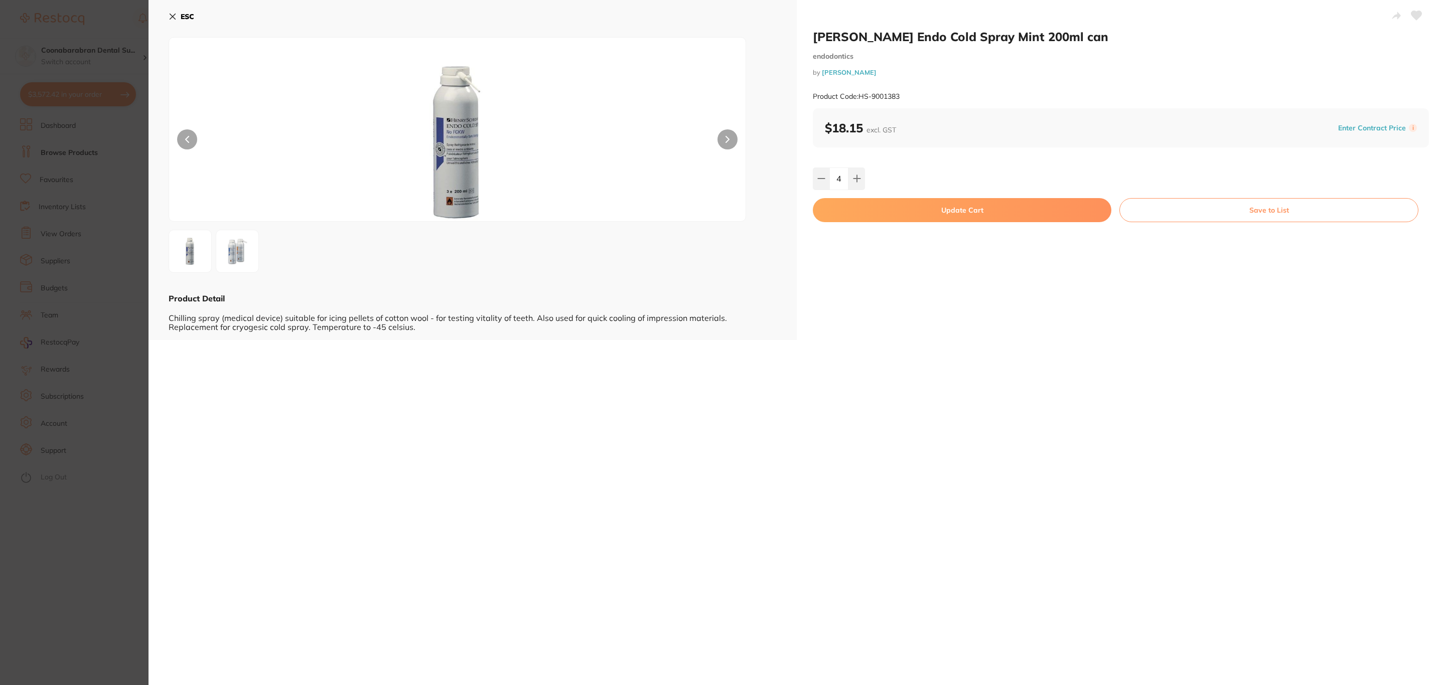
click at [859, 202] on button "Update Cart" at bounding box center [962, 210] width 299 height 24
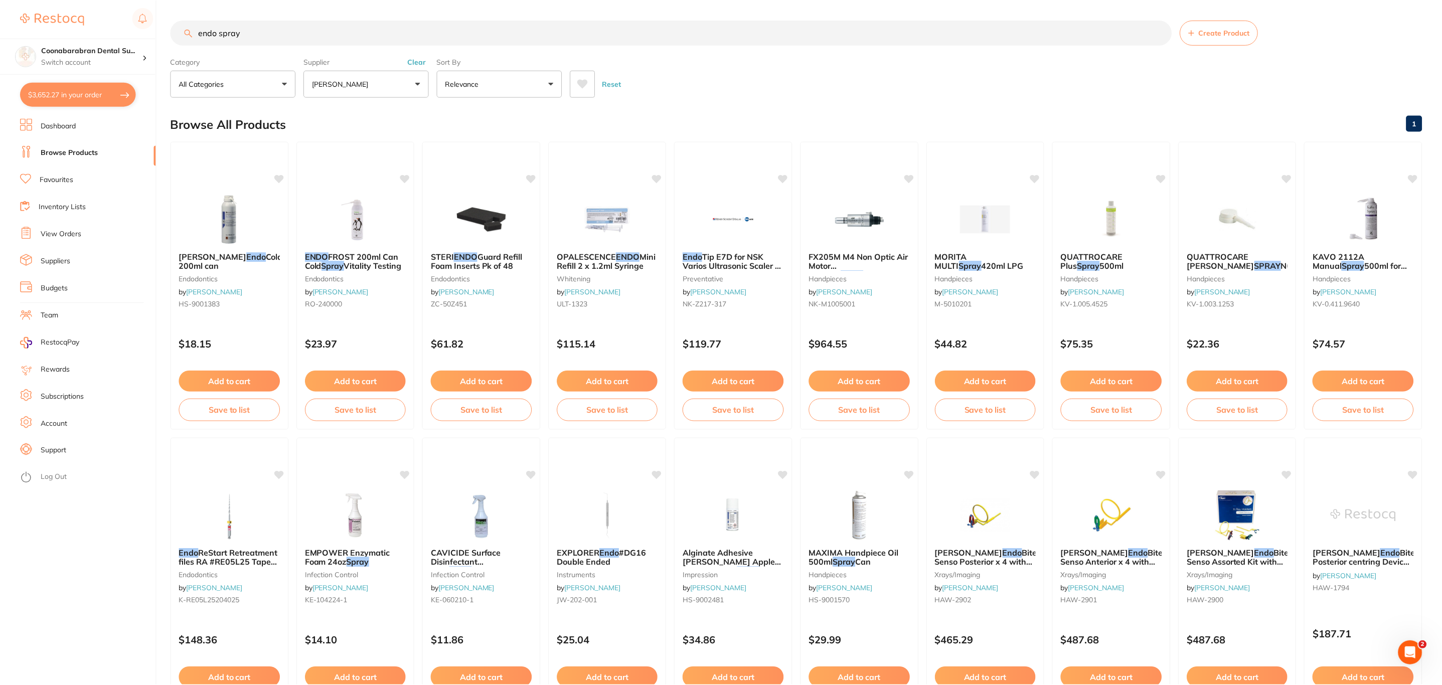
scroll to position [1248, 0]
click at [102, 96] on button "$3,652.27 in your order" at bounding box center [78, 94] width 116 height 24
checkbox input "true"
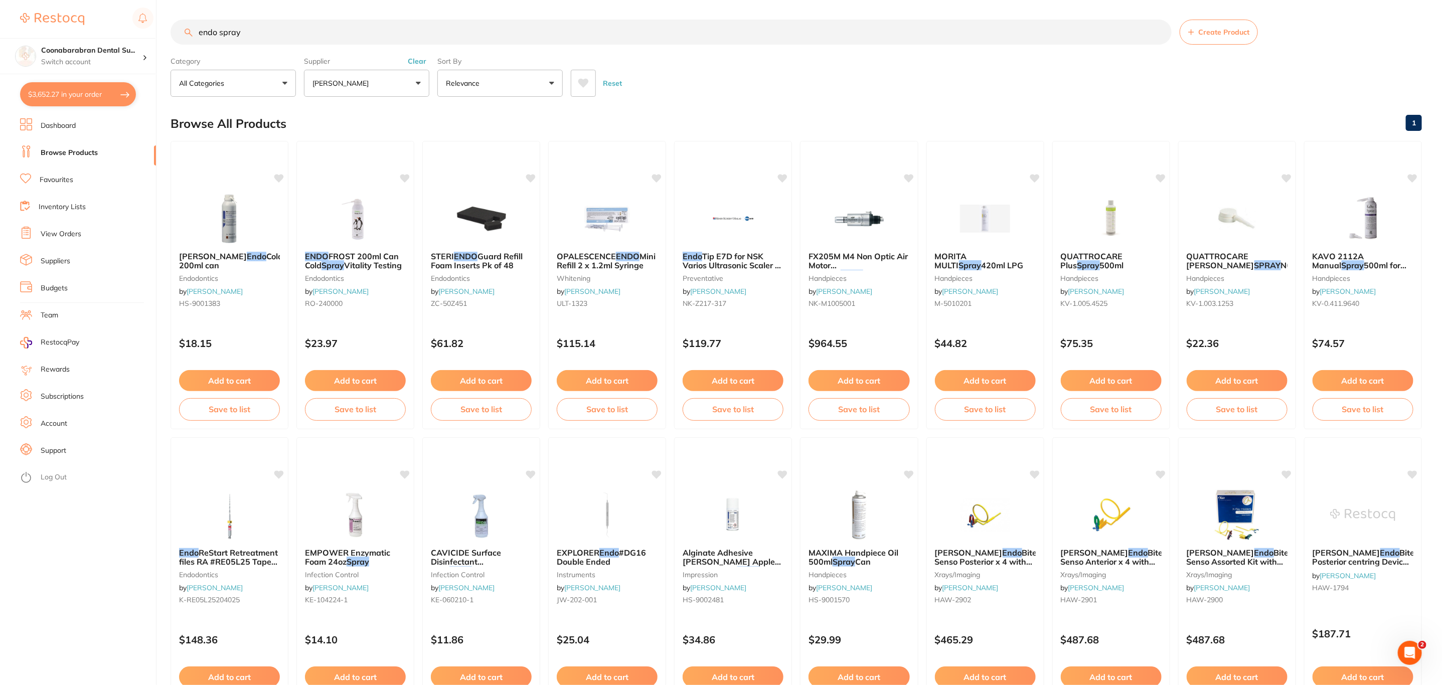
checkbox input "true"
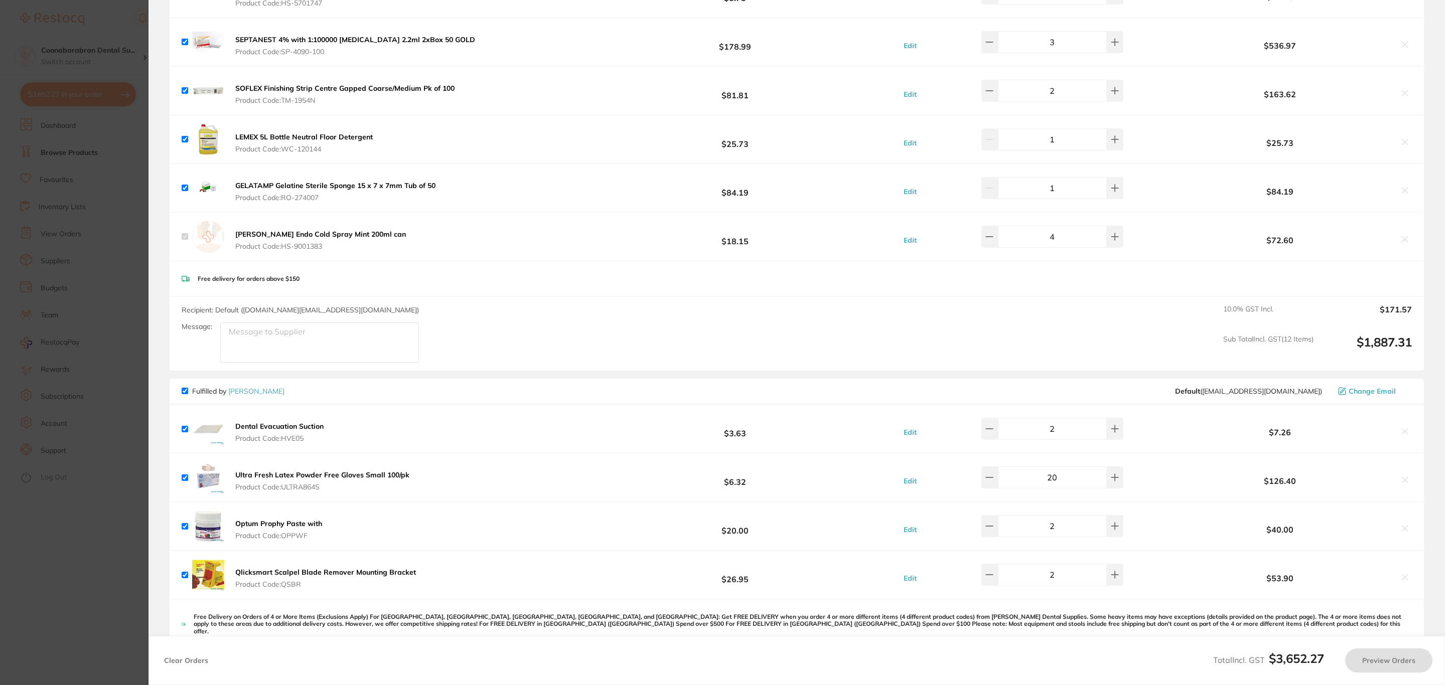
scroll to position [420, 0]
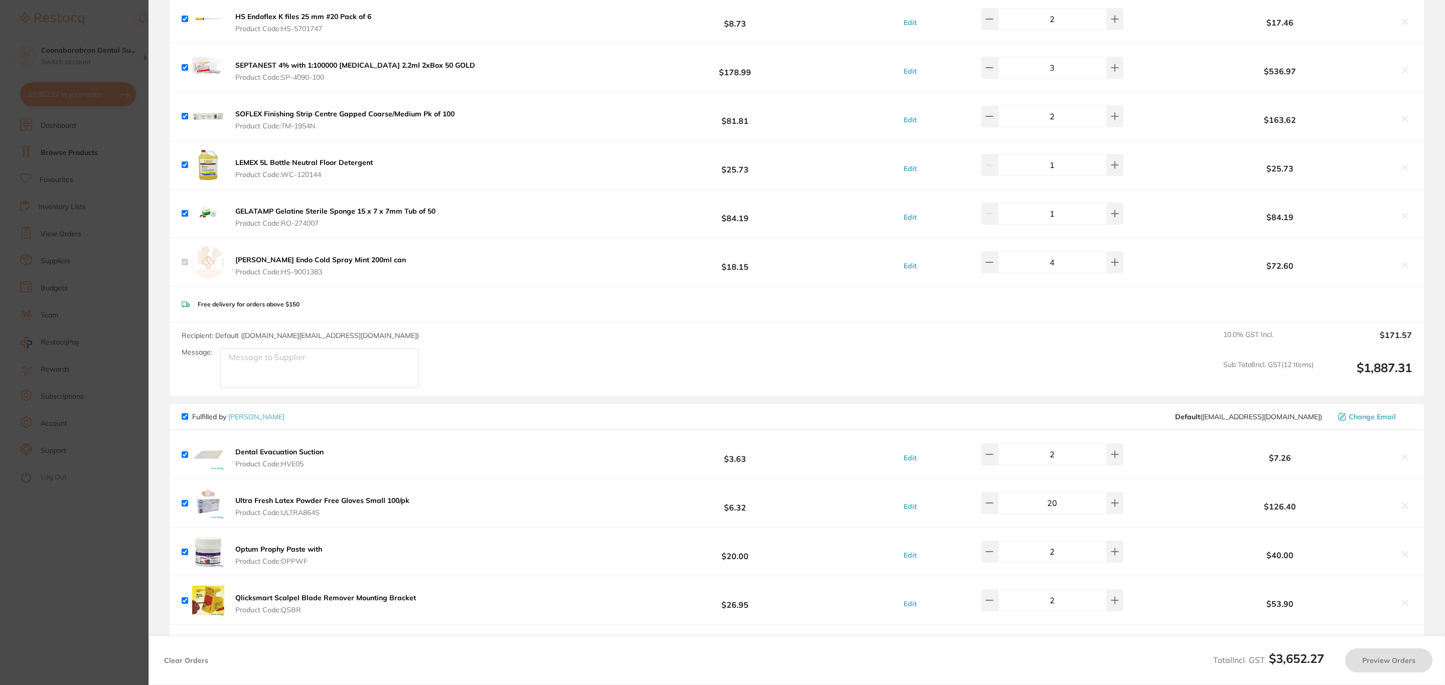
checkbox input "true"
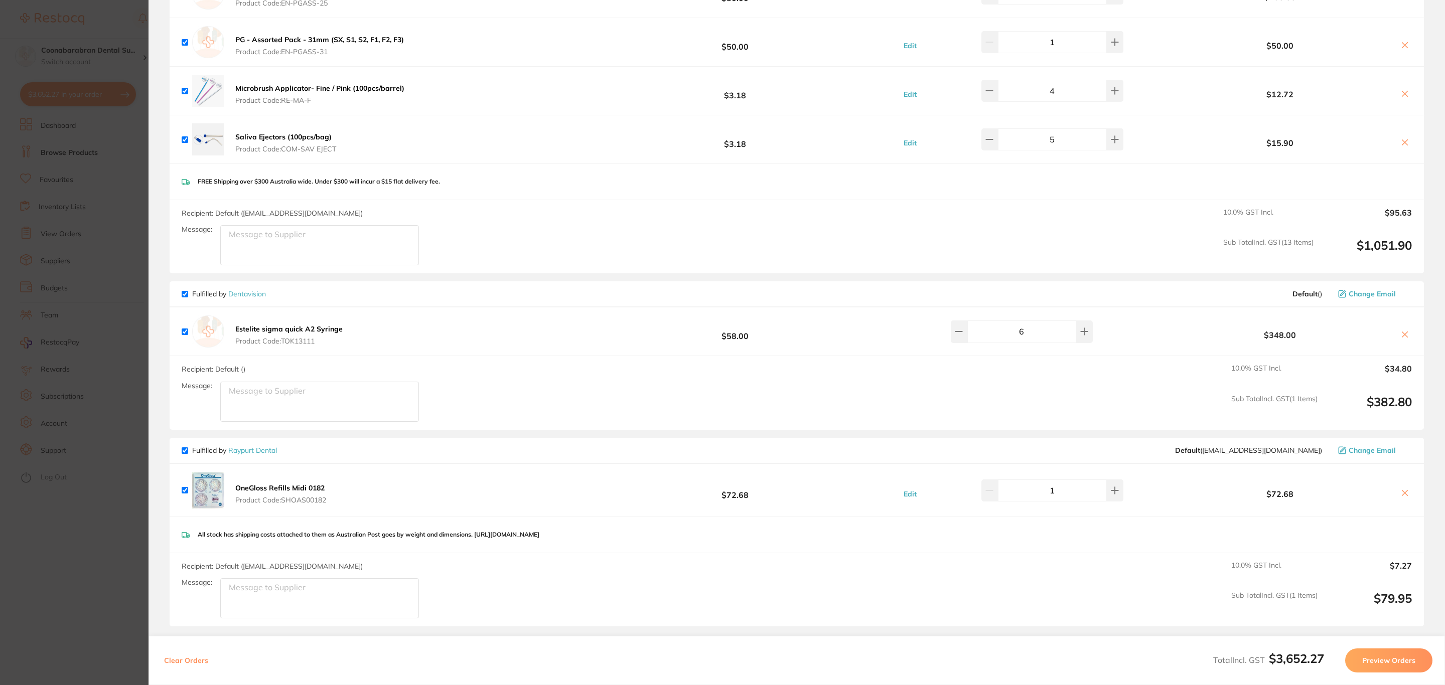
scroll to position [1806, 0]
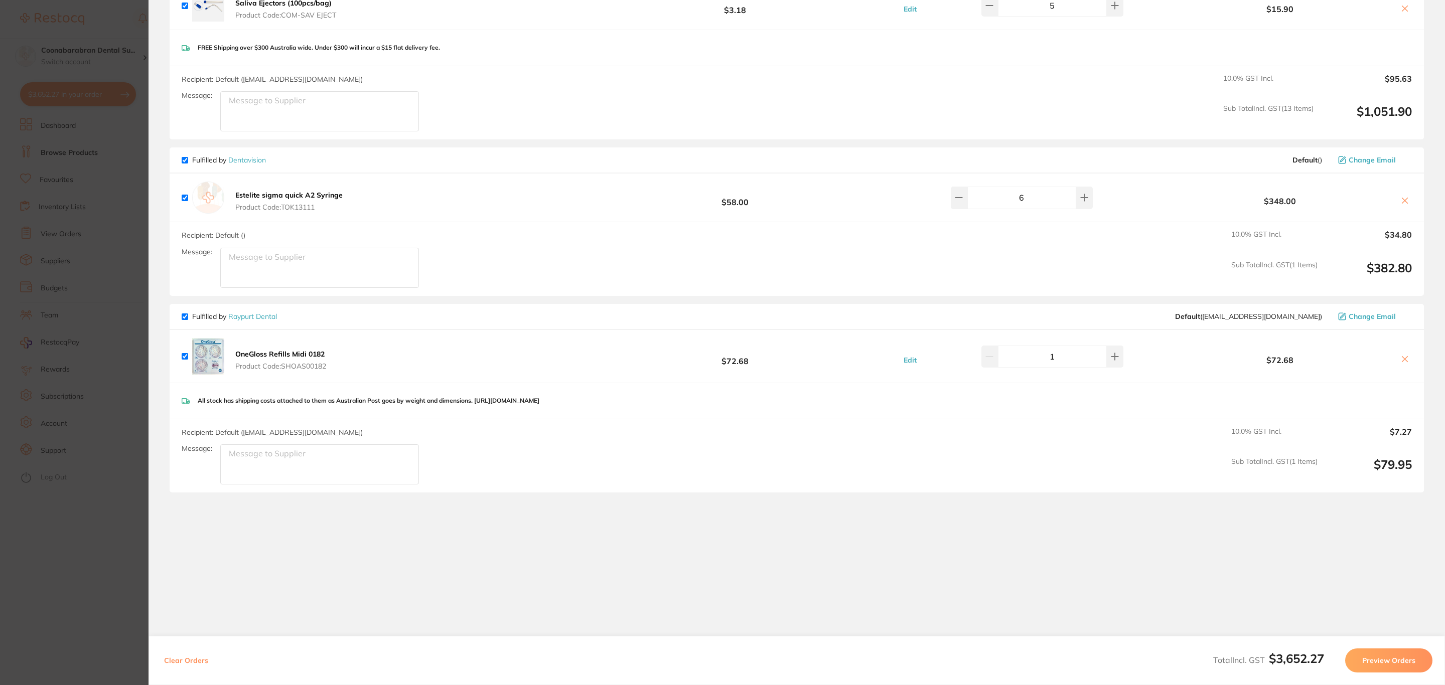
click at [13, 287] on section "Update RRP Set your pre negotiated price for this item. Item Agreed RRP (excl. …" at bounding box center [722, 342] width 1445 height 685
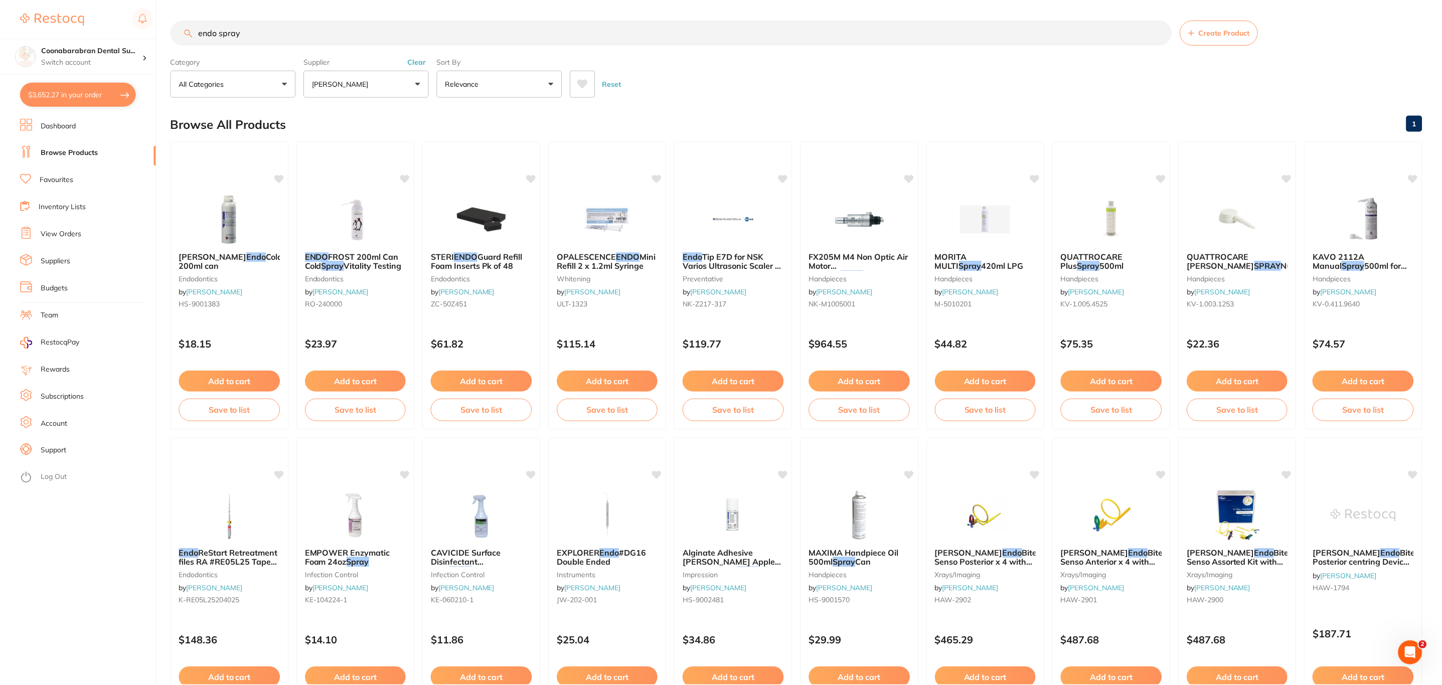
scroll to position [1, 0]
drag, startPoint x: 274, startPoint y: 26, endPoint x: 112, endPoint y: 17, distance: 162.8
click at [112, 17] on div "$3,652.27 Coonabarabran Dental Su... Switch account Riaz [MEDICAL_DATA] Experte…" at bounding box center [721, 341] width 1442 height 685
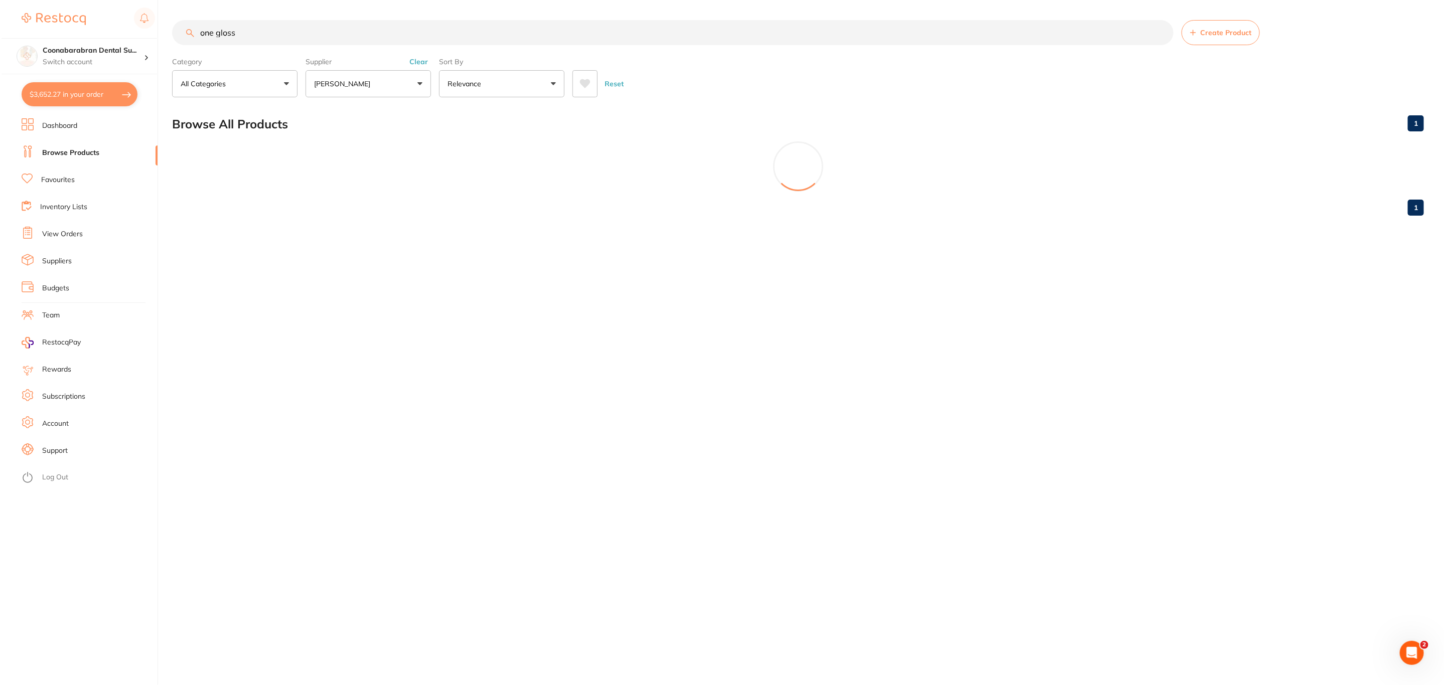
scroll to position [0, 0]
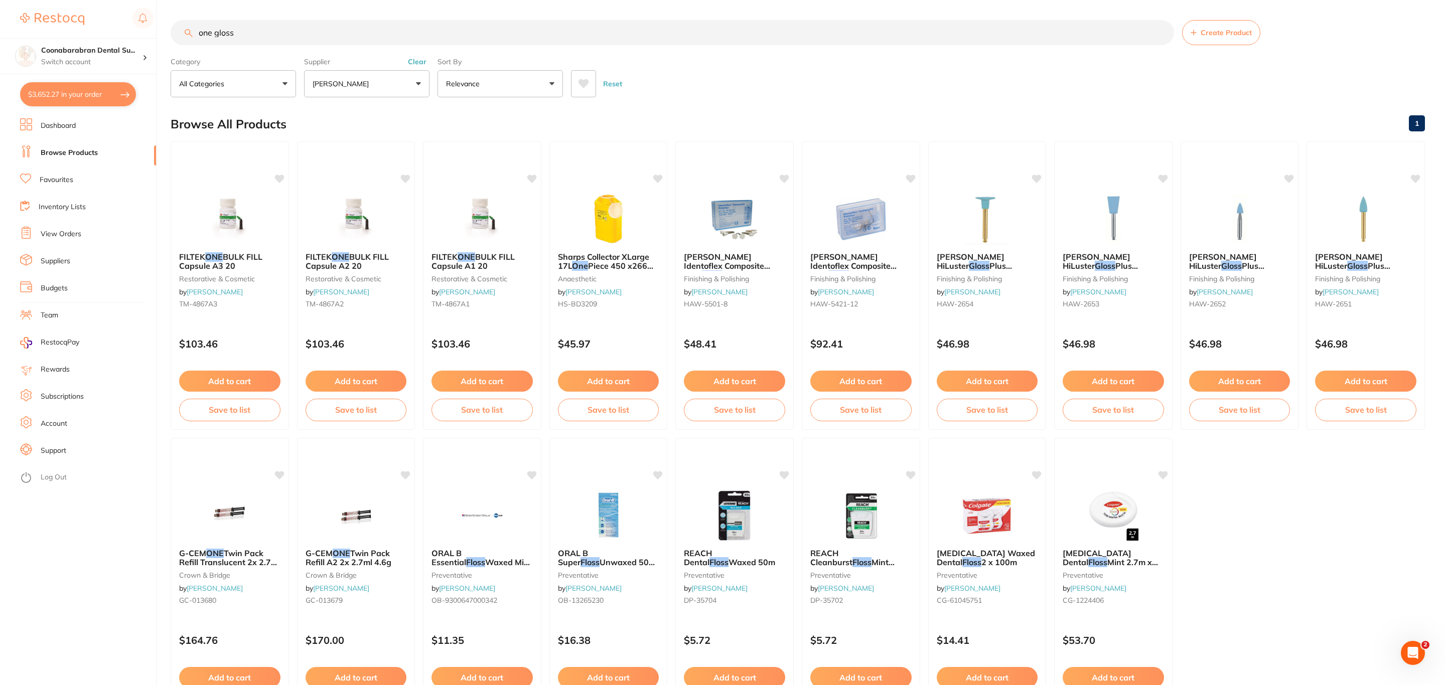
click at [377, 96] on button "[PERSON_NAME]" at bounding box center [366, 83] width 125 height 27
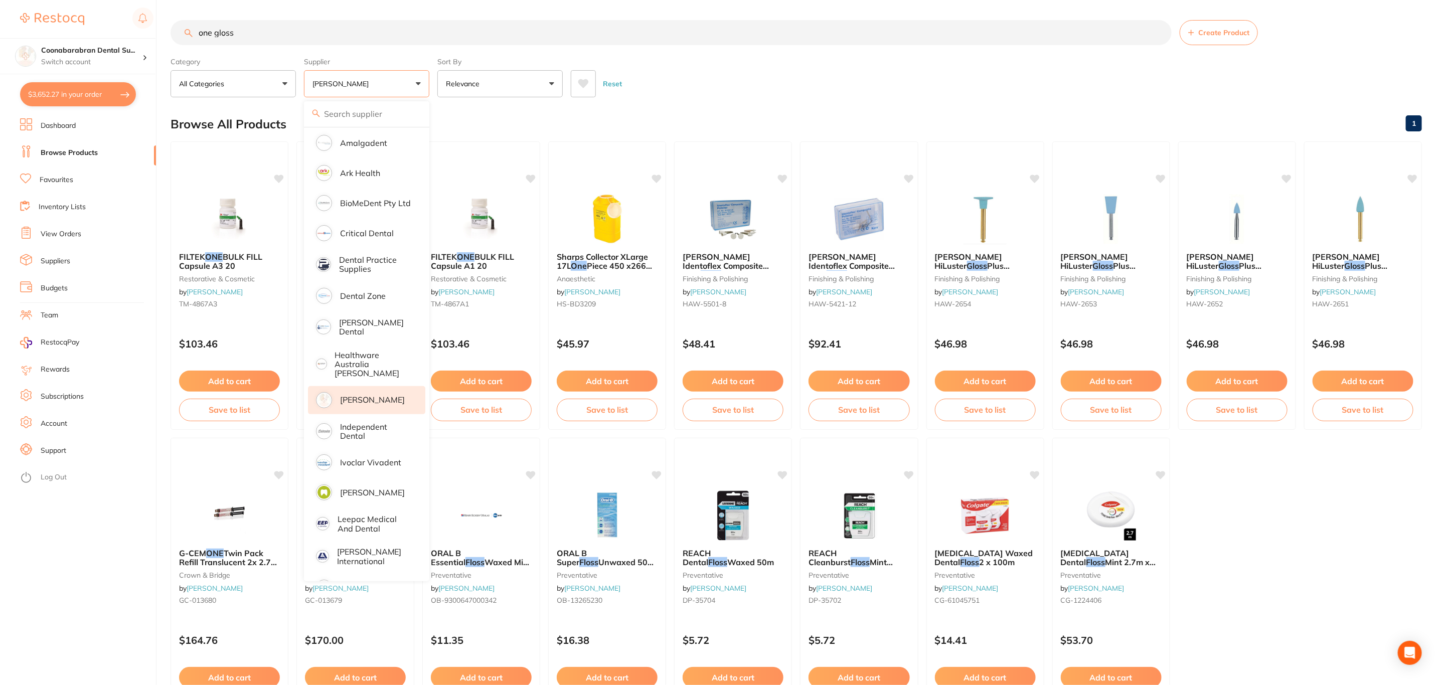
click at [377, 395] on p "[PERSON_NAME]" at bounding box center [372, 399] width 65 height 9
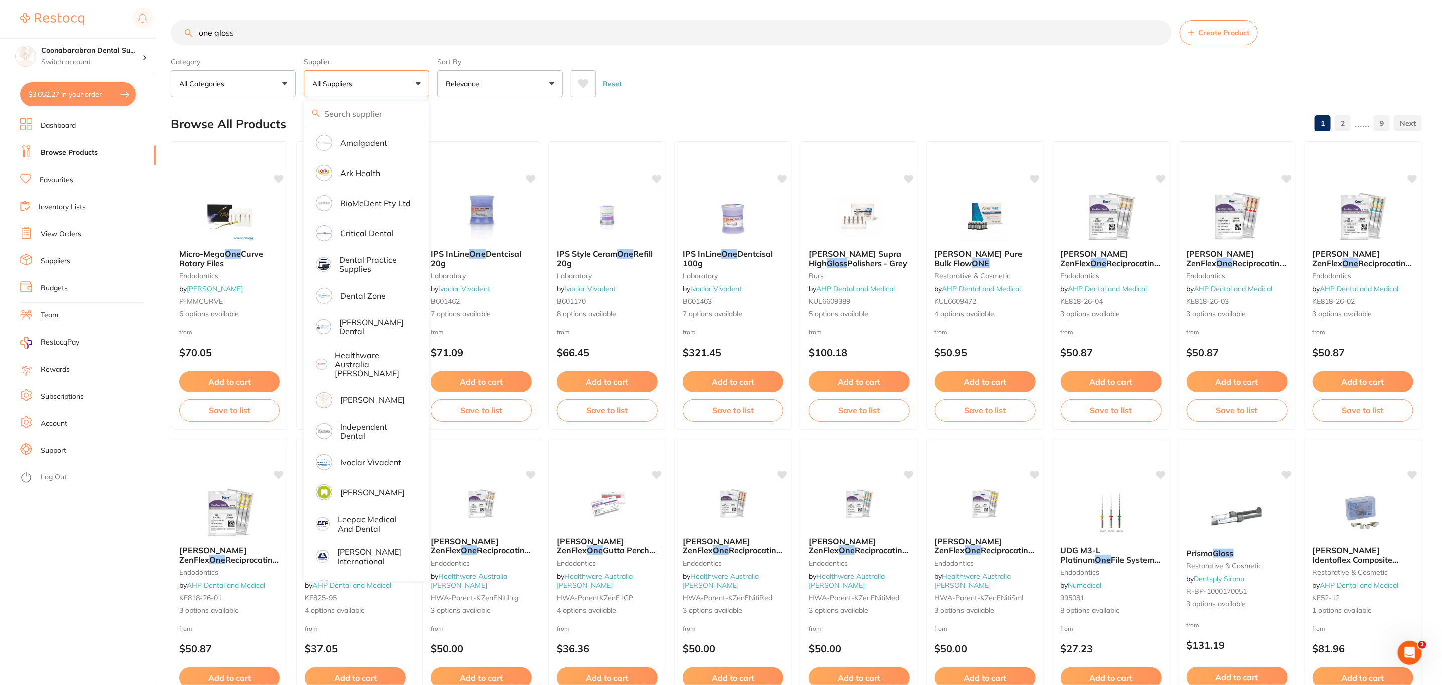
click at [820, 50] on section "one gloss Create Product Category All Categories All Categories anaesthetic art…" at bounding box center [797, 58] width 1252 height 77
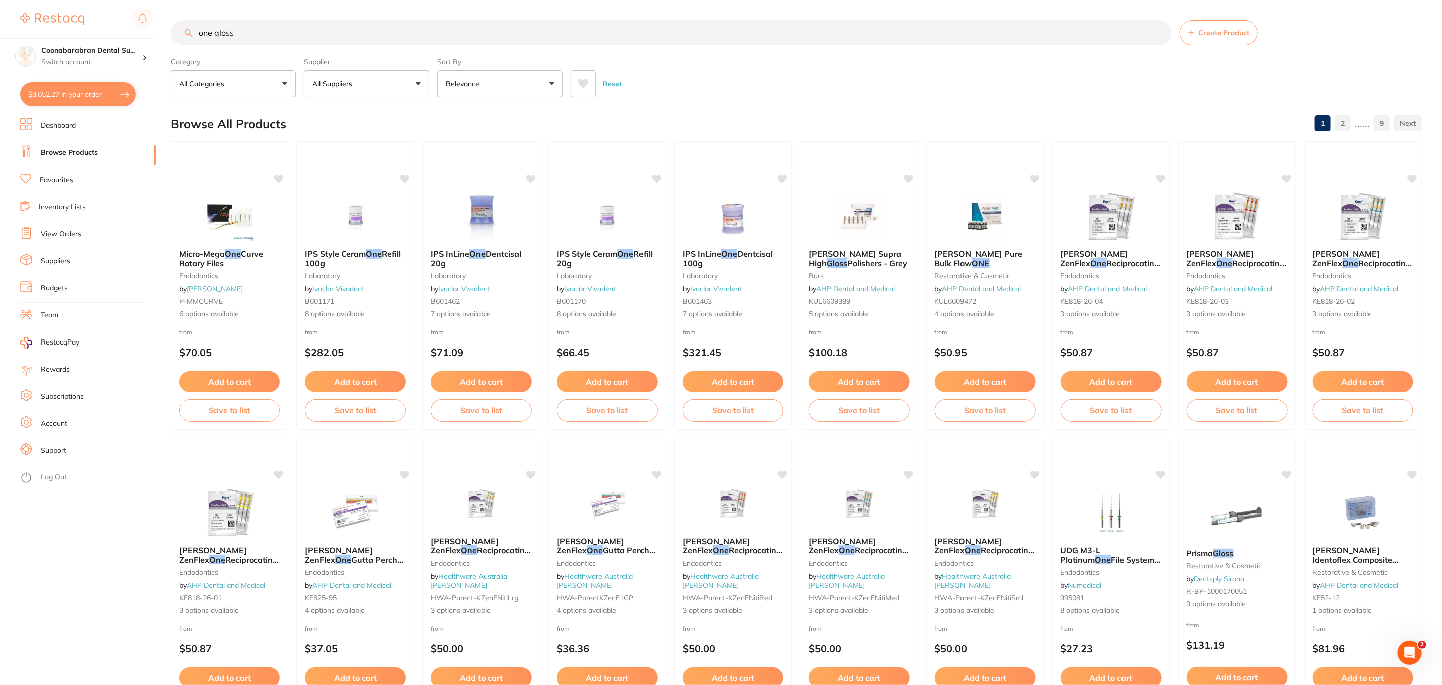
click at [73, 93] on button "$3,652.27 in your order" at bounding box center [78, 94] width 116 height 24
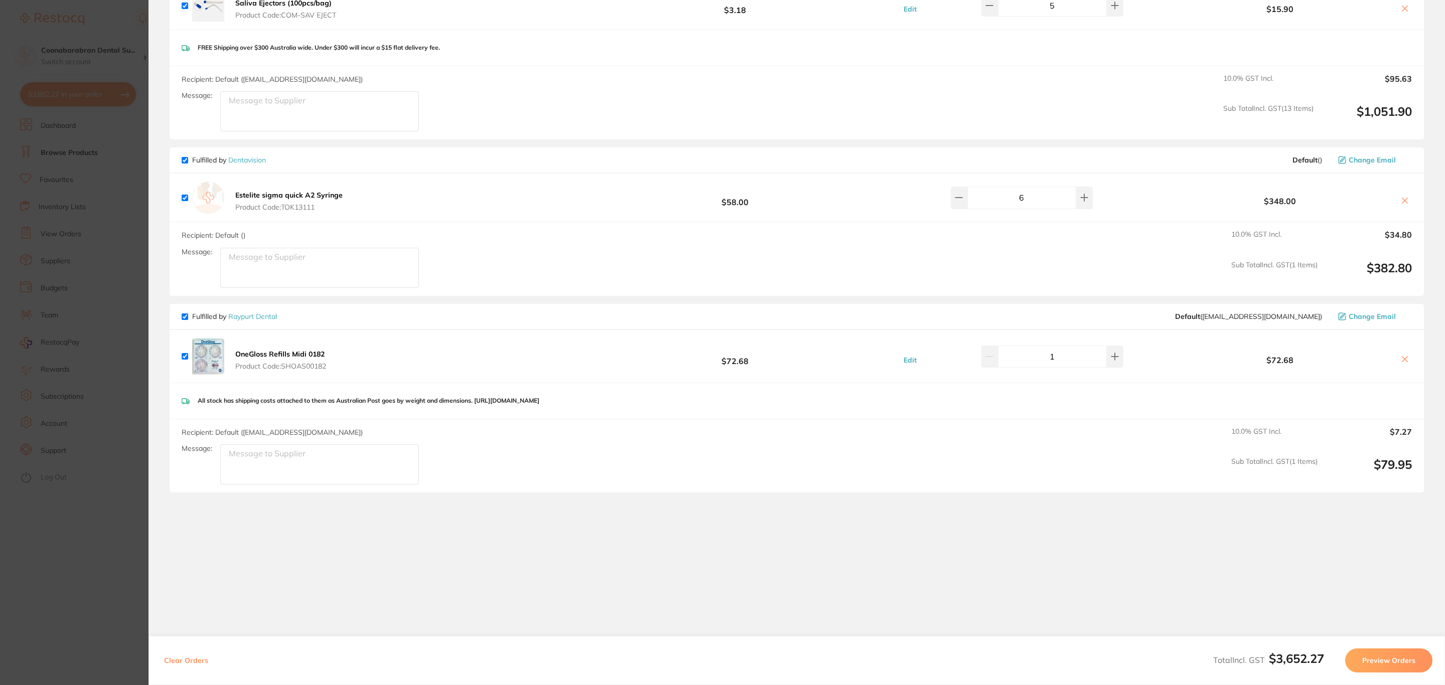
click at [44, 208] on section "Update RRP Set your pre negotiated price for this item. Item Agreed RRP (excl. …" at bounding box center [722, 342] width 1445 height 685
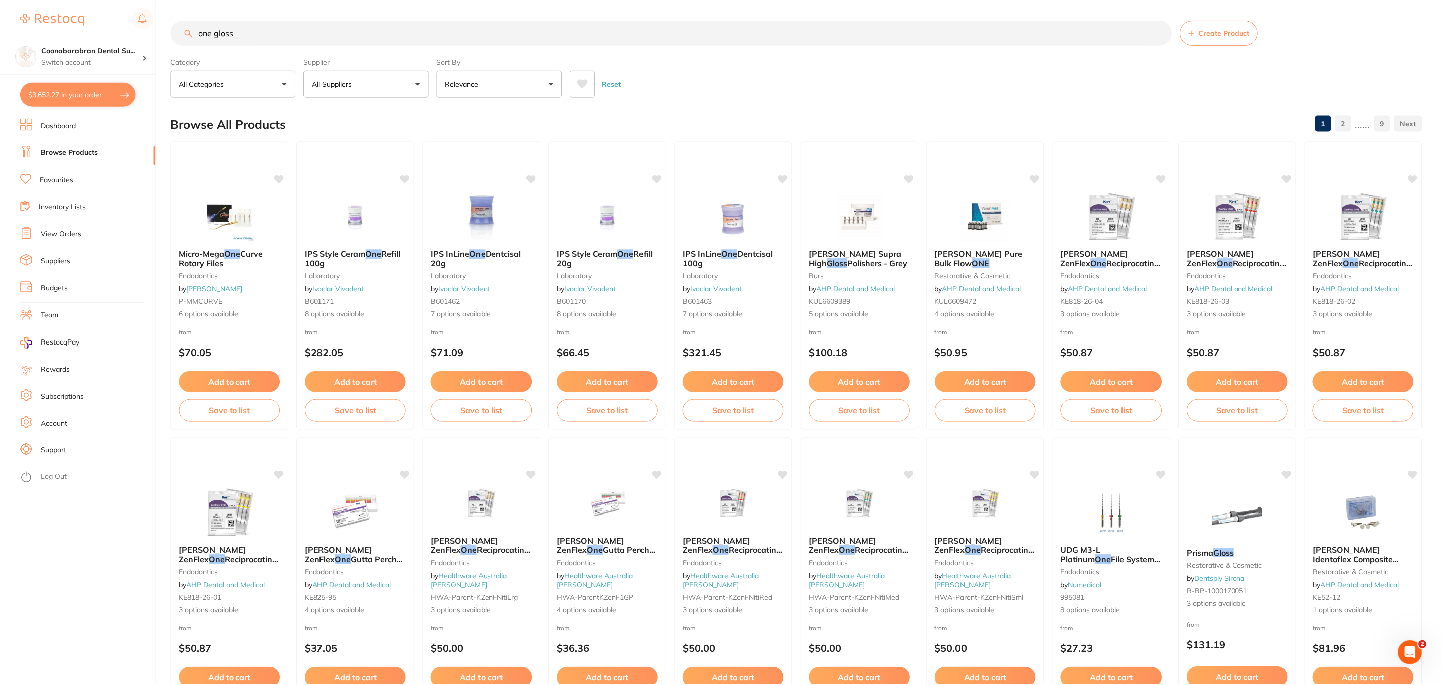
scroll to position [1, 0]
drag, startPoint x: 215, startPoint y: 34, endPoint x: 208, endPoint y: 62, distance: 29.6
click at [215, 34] on input "one gloss" at bounding box center [671, 32] width 1001 height 25
type input "onegloss"
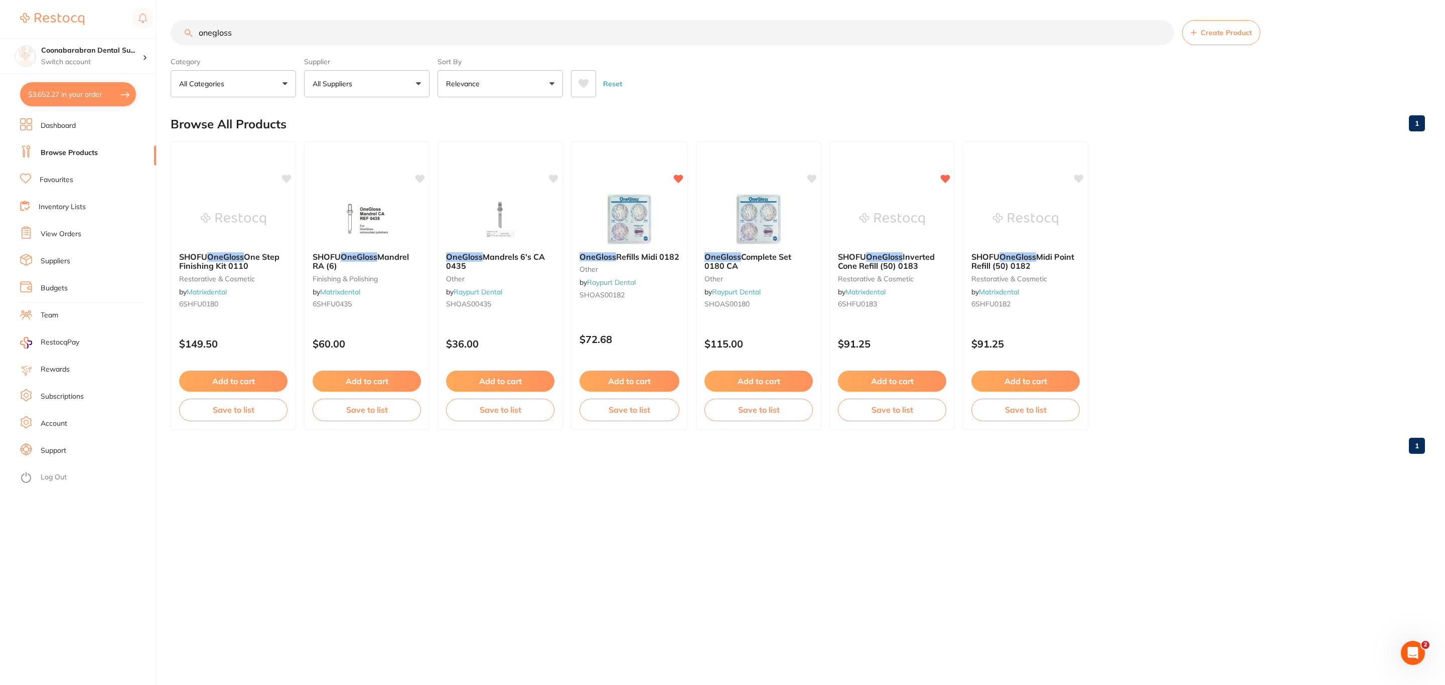
scroll to position [0, 0]
click at [399, 89] on button "All Suppliers" at bounding box center [366, 83] width 125 height 27
click at [390, 33] on input "onegloss" at bounding box center [672, 32] width 1003 height 25
type input "o"
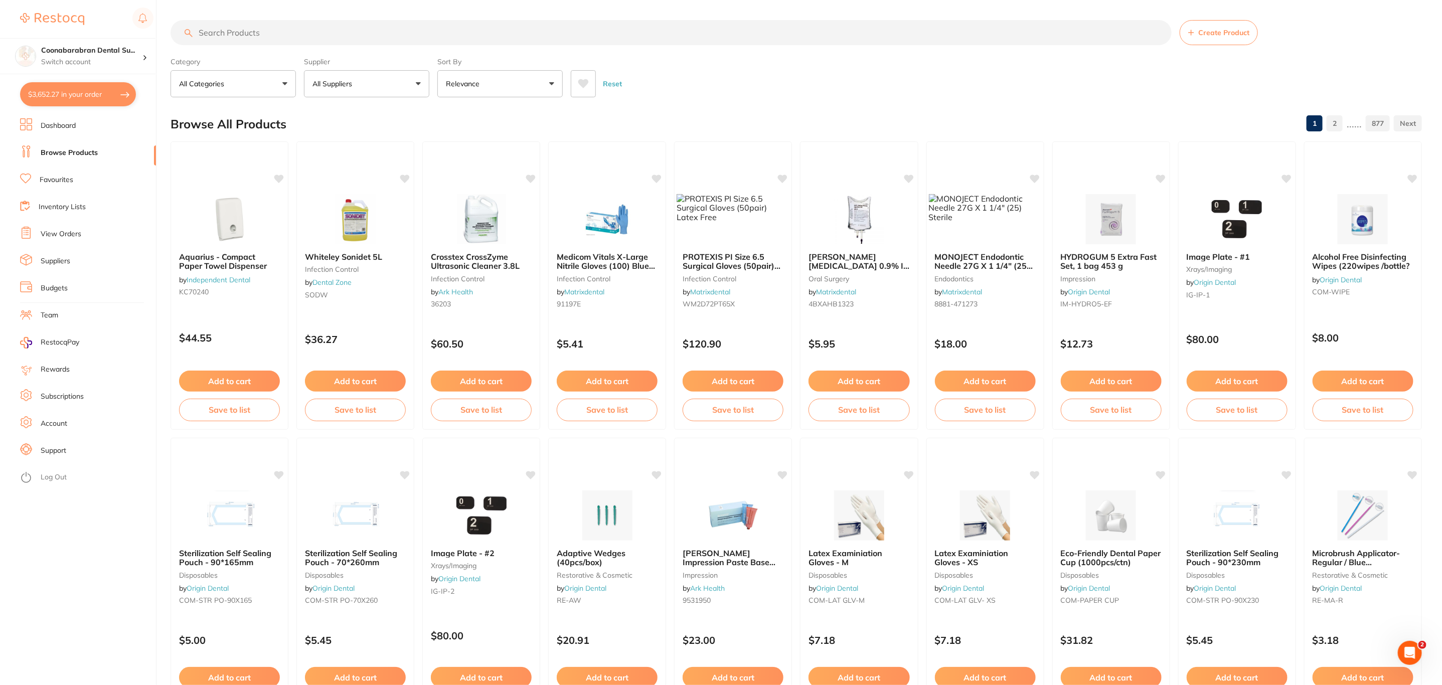
click at [386, 95] on button "All Suppliers" at bounding box center [366, 83] width 125 height 27
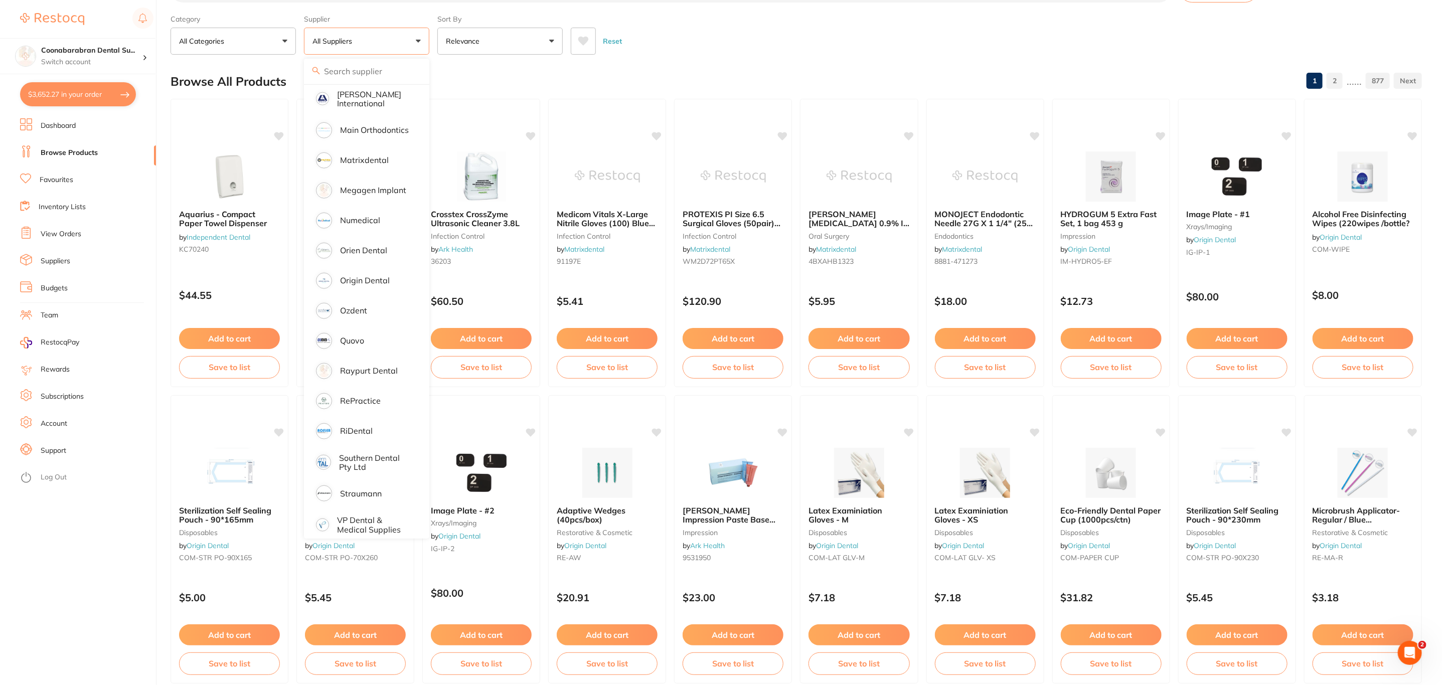
scroll to position [75, 0]
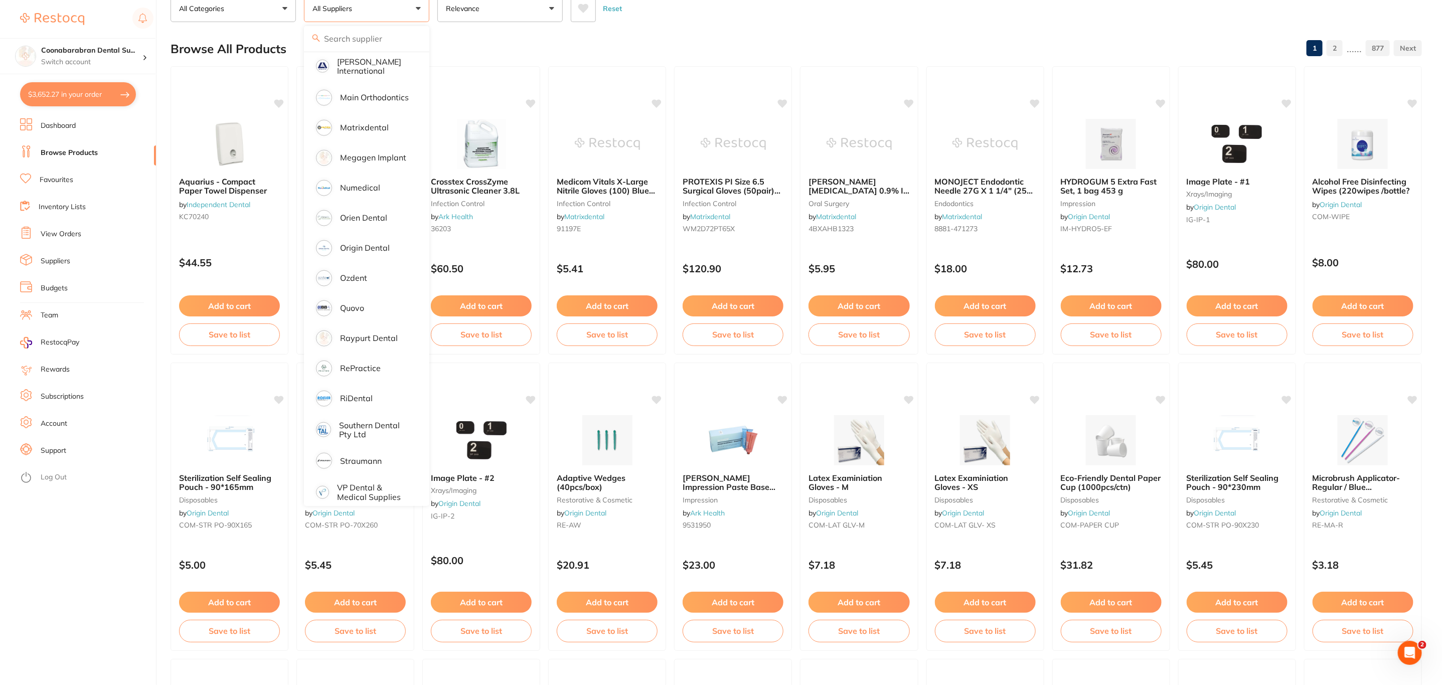
click at [65, 98] on button "$3,652.27 in your order" at bounding box center [78, 94] width 116 height 24
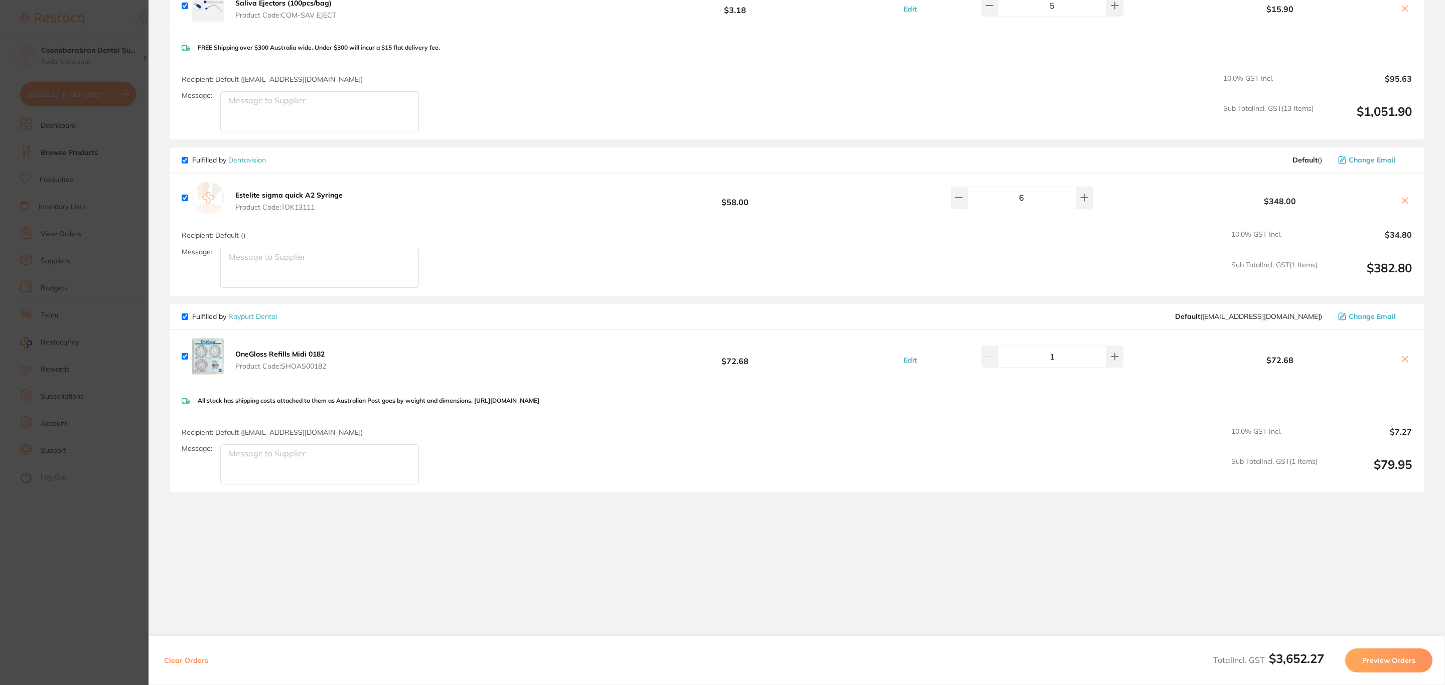
click at [1406, 357] on icon at bounding box center [1405, 359] width 8 height 8
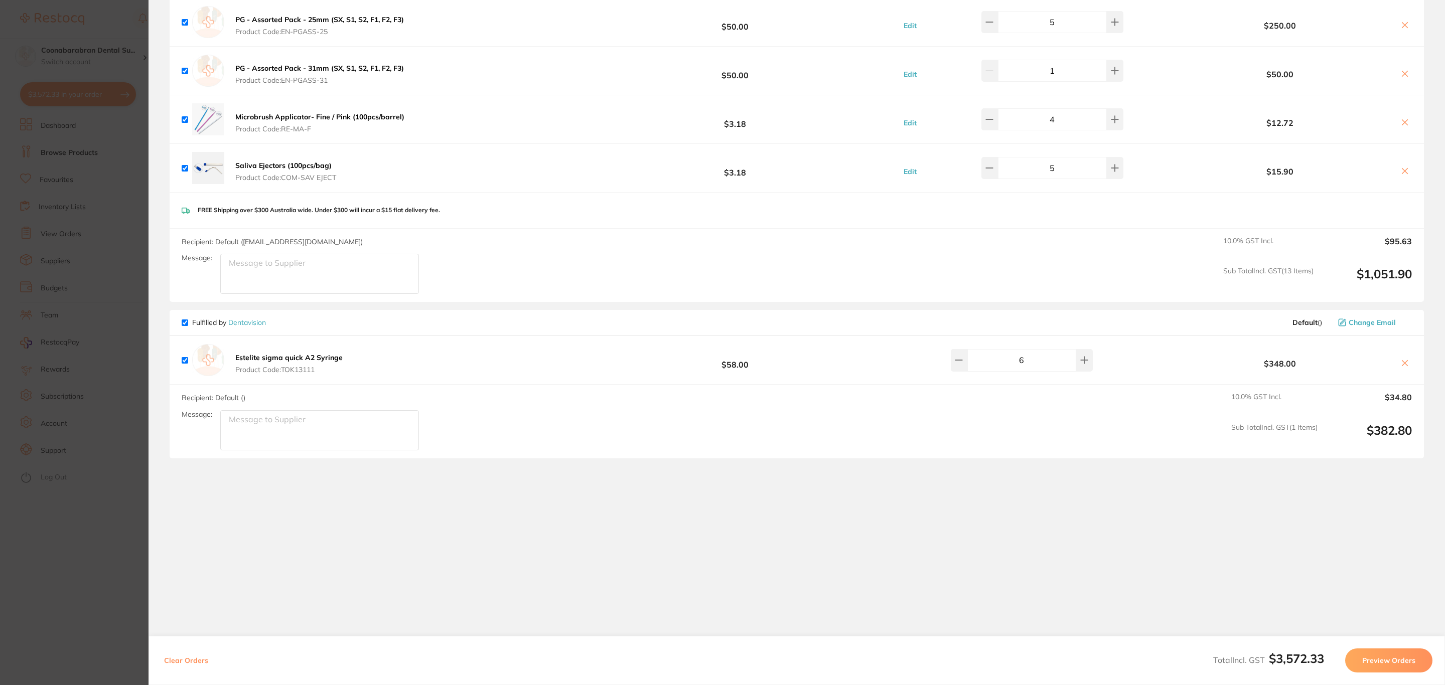
scroll to position [1642, 0]
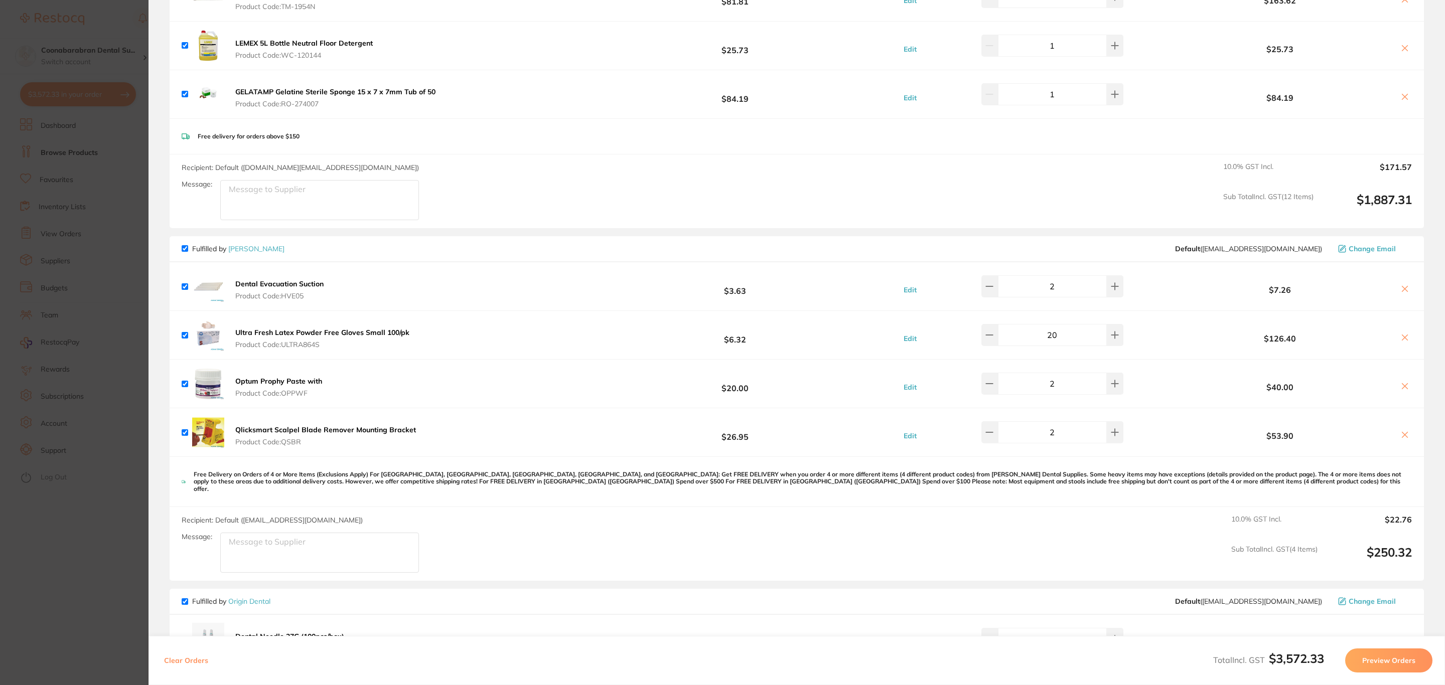
checkbox input "true"
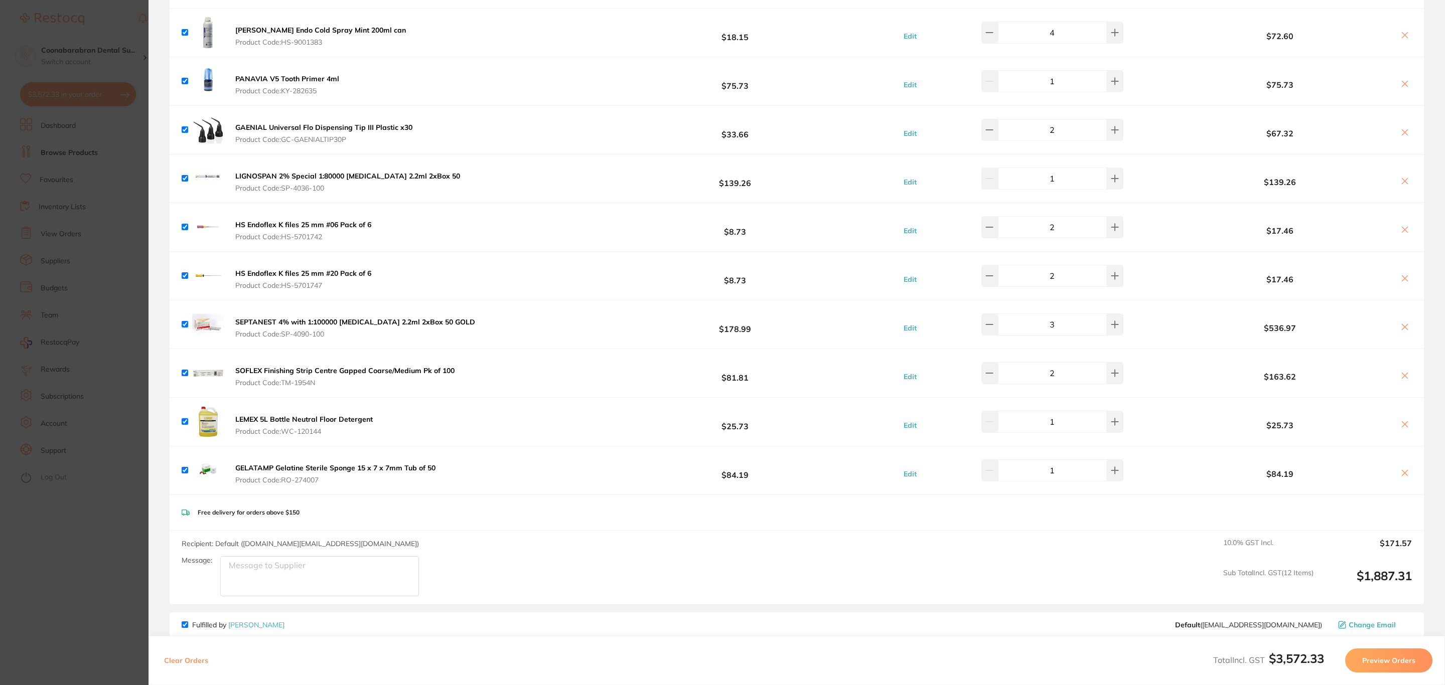
scroll to position [0, 0]
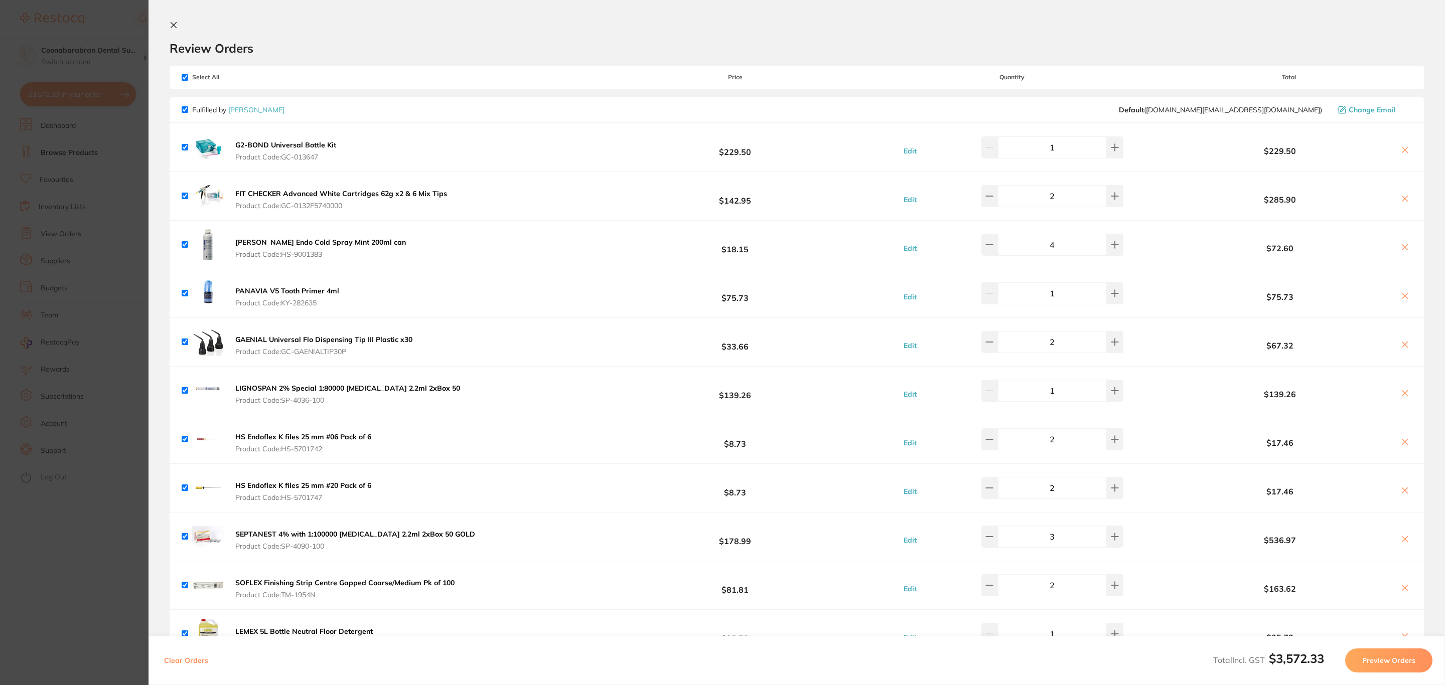
click at [1364, 657] on button "Preview Orders" at bounding box center [1388, 661] width 87 height 24
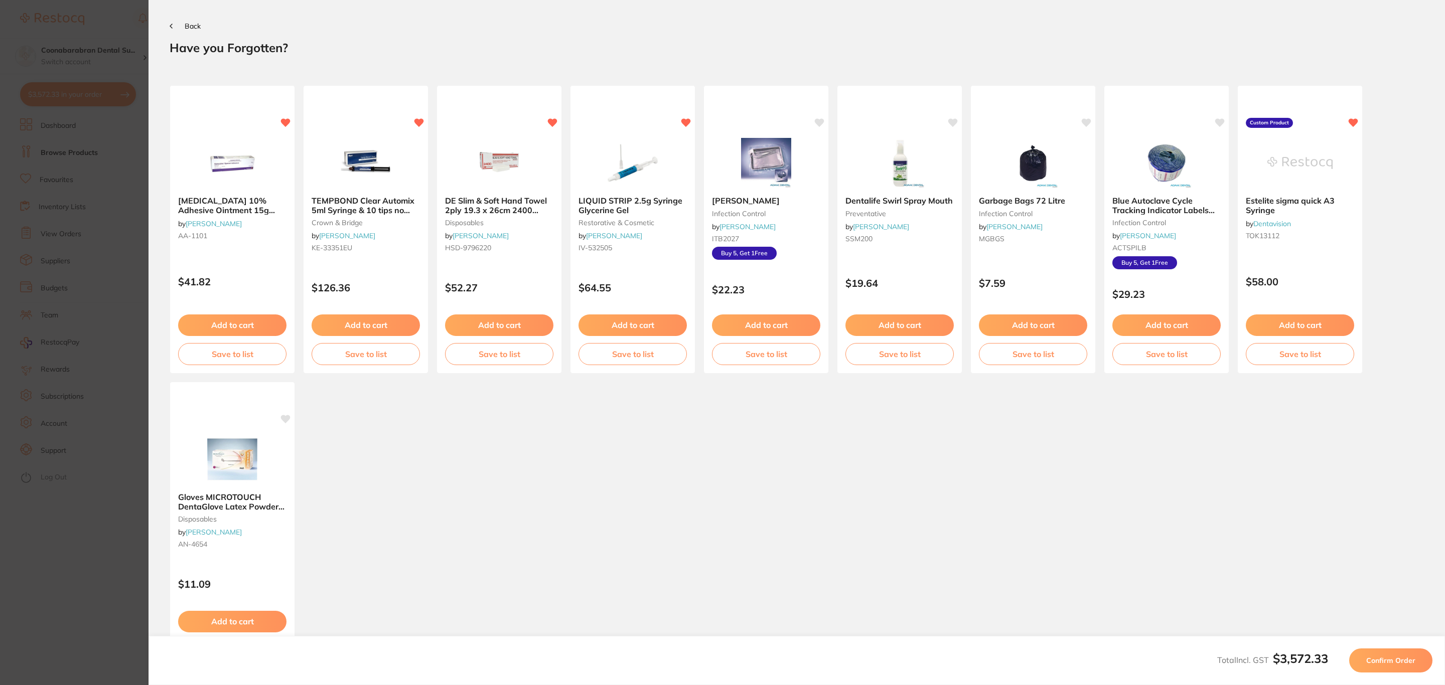
click at [1364, 657] on button "Confirm Order" at bounding box center [1390, 661] width 83 height 24
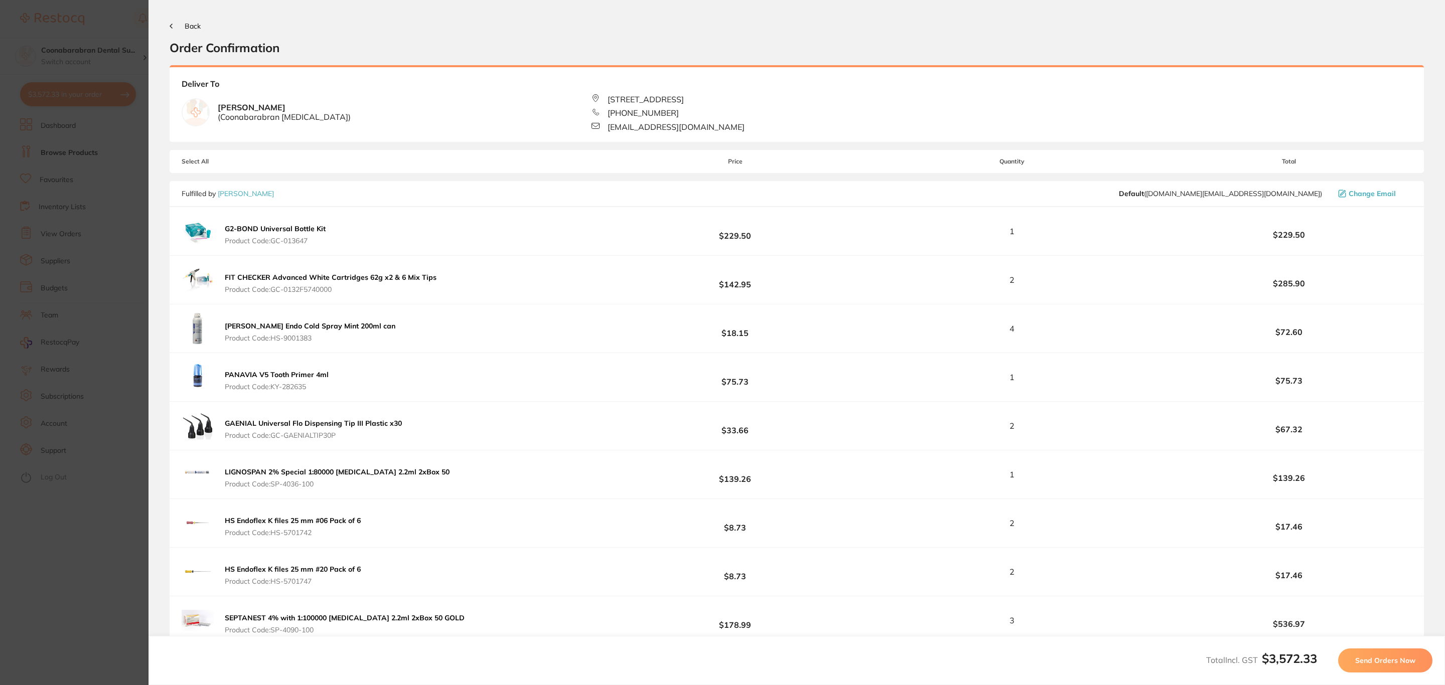
click at [1364, 657] on span "Send Orders Now" at bounding box center [1385, 660] width 60 height 9
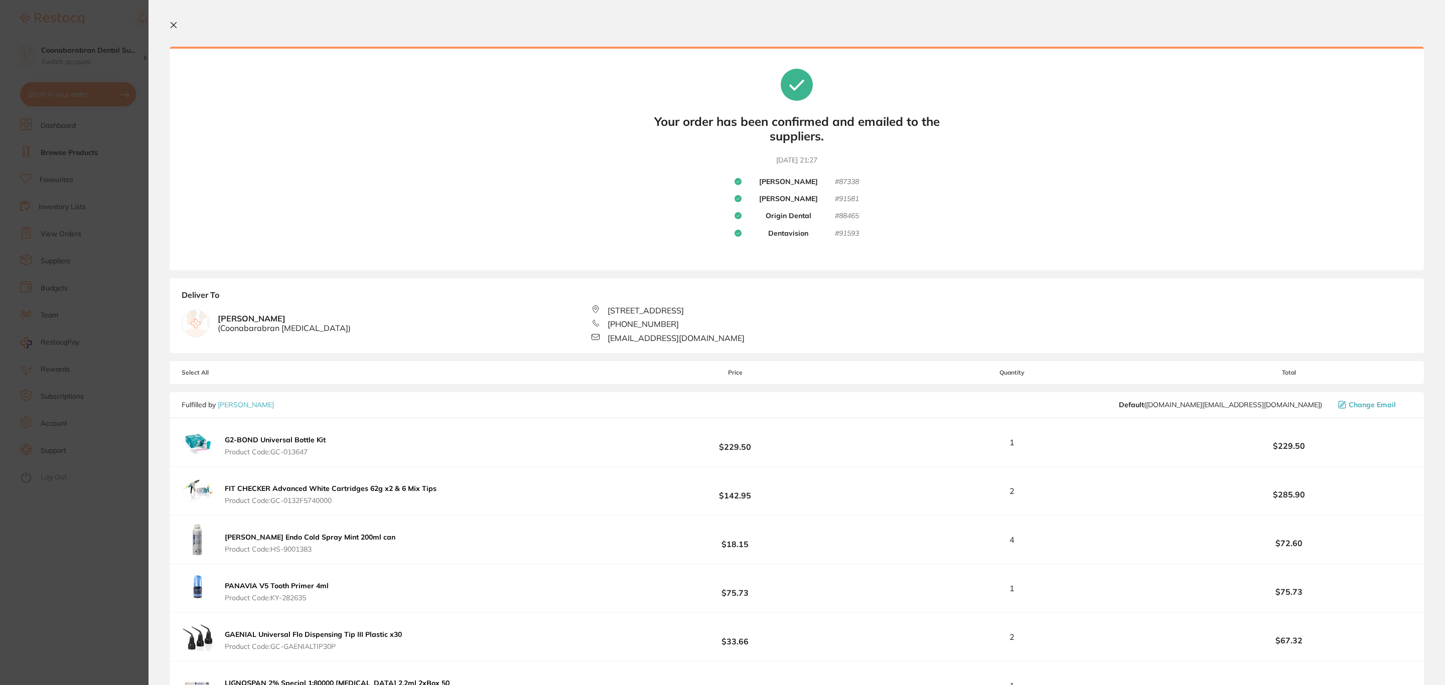
click at [235, 230] on div "Your orders are being processed and we will notify you once we have placed the …" at bounding box center [797, 159] width 1254 height 224
click at [92, 36] on section "Update RRP Set your pre negotiated price for this item. Item Agreed RRP (excl. …" at bounding box center [722, 342] width 1445 height 685
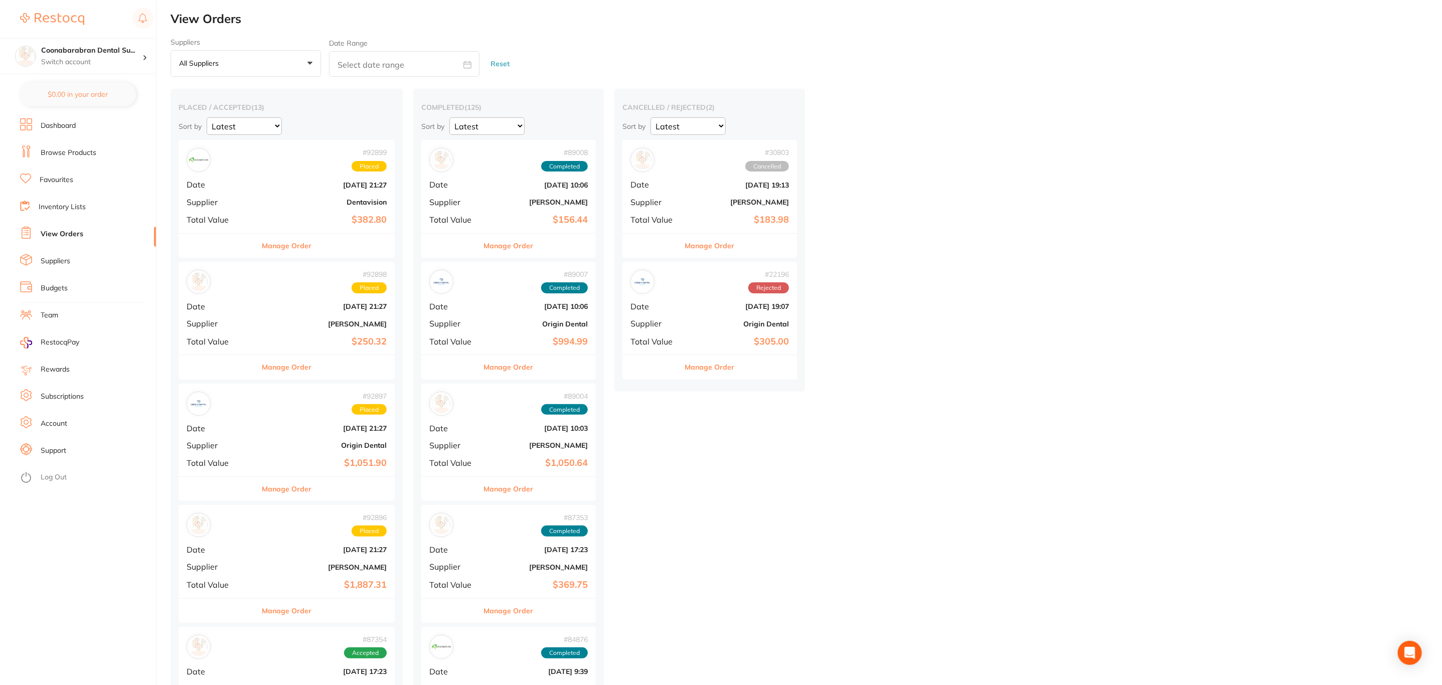
click at [80, 151] on link "Browse Products" at bounding box center [69, 153] width 56 height 10
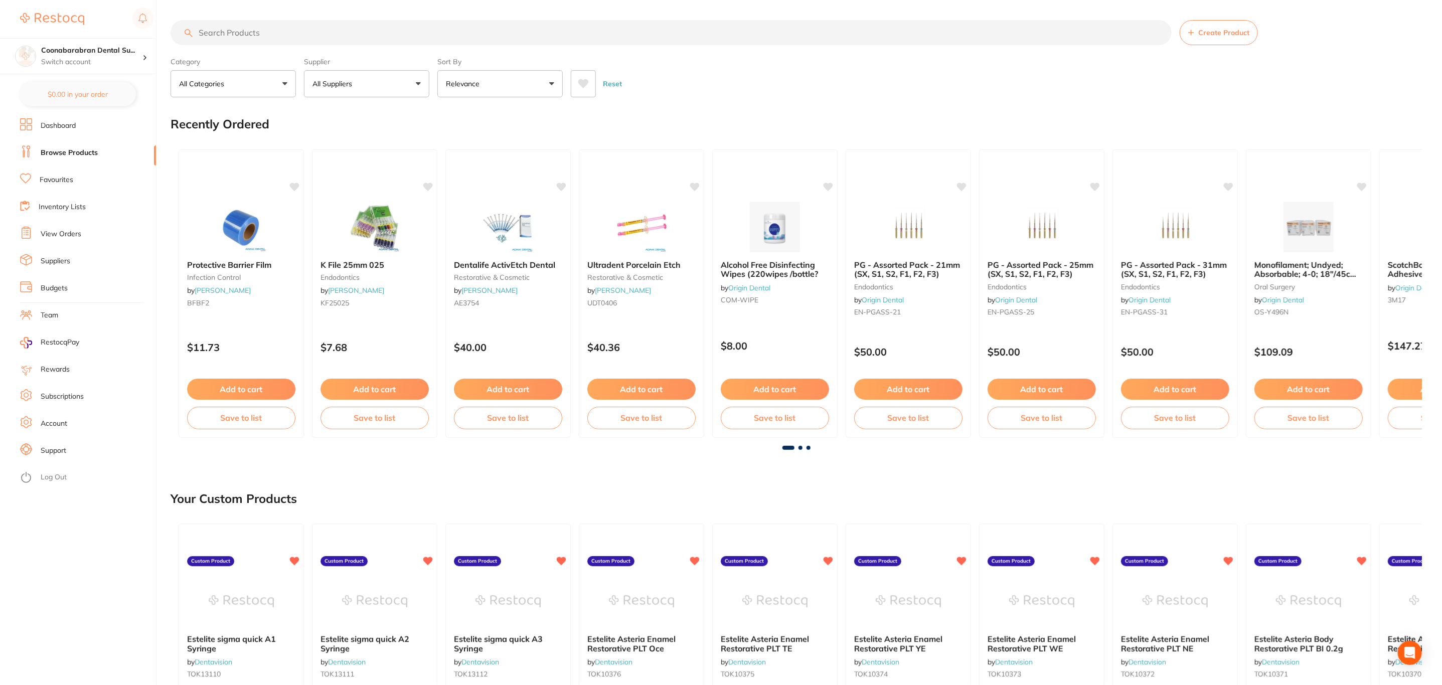
click at [300, 36] on input "search" at bounding box center [671, 32] width 1001 height 25
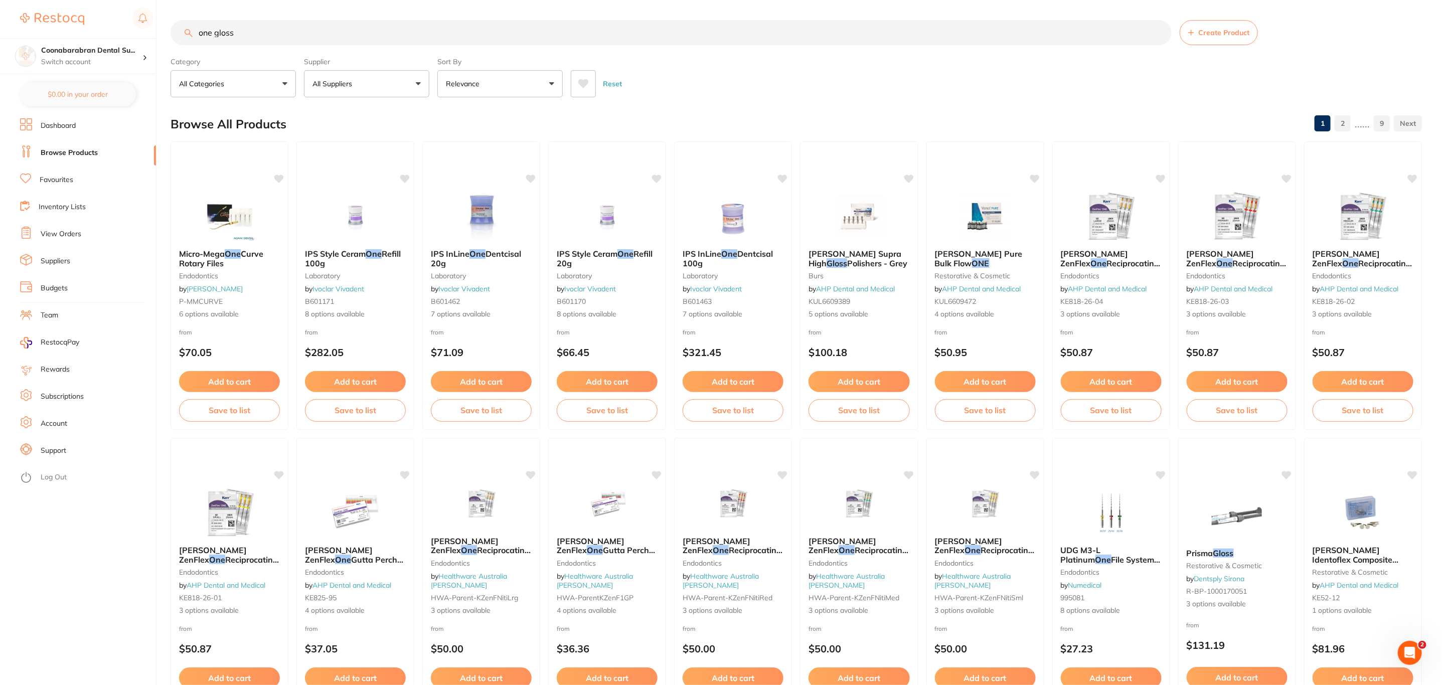
click at [213, 32] on input "one gloss" at bounding box center [671, 32] width 1001 height 25
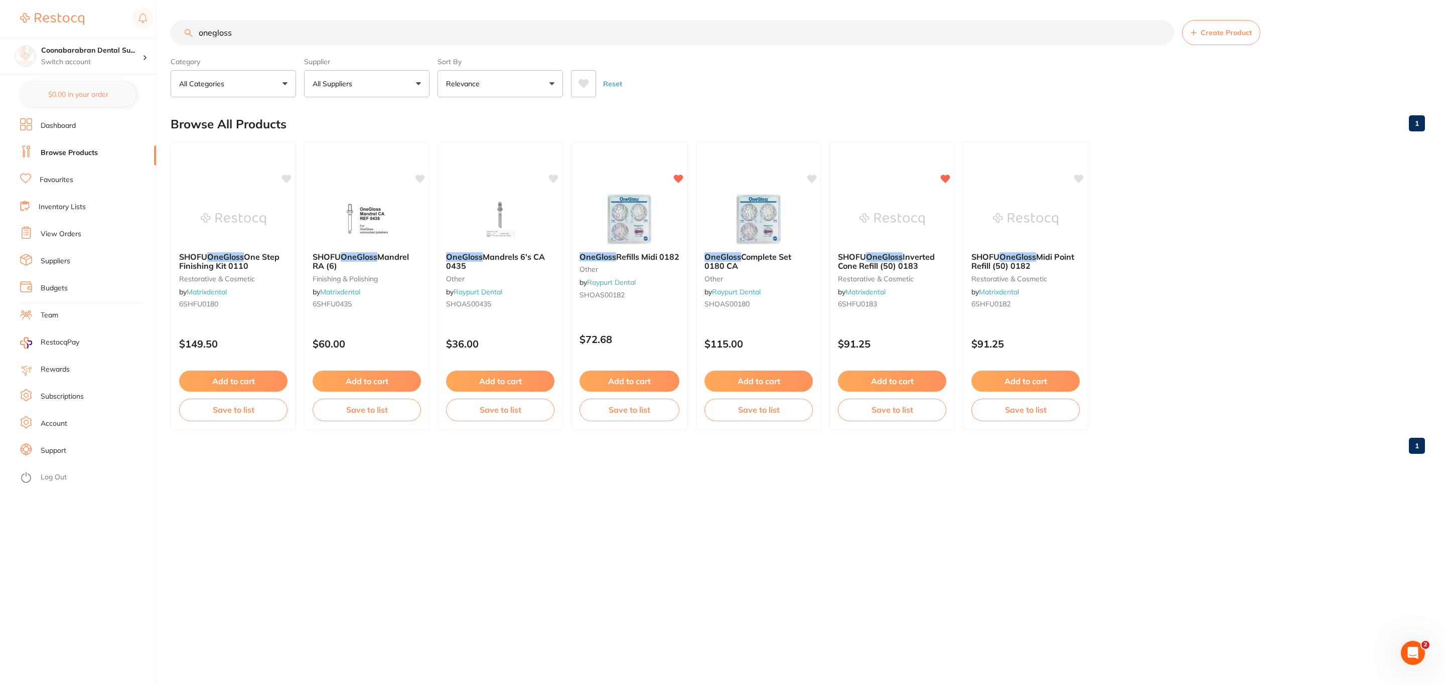
click at [310, 41] on input "onegloss" at bounding box center [672, 32] width 1003 height 25
type input "onegloss"
